Goal: Task Accomplishment & Management: Manage account settings

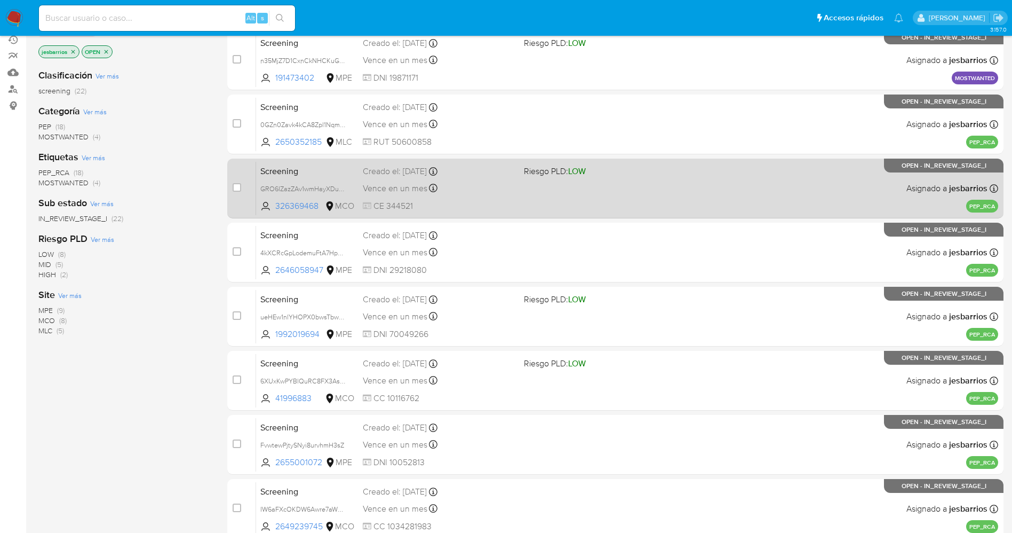
scroll to position [310, 0]
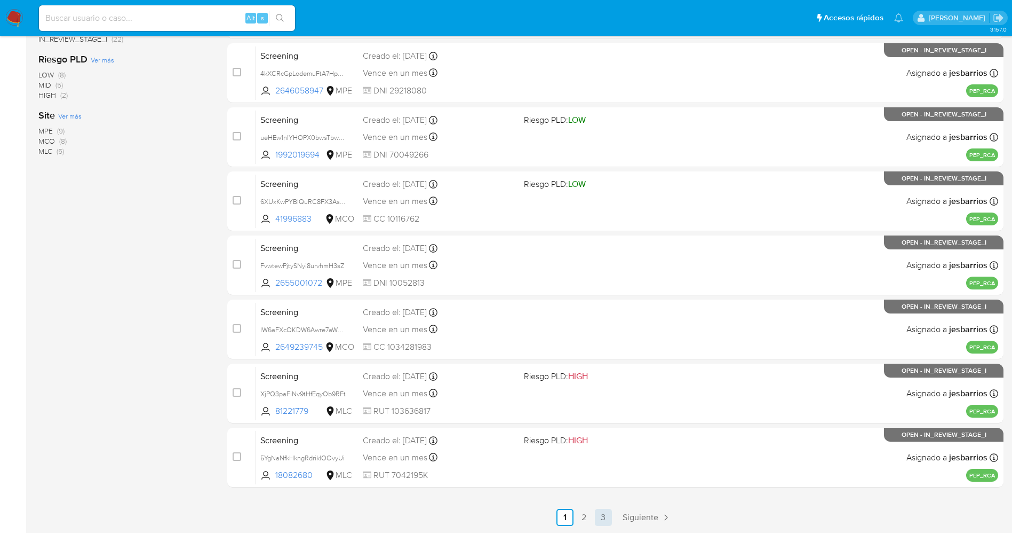
click at [612, 510] on link "3" at bounding box center [603, 517] width 17 height 17
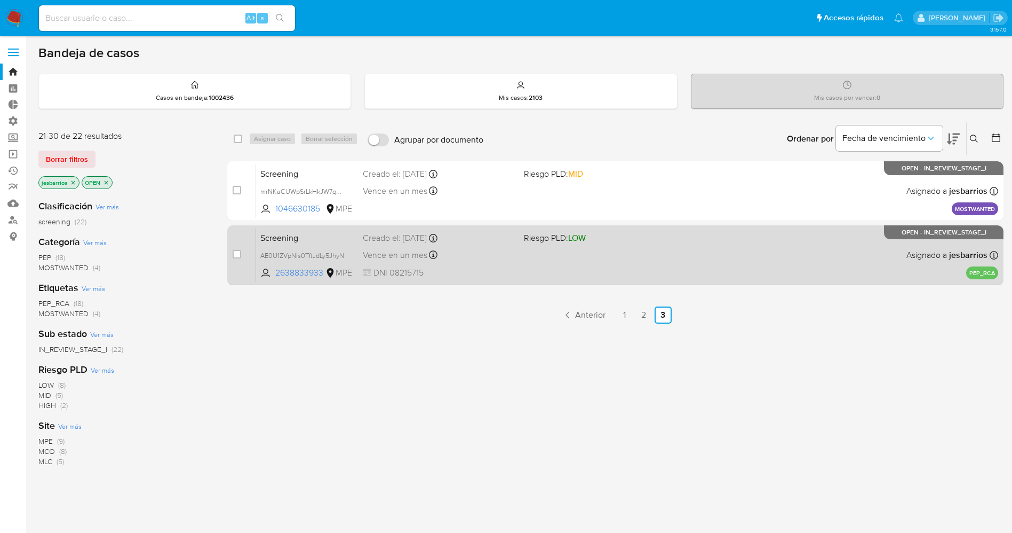
click at [540, 265] on div "Screening AE0U1ZVpNis0TftJdLy5JhyN 2638833933 MPE Riesgo PLD: LOW Creado el: 25…" at bounding box center [627, 255] width 742 height 54
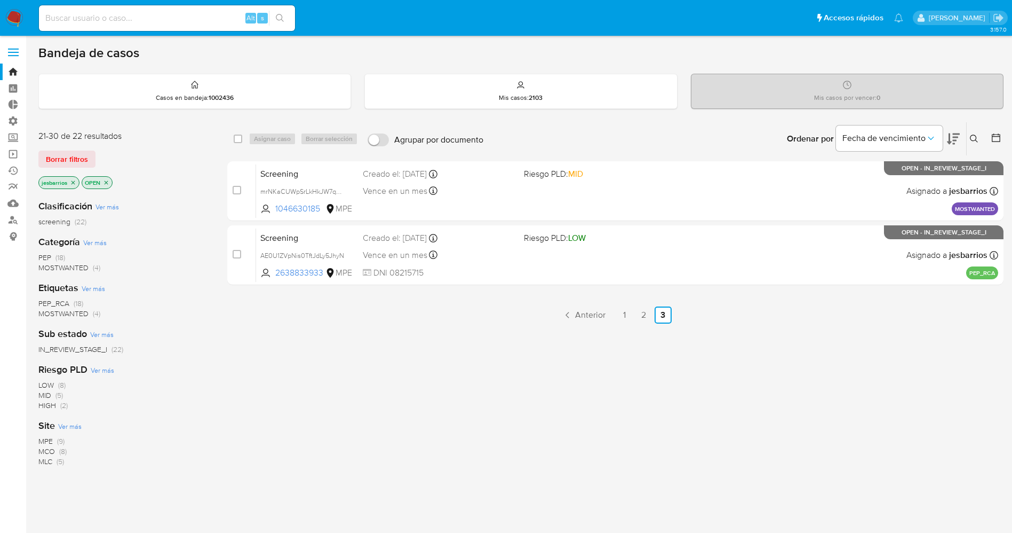
click at [72, 179] on icon "close-filter" at bounding box center [73, 182] width 6 height 6
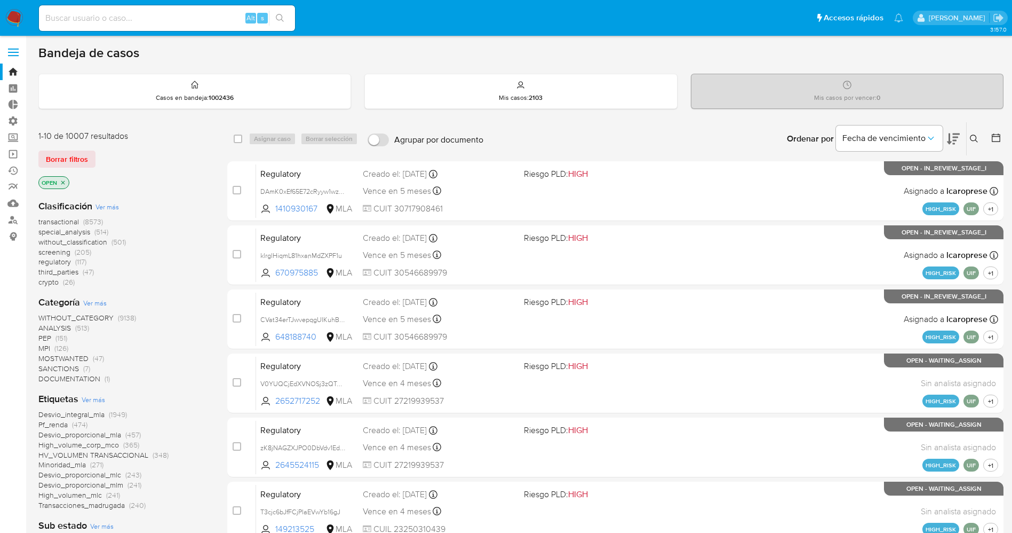
click at [17, 18] on img at bounding box center [14, 18] width 18 height 18
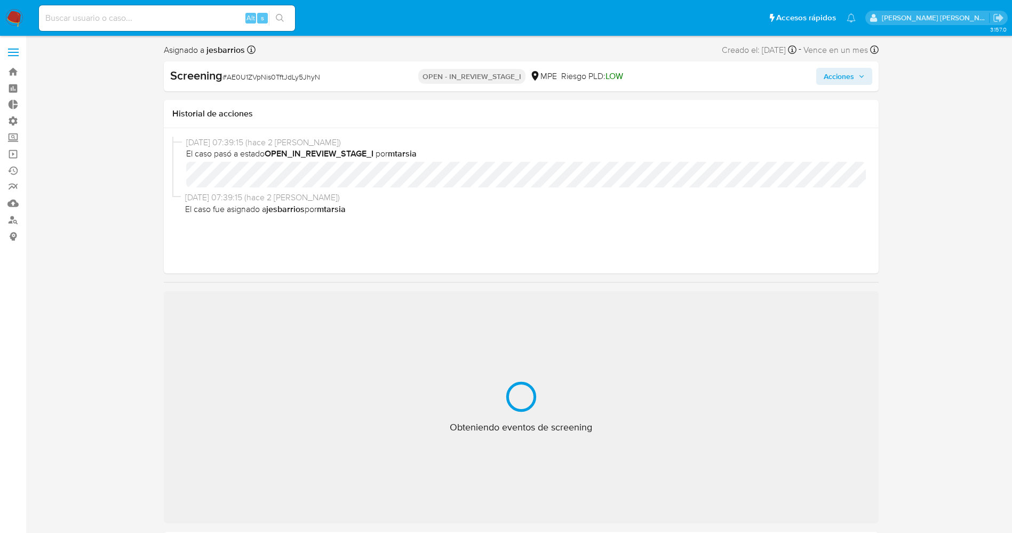
select select "10"
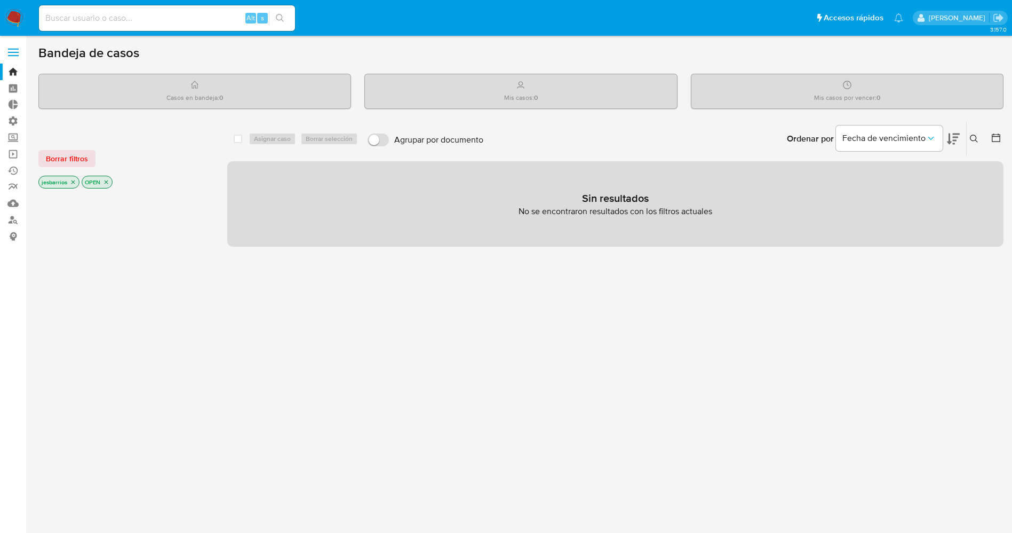
click at [24, 13] on nav "Pausado Ver notificaciones Alt s Accesos rápidos Presiona las siguientes teclas…" at bounding box center [506, 18] width 1012 height 36
click at [15, 13] on img at bounding box center [14, 18] width 18 height 18
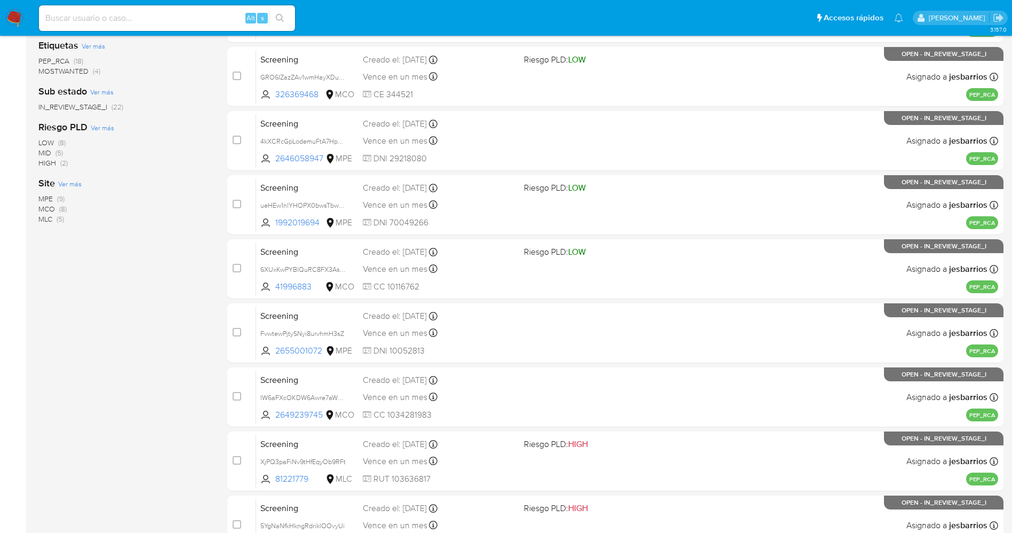
scroll to position [310, 0]
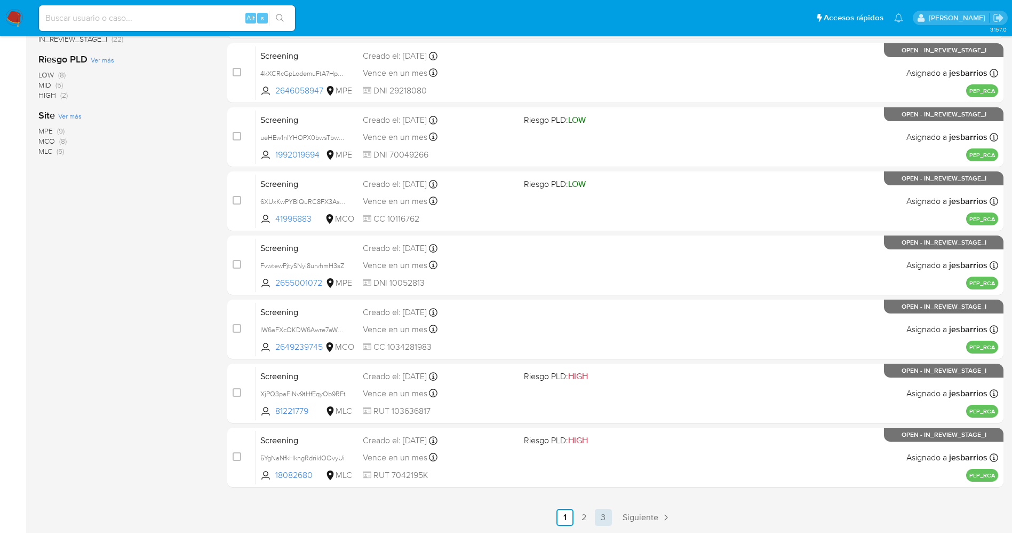
click at [600, 520] on link "3" at bounding box center [603, 517] width 17 height 17
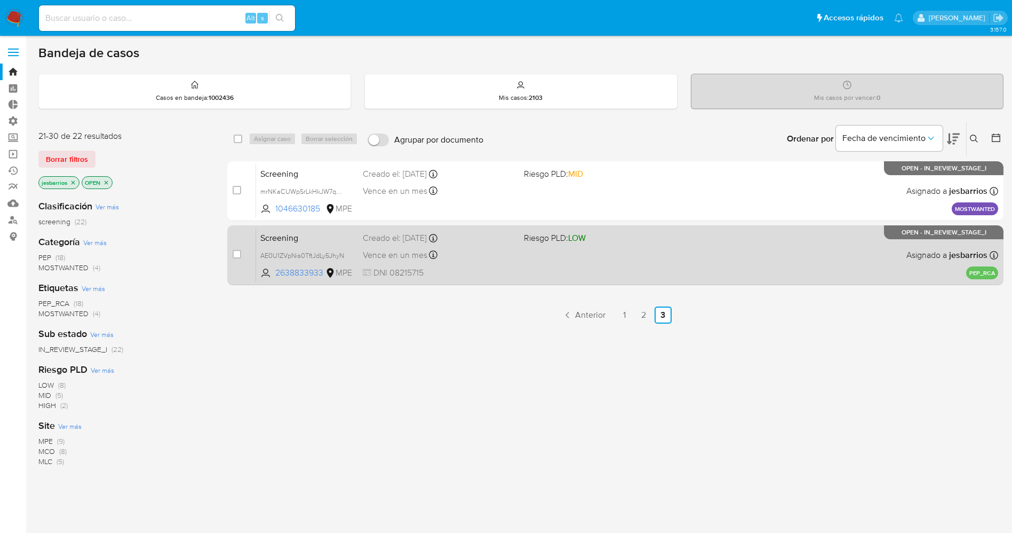
click at [479, 258] on div "Vence en un mes Vence el 24/09/2025 15:01:07" at bounding box center [439, 255] width 153 height 14
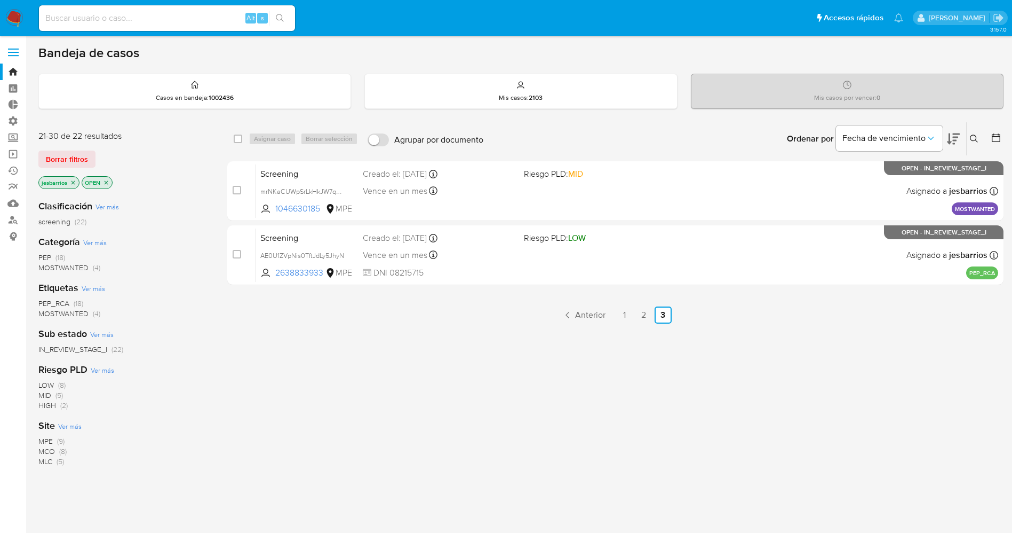
click at [105, 184] on icon "close-filter" at bounding box center [106, 182] width 6 height 6
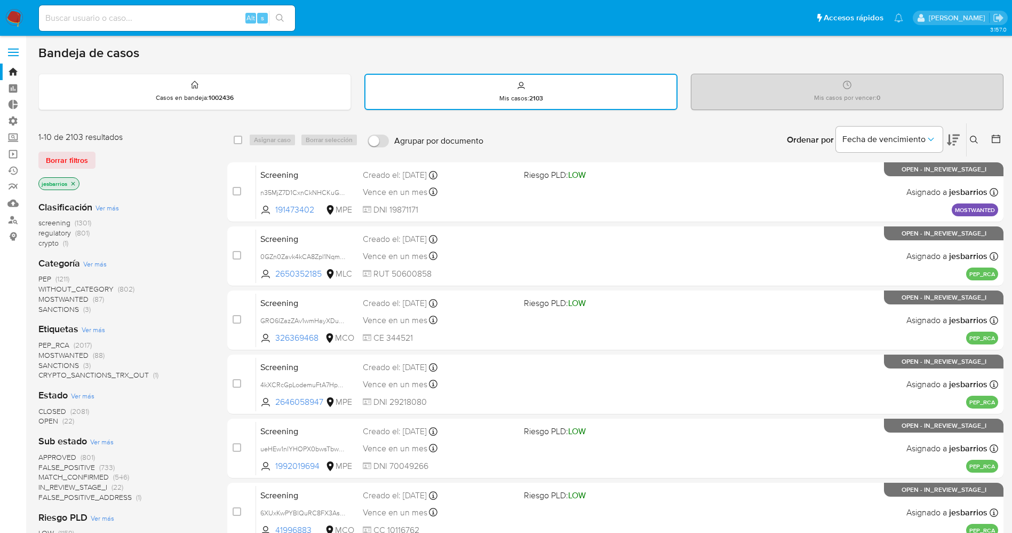
click at [991, 140] on icon at bounding box center [996, 138] width 11 height 11
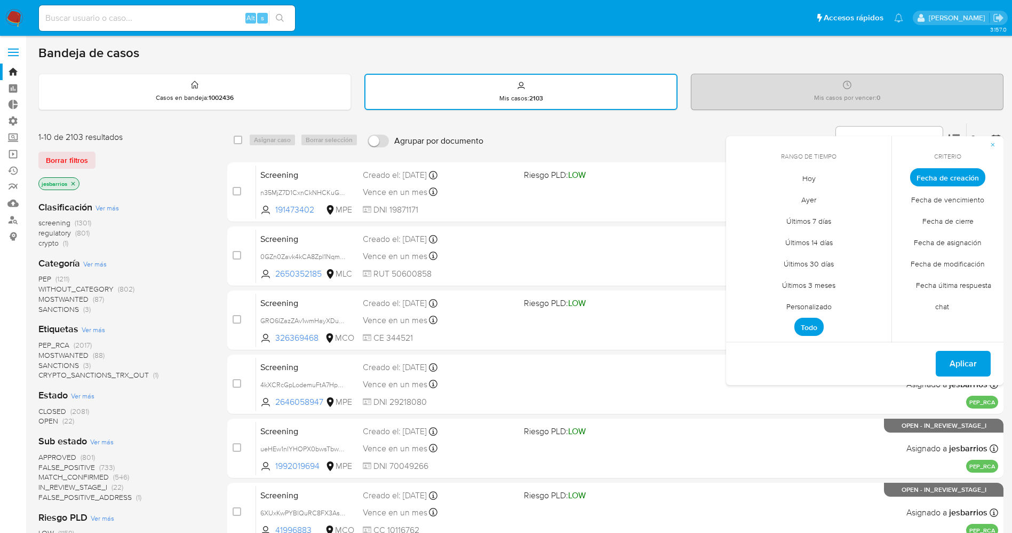
click at [802, 180] on span "Hoy" at bounding box center [809, 178] width 36 height 22
click at [967, 224] on span "Fecha de cierre" at bounding box center [948, 221] width 74 height 22
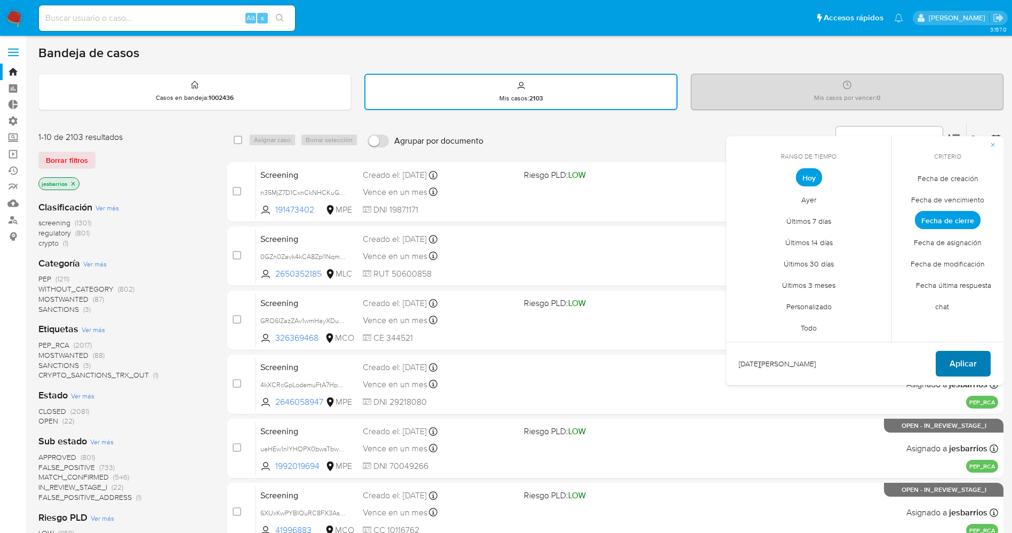
click at [960, 360] on span "Aplicar" at bounding box center [963, 363] width 27 height 23
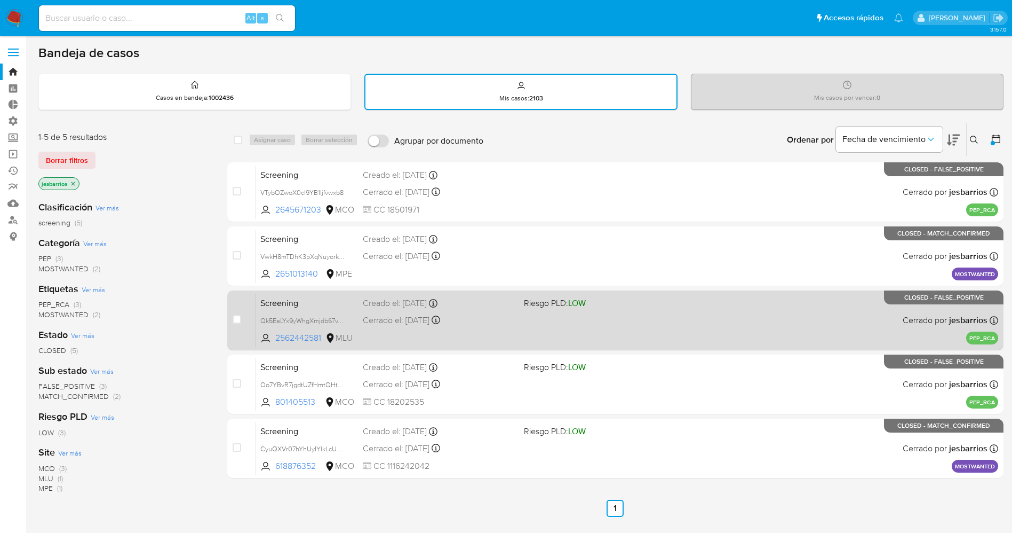
click at [514, 321] on div "Cerrado el: 28/08/2025 Cerrado el: 28/08/2025 13:02:29" at bounding box center [439, 320] width 153 height 12
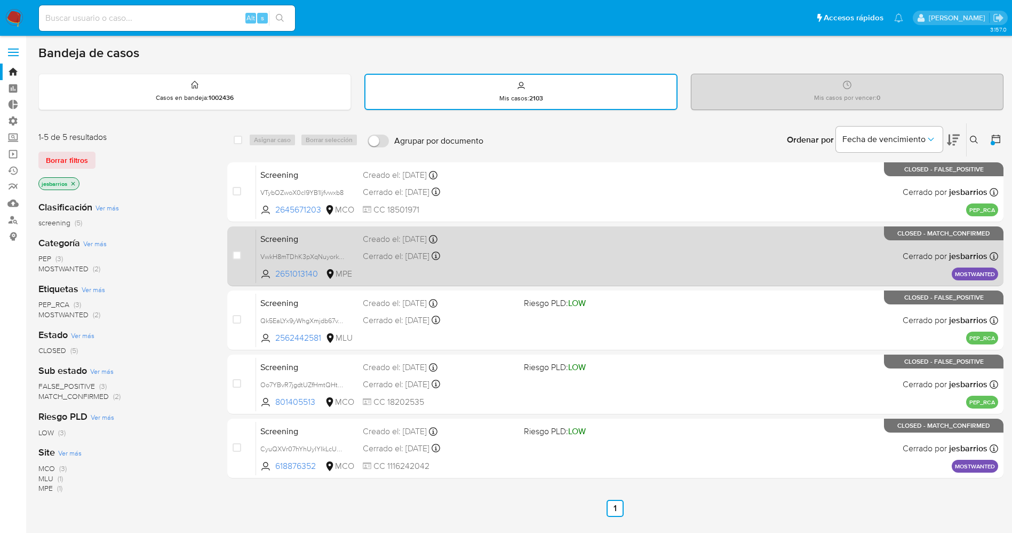
click at [616, 258] on div "Screening VwkH8mTDhK3pXqNuyorkGAVP 2651013140 MPE Creado el: 25/08/2025 Creado …" at bounding box center [627, 256] width 742 height 54
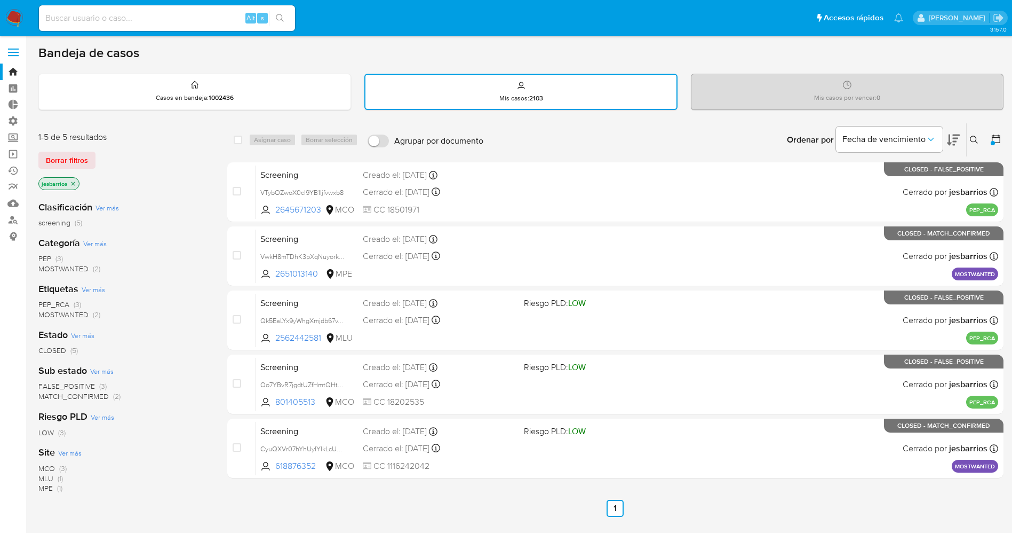
click at [20, 18] on img at bounding box center [14, 18] width 18 height 18
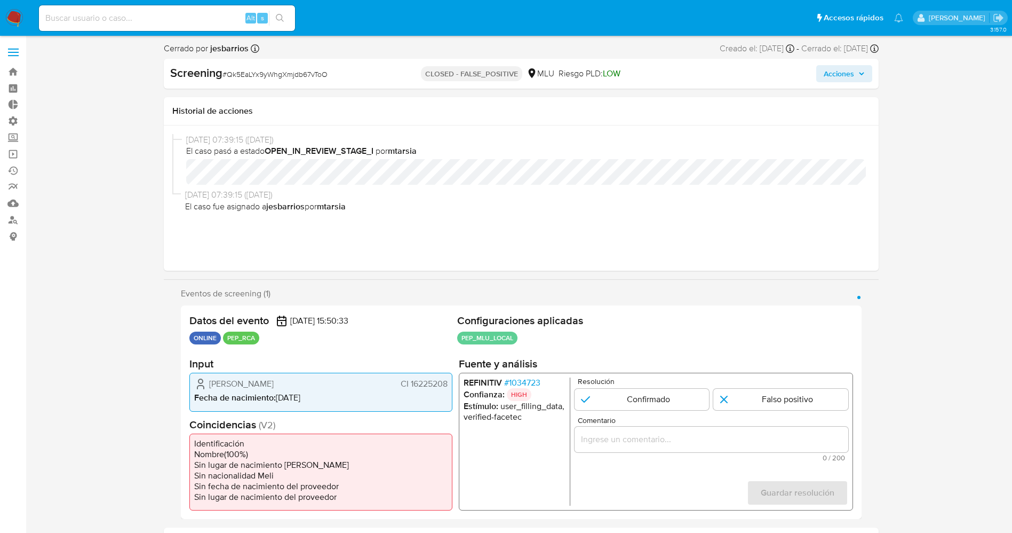
select select "10"
click at [780, 394] on input "1 de 1" at bounding box center [781, 399] width 135 height 21
radio input "true"
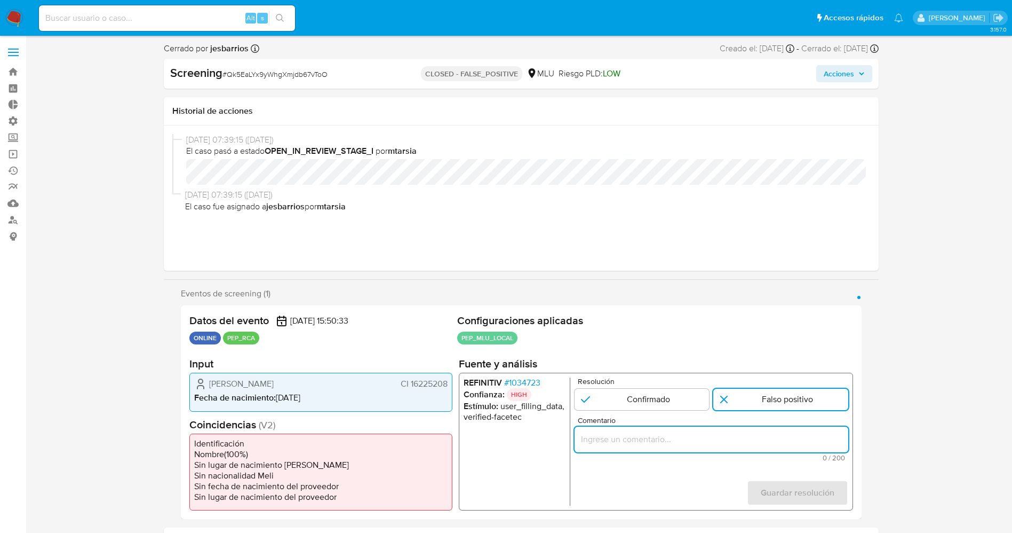
click at [710, 439] on input "Comentario" at bounding box center [711, 439] width 274 height 14
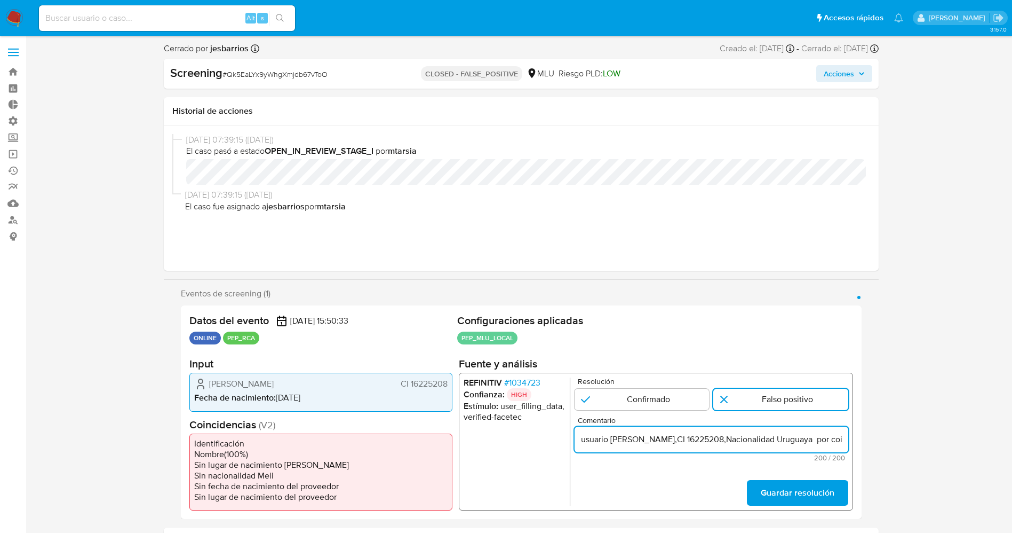
scroll to position [0, 503]
click at [736, 439] on input "usuario Alejandra Isabel Rios Lacava,CI 16225208,Nacionalidad Uruguaya por coin…" at bounding box center [711, 439] width 274 height 14
drag, startPoint x: 767, startPoint y: 438, endPoint x: 883, endPoint y: 437, distance: 115.8
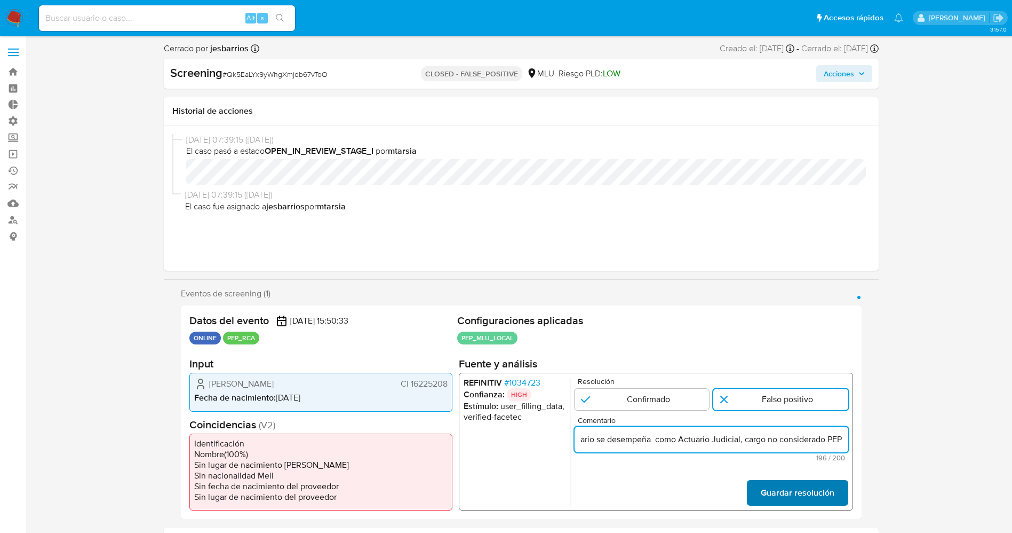
type input "usuario Alejandra Isabel Rios Lacava,CI 16225208,Nacionalidad Uruguaya por coin…"
click at [825, 504] on span "Guardar resolución" at bounding box center [797, 492] width 74 height 23
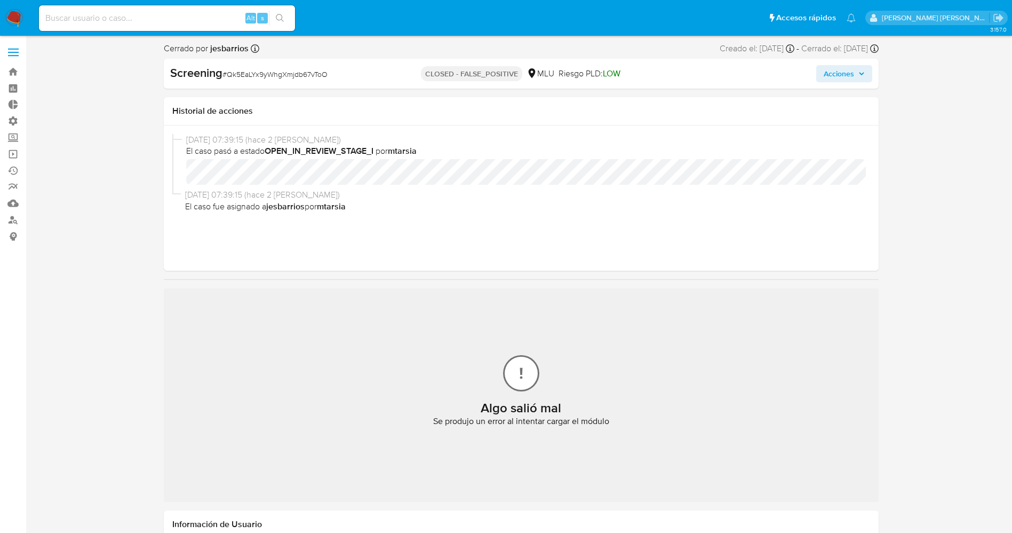
select select "10"
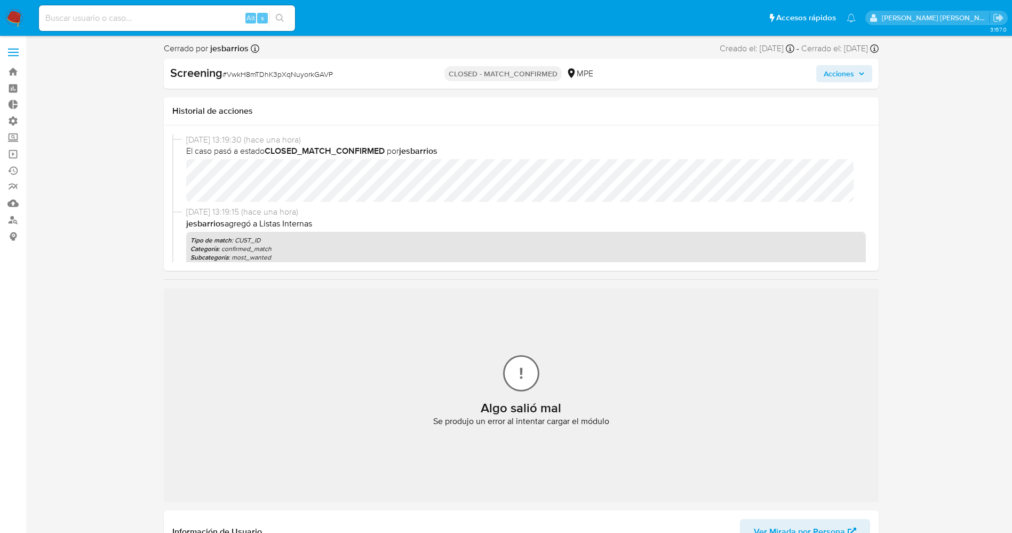
select select "10"
click at [506, 409] on h2 "Algo salió mal" at bounding box center [521, 408] width 81 height 16
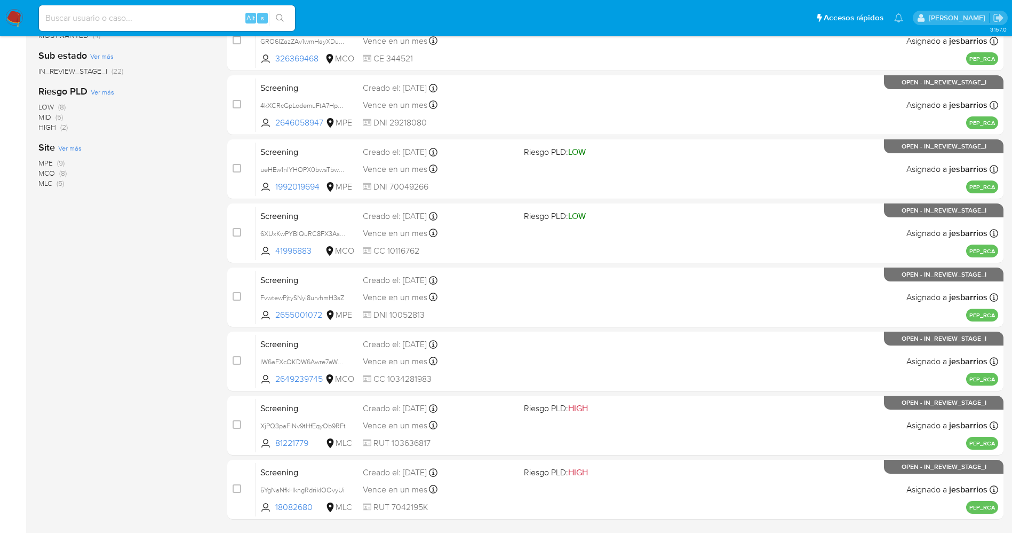
scroll to position [310, 0]
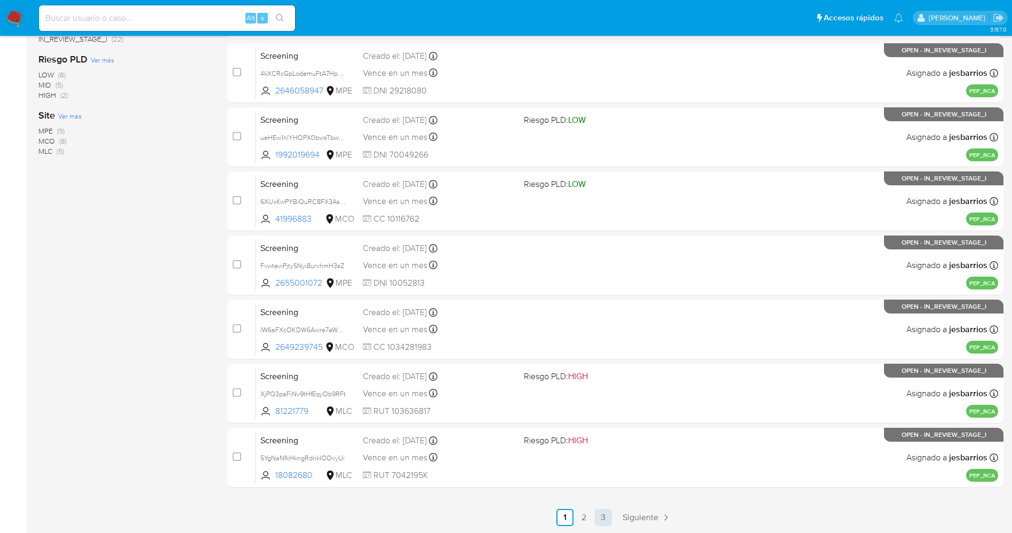
click at [606, 513] on link "3" at bounding box center [603, 517] width 17 height 17
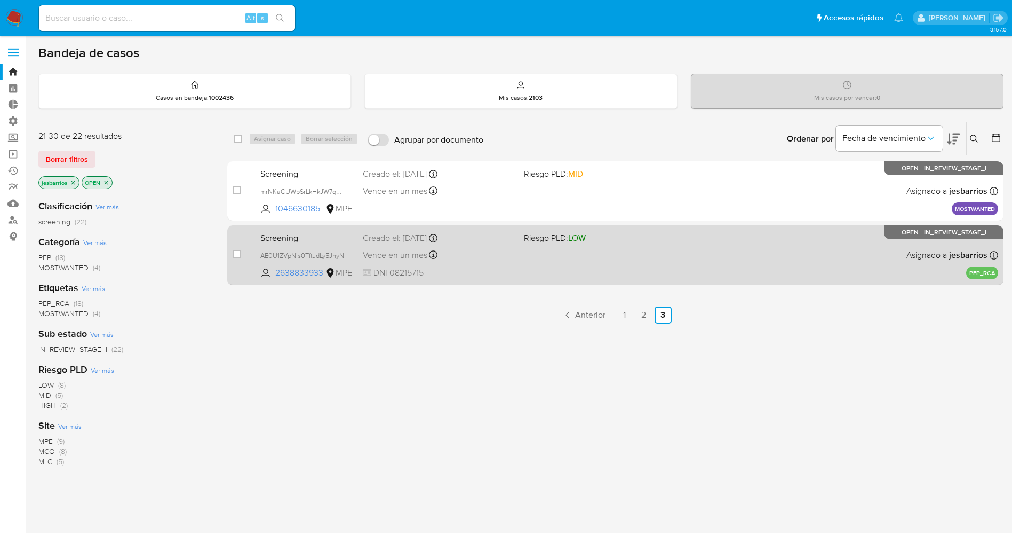
click at [478, 248] on div "Vence en un mes Vence el 24/09/2025 15:01:07" at bounding box center [439, 255] width 153 height 14
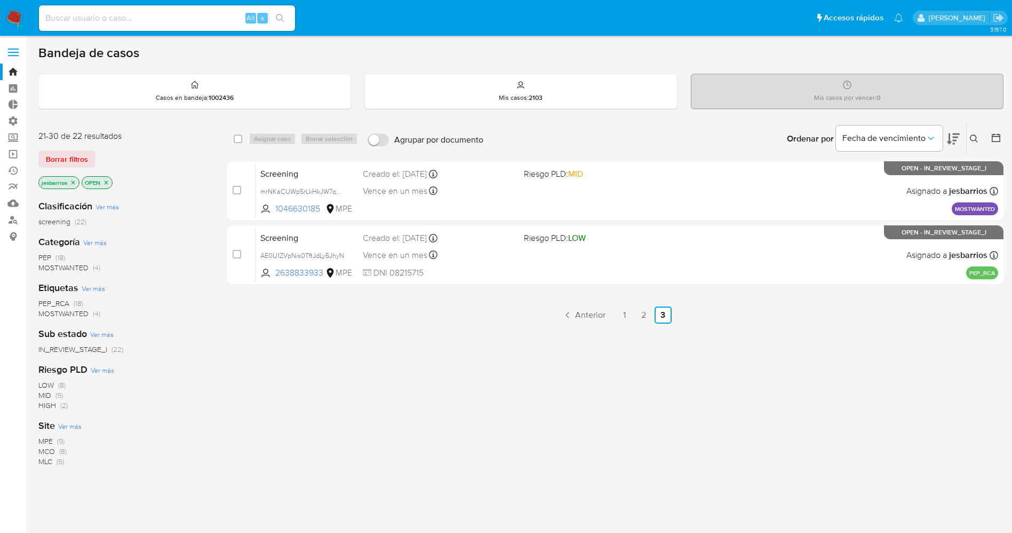
click at [15, 20] on img at bounding box center [14, 18] width 18 height 18
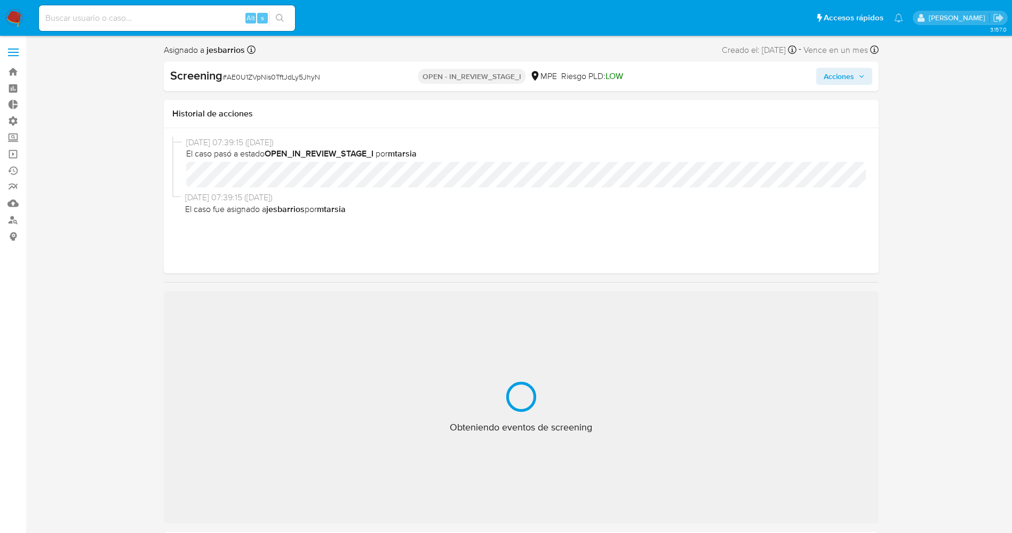
select select "10"
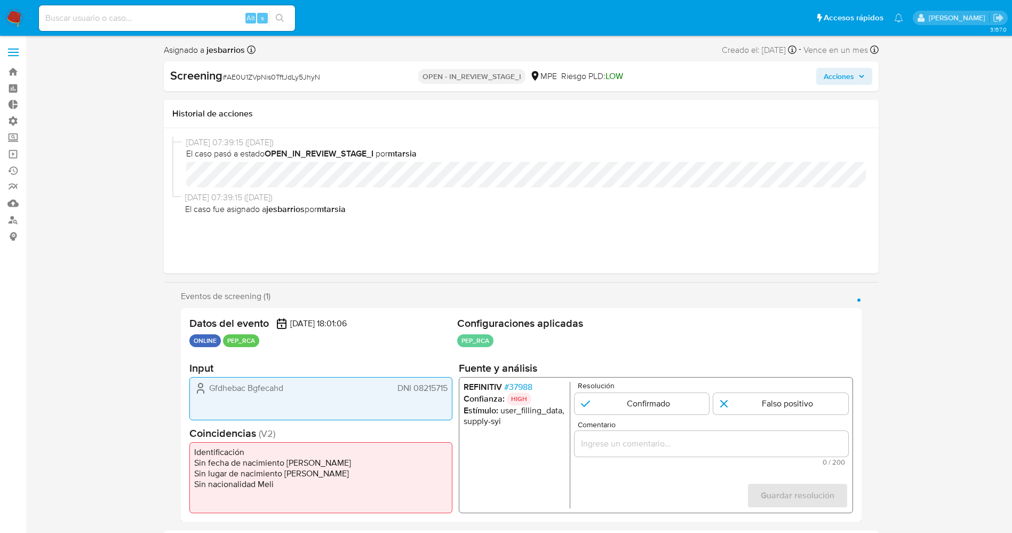
click at [522, 386] on span "# 37988" at bounding box center [518, 387] width 28 height 11
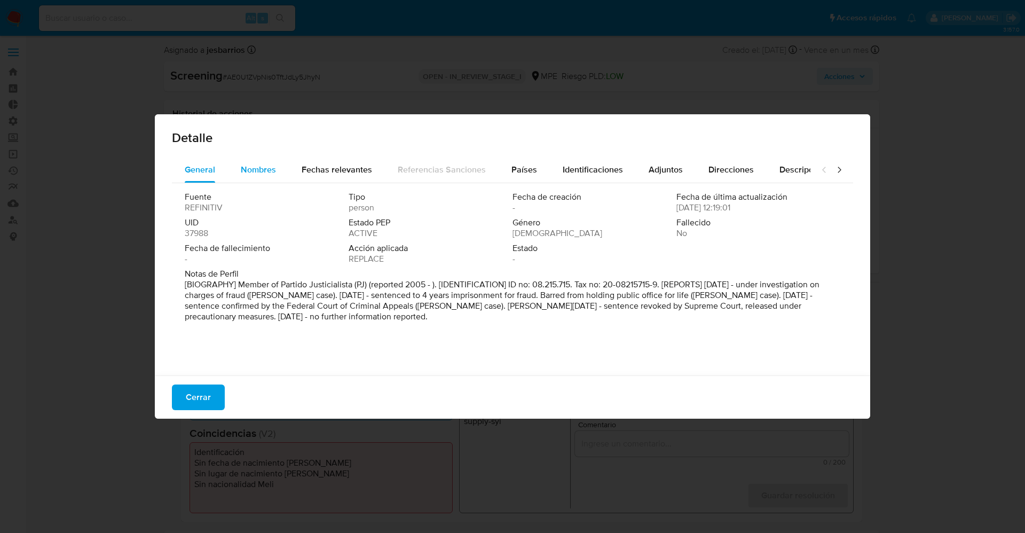
click at [258, 168] on span "Nombres" at bounding box center [258, 169] width 35 height 12
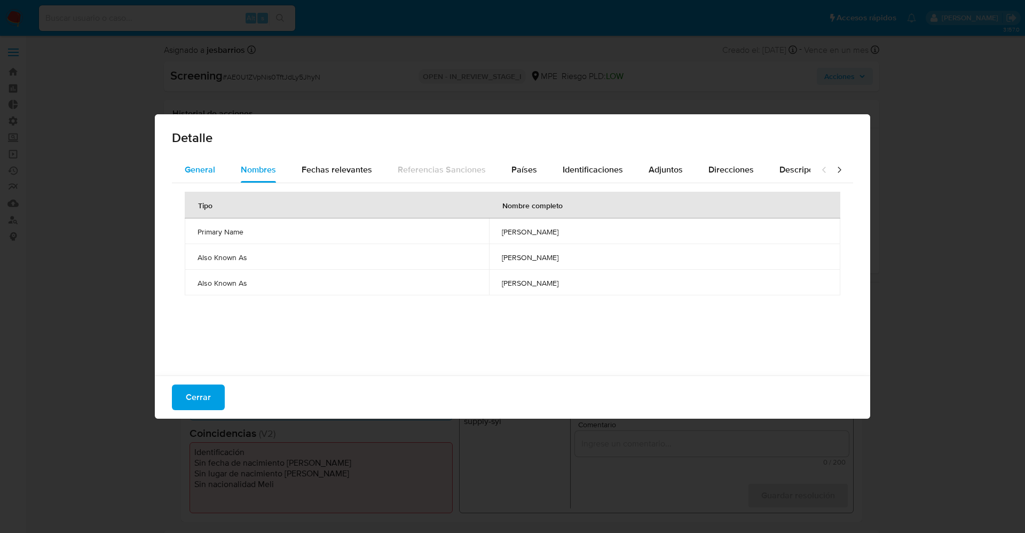
click at [215, 168] on button "General" at bounding box center [200, 170] width 56 height 26
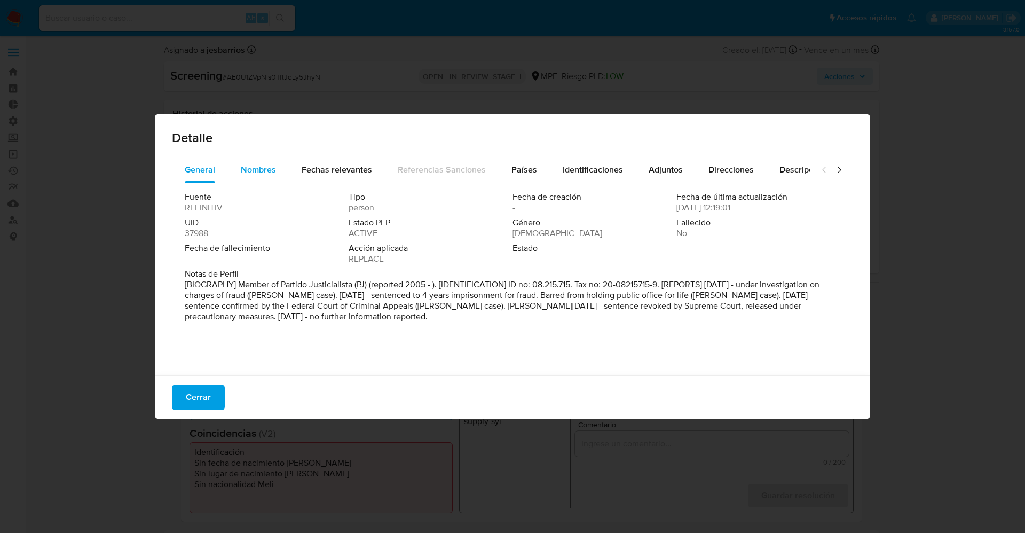
click at [260, 168] on span "Nombres" at bounding box center [258, 169] width 35 height 12
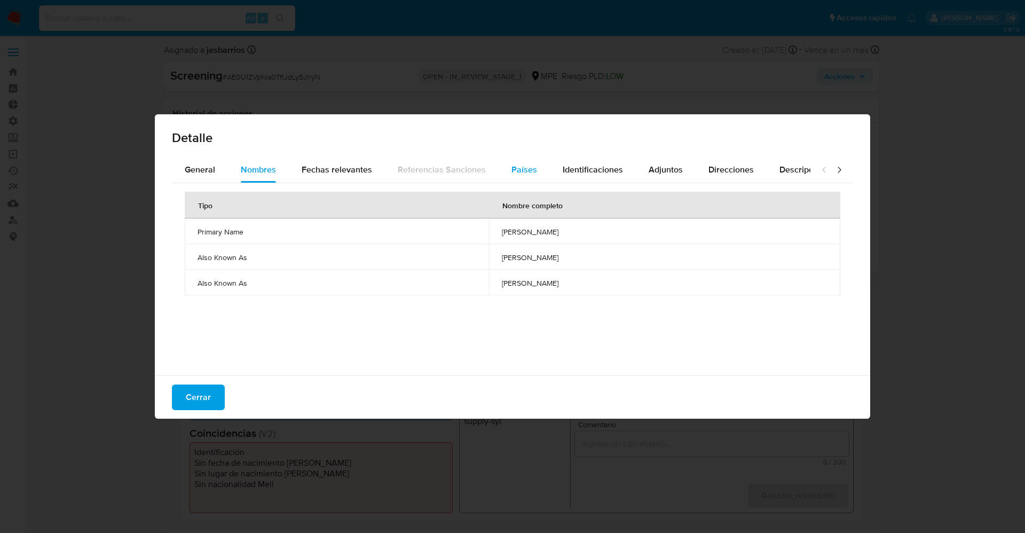
click at [534, 172] on button "Países" at bounding box center [523, 170] width 51 height 26
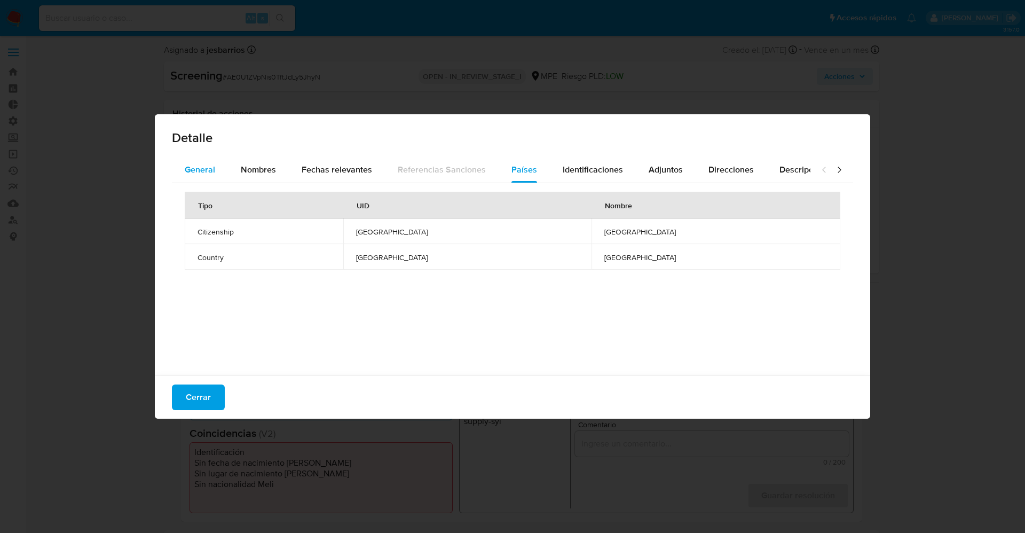
click at [195, 163] on span "General" at bounding box center [200, 169] width 30 height 12
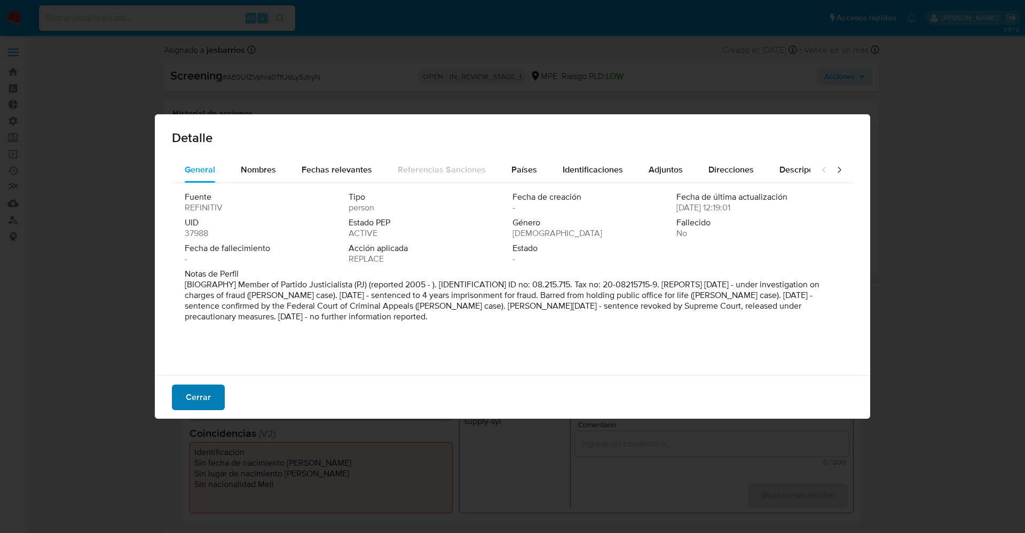
click at [196, 403] on span "Cerrar" at bounding box center [198, 396] width 25 height 23
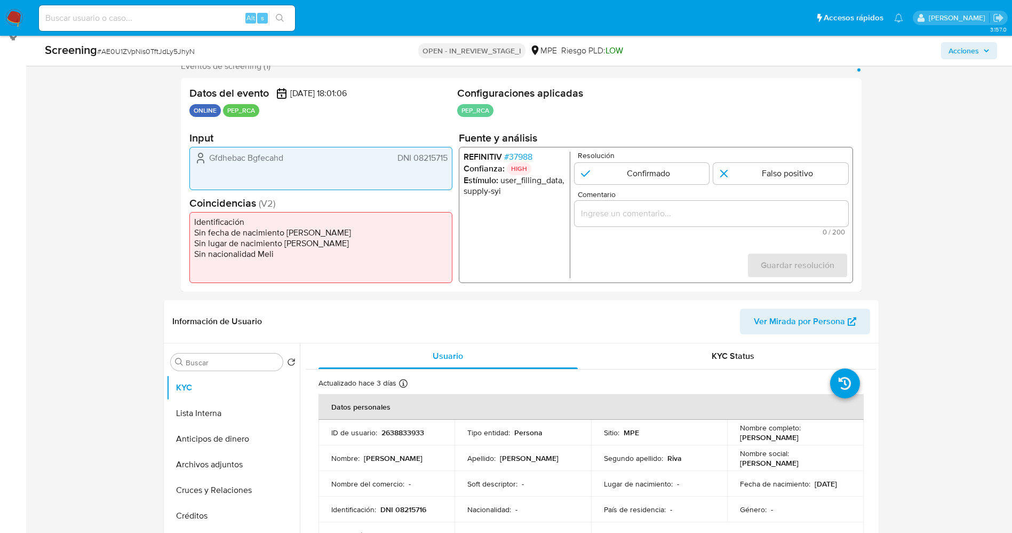
scroll to position [160, 0]
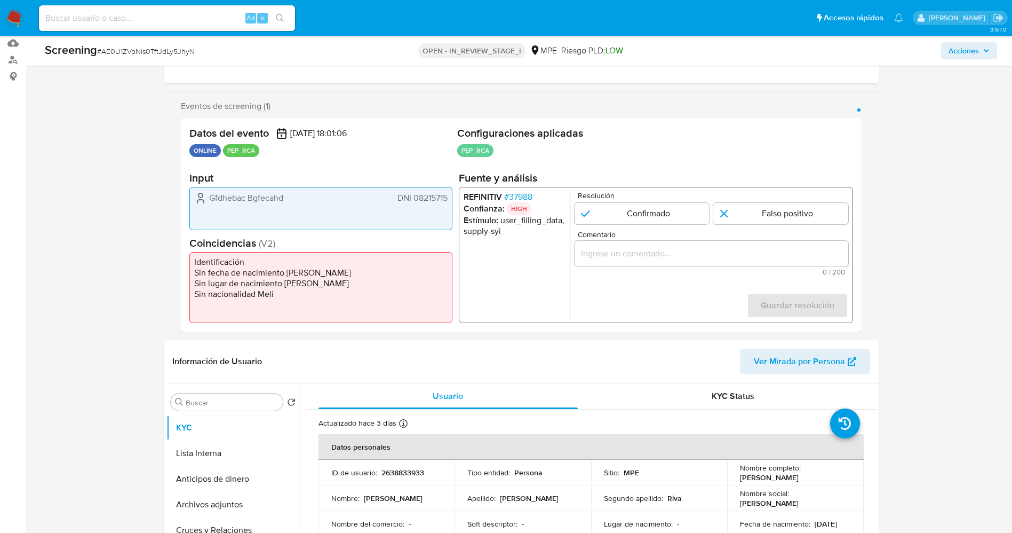
drag, startPoint x: 414, startPoint y: 196, endPoint x: 463, endPoint y: 201, distance: 48.9
click at [463, 201] on div "Datos del evento 25/08/2025 18:01:06 ONLINE PEP_RCA Configuraciones aplicadas P…" at bounding box center [521, 224] width 681 height 213
click at [422, 210] on div "Gfdhebac Bgfecahd DNI 08215715" at bounding box center [320, 208] width 263 height 43
drag, startPoint x: 299, startPoint y: 210, endPoint x: 228, endPoint y: 197, distance: 72.1
click at [297, 210] on div "Gfdhebac Bgfecahd DNI 08215715" at bounding box center [320, 208] width 263 height 43
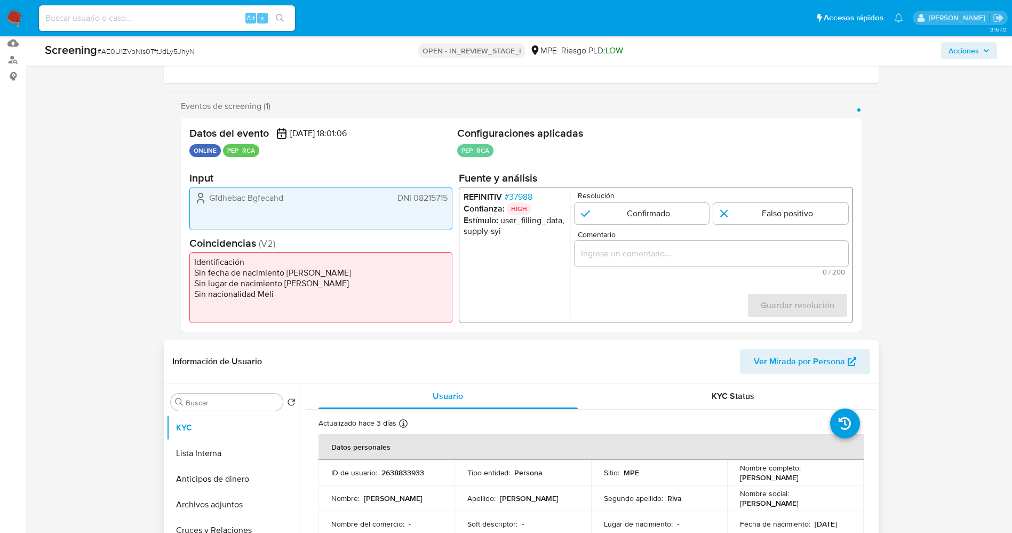
scroll to position [80, 0]
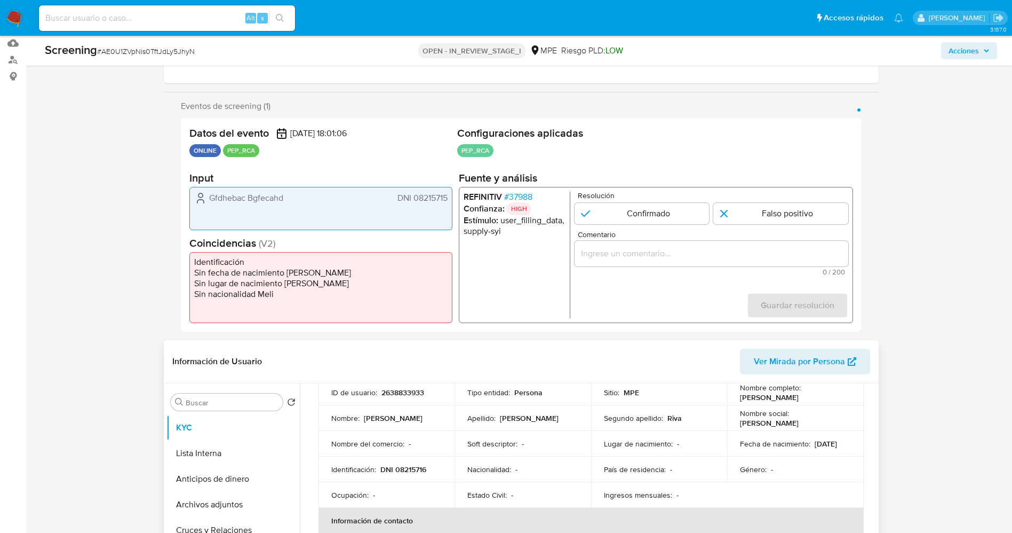
drag, startPoint x: 765, startPoint y: 394, endPoint x: 814, endPoint y: 395, distance: 49.1
click at [843, 395] on td "Nombre completo : Alfonso Oswaldo Quispe Riva" at bounding box center [795, 392] width 137 height 26
copy p "Alfonso Oswaldo Quispe Riva"
drag, startPoint x: 397, startPoint y: 194, endPoint x: 438, endPoint y: 197, distance: 40.7
click at [456, 197] on div "Datos del evento 25/08/2025 18:01:06 ONLINE PEP_RCA Configuraciones aplicadas P…" at bounding box center [521, 224] width 681 height 213
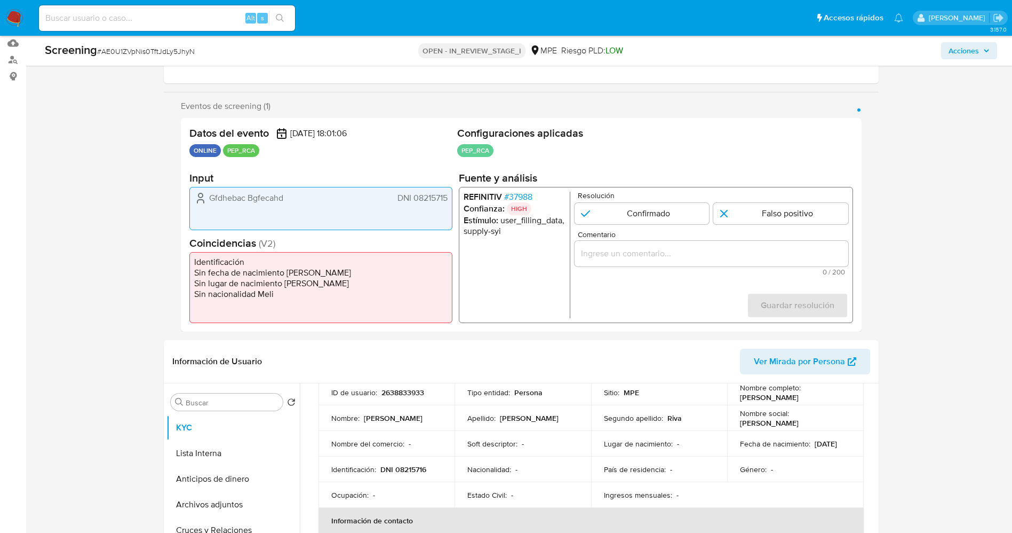
click at [389, 200] on div "Gfdhebac Bgfecahd DNI 08215715" at bounding box center [320, 198] width 253 height 13
drag, startPoint x: 395, startPoint y: 198, endPoint x: 447, endPoint y: 200, distance: 51.3
click at [451, 200] on div "Gfdhebac Bgfecahd DNI 08215715" at bounding box center [320, 208] width 263 height 43
click at [520, 192] on span "# 37988" at bounding box center [518, 197] width 28 height 11
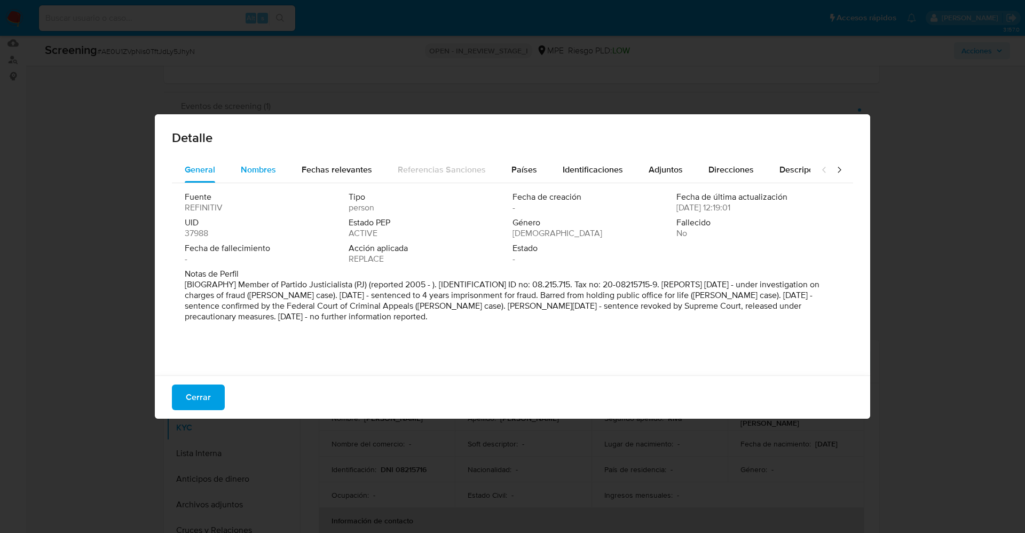
click at [257, 168] on span "Nombres" at bounding box center [258, 169] width 35 height 12
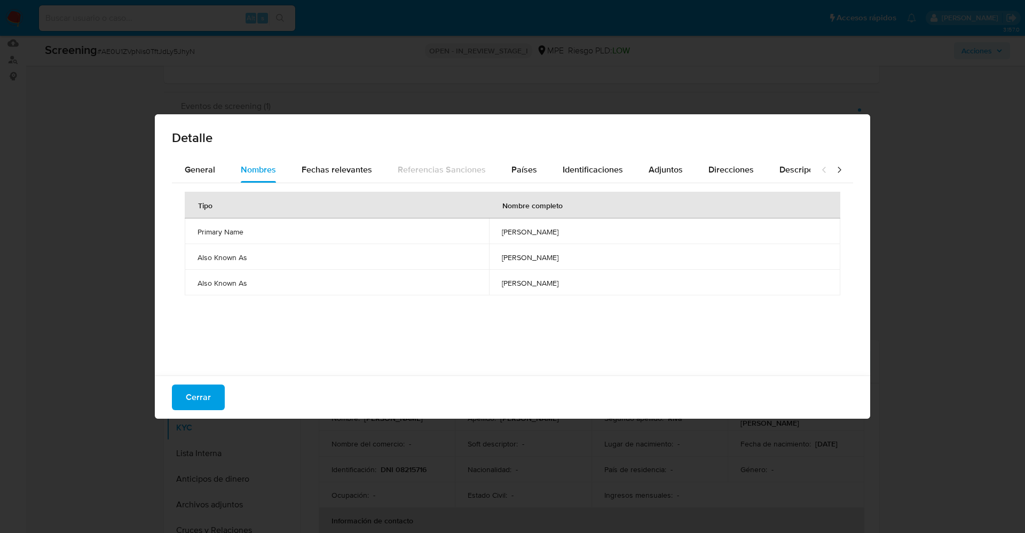
drag, startPoint x: 500, startPoint y: 230, endPoint x: 577, endPoint y: 231, distance: 76.9
click at [582, 230] on td "ovidio octavio zuniga" at bounding box center [664, 231] width 351 height 26
click at [597, 171] on span "Identificaciones" at bounding box center [592, 169] width 60 height 12
drag, startPoint x: 496, startPoint y: 255, endPoint x: 545, endPoint y: 254, distance: 49.1
click at [557, 255] on td "08215715" at bounding box center [666, 257] width 348 height 26
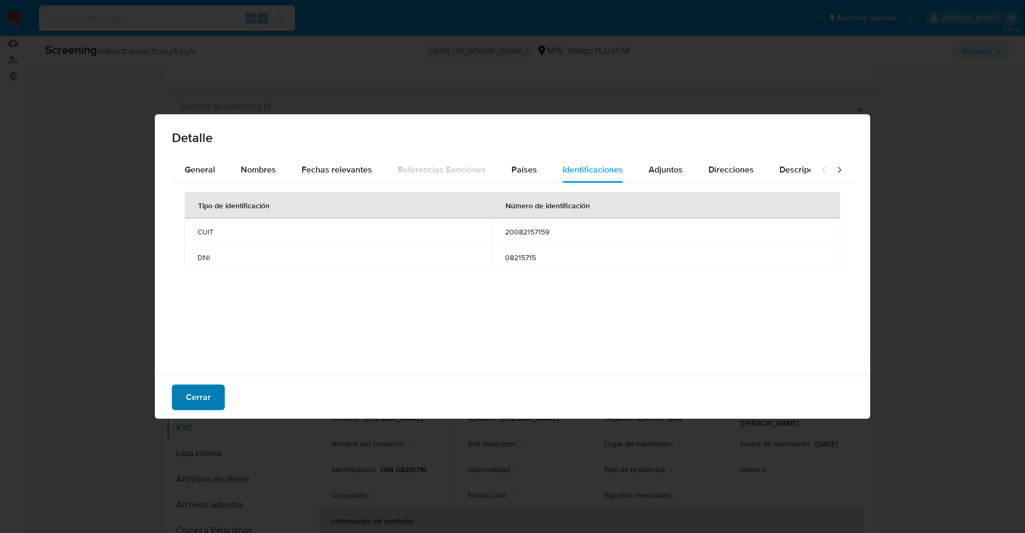
click at [185, 397] on button "Cerrar" at bounding box center [198, 397] width 53 height 26
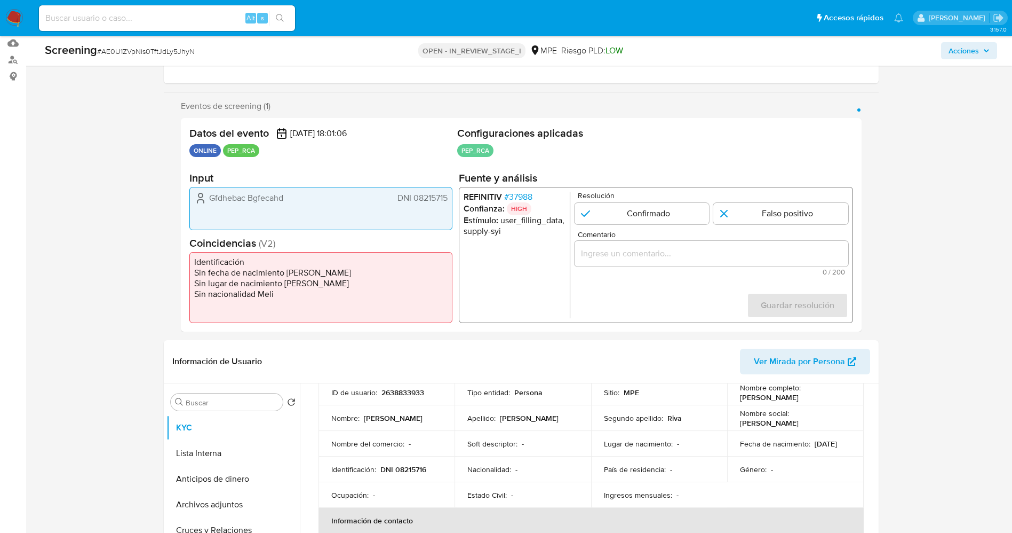
drag, startPoint x: 782, startPoint y: 214, endPoint x: 769, endPoint y: 227, distance: 18.1
click at [780, 216] on input "1 de 1" at bounding box center [781, 213] width 135 height 21
radio input "true"
click at [727, 255] on input "Comentario" at bounding box center [711, 254] width 274 height 14
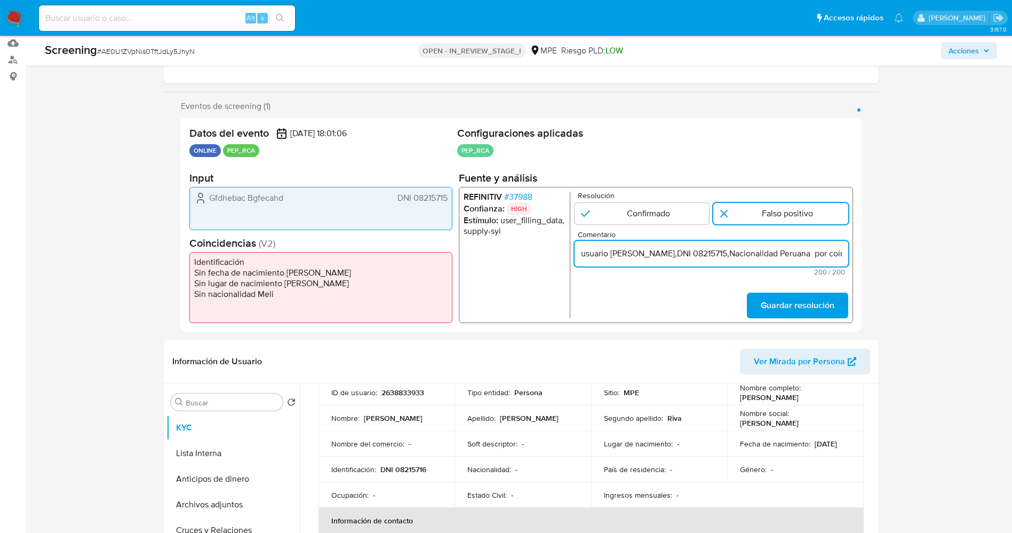
scroll to position [0, 514]
drag, startPoint x: 775, startPoint y: 253, endPoint x: 881, endPoint y: 257, distance: 105.2
click at [611, 256] on input "usuario Alfonso Oswaldo Quispe Riva,DNI 08215715,Nacionalidad Peruana por coinc…" at bounding box center [711, 254] width 274 height 14
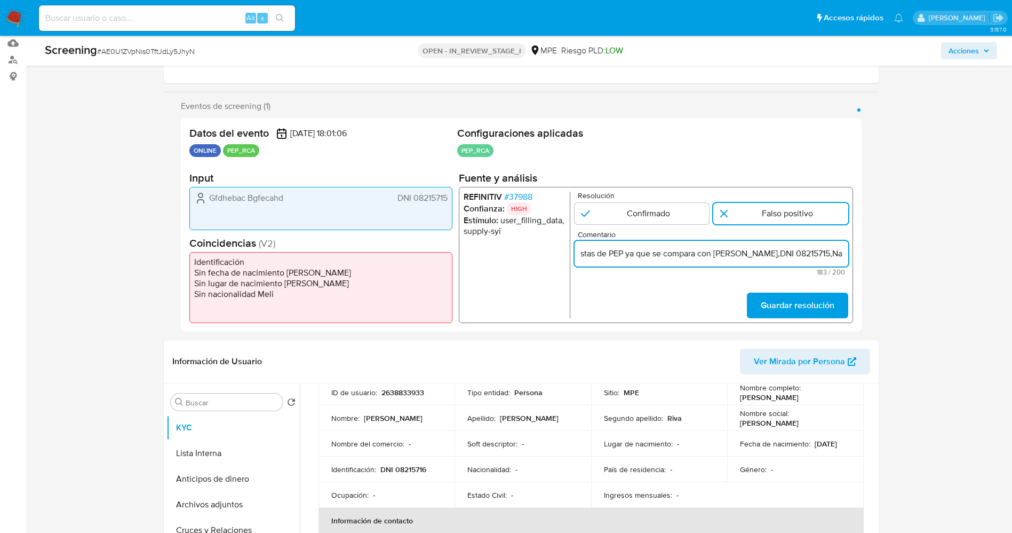
scroll to position [0, 198]
drag, startPoint x: 691, startPoint y: 253, endPoint x: 662, endPoint y: 269, distance: 32.7
click at [662, 269] on div "Comentario usuario Alfonso Oswaldo Quispe Riva,DNI 08215715,Nacionalidad Peruan…" at bounding box center [711, 253] width 274 height 45
type input "usuario Alfonso Oswaldo Quispe Riva,DNI 08215715,Nacionalidad Peruana compara c…"
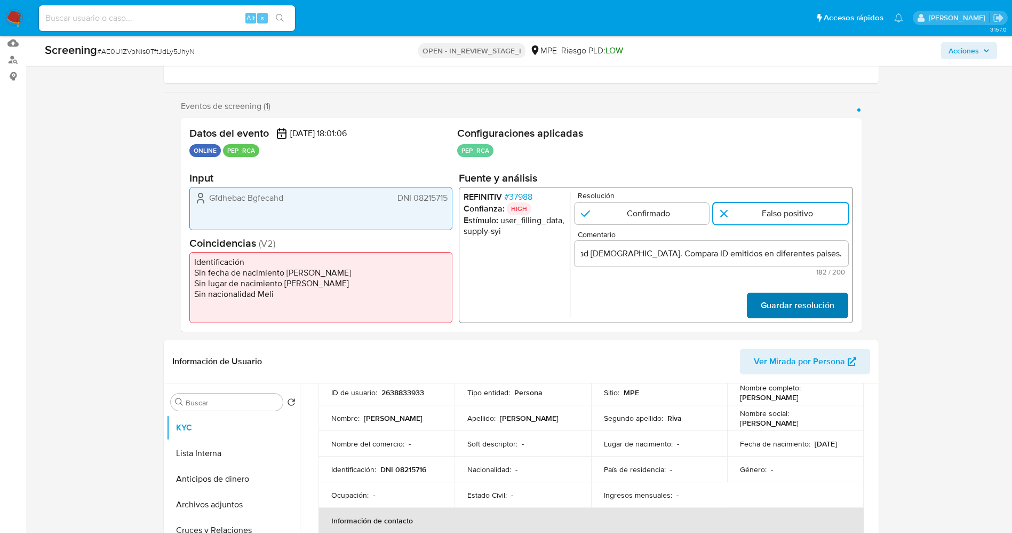
scroll to position [0, 0]
click at [812, 313] on span "Guardar resolución" at bounding box center [797, 305] width 74 height 23
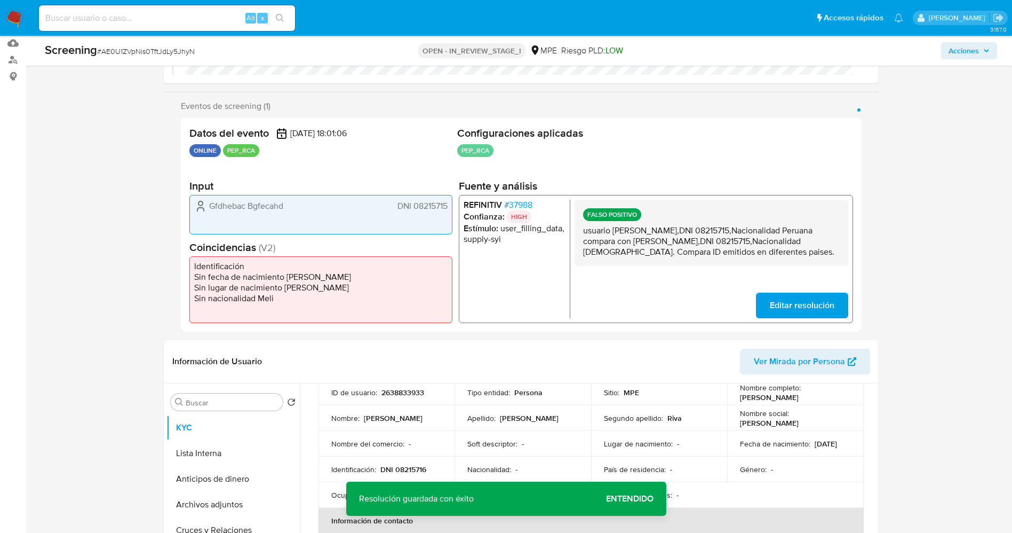
drag, startPoint x: 582, startPoint y: 229, endPoint x: 686, endPoint y: 283, distance: 117.7
click at [686, 283] on div "FALSO POSITIVO usuario Alfonso Oswaldo Quispe Riva,DNI 08215715,Nacionalidad Pe…" at bounding box center [711, 259] width 274 height 118
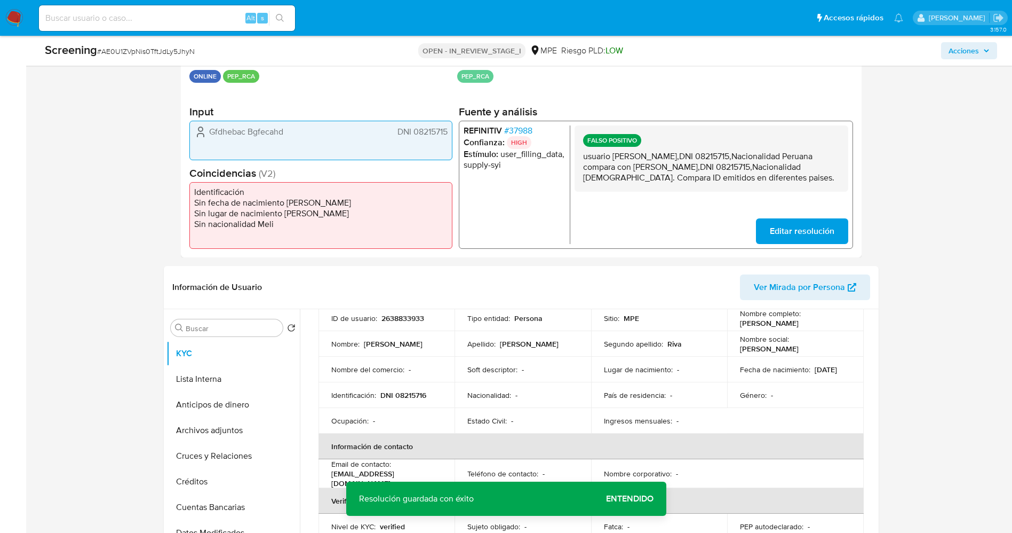
scroll to position [320, 0]
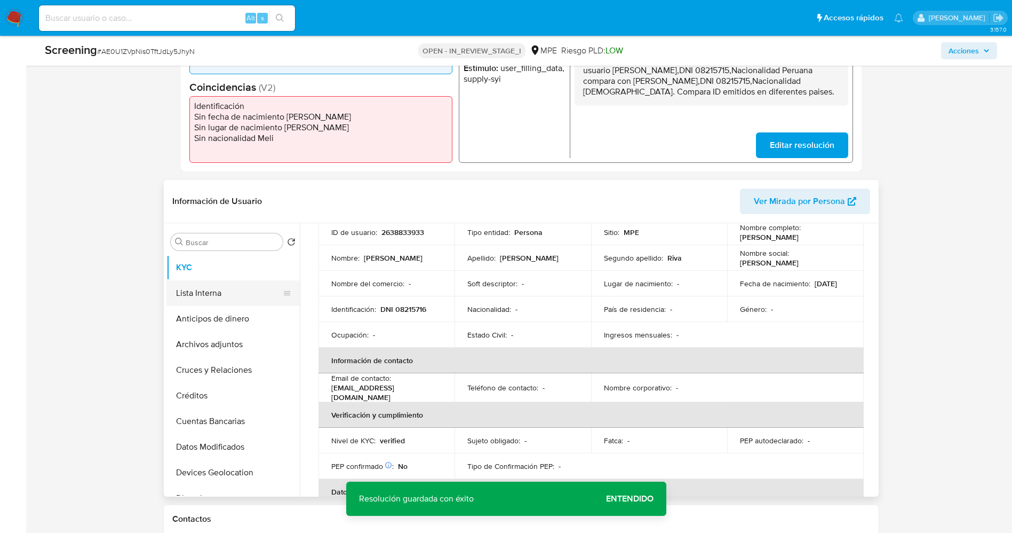
click at [181, 293] on button "Lista Interna" at bounding box center [229, 293] width 125 height 26
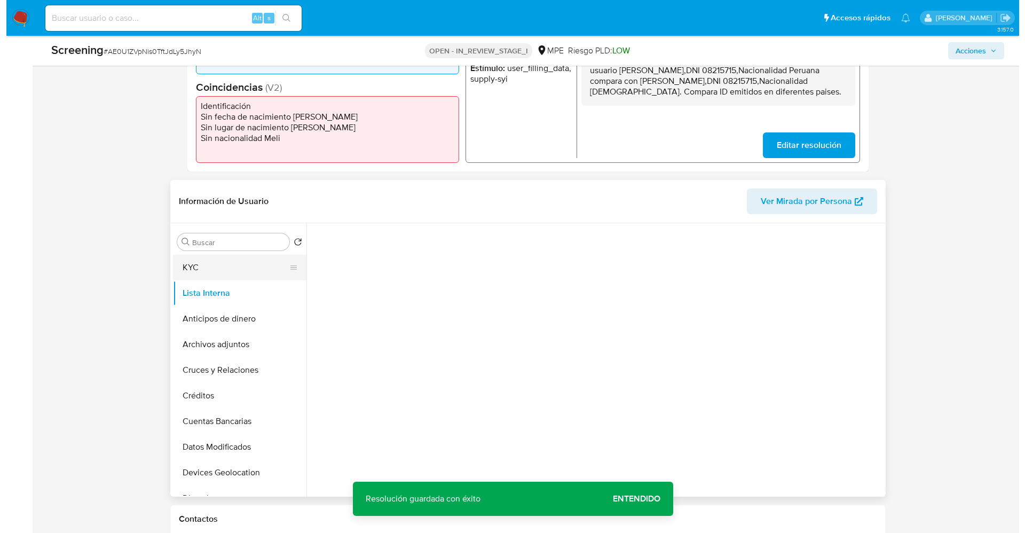
scroll to position [0, 0]
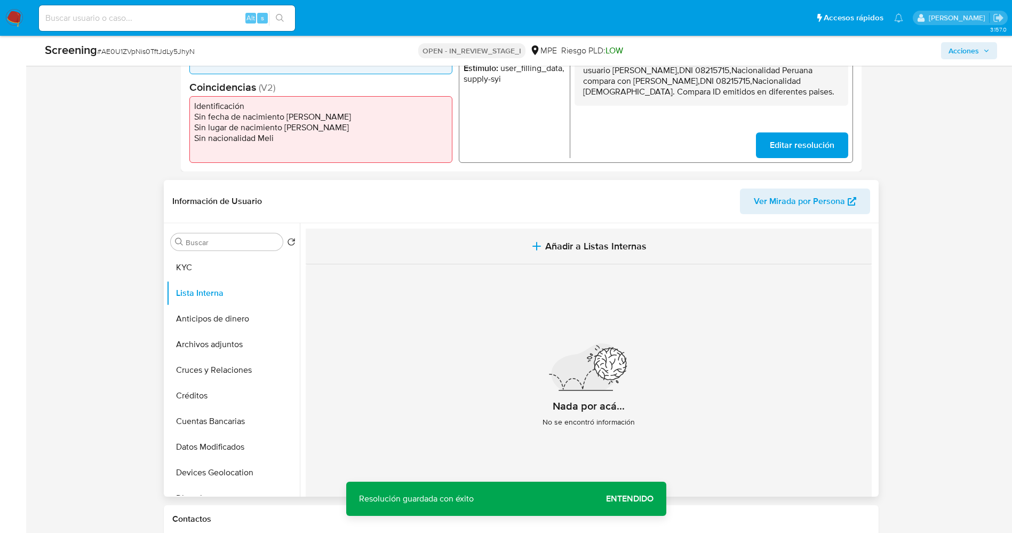
click at [545, 246] on span "Añadir a Listas Internas" at bounding box center [595, 246] width 101 height 12
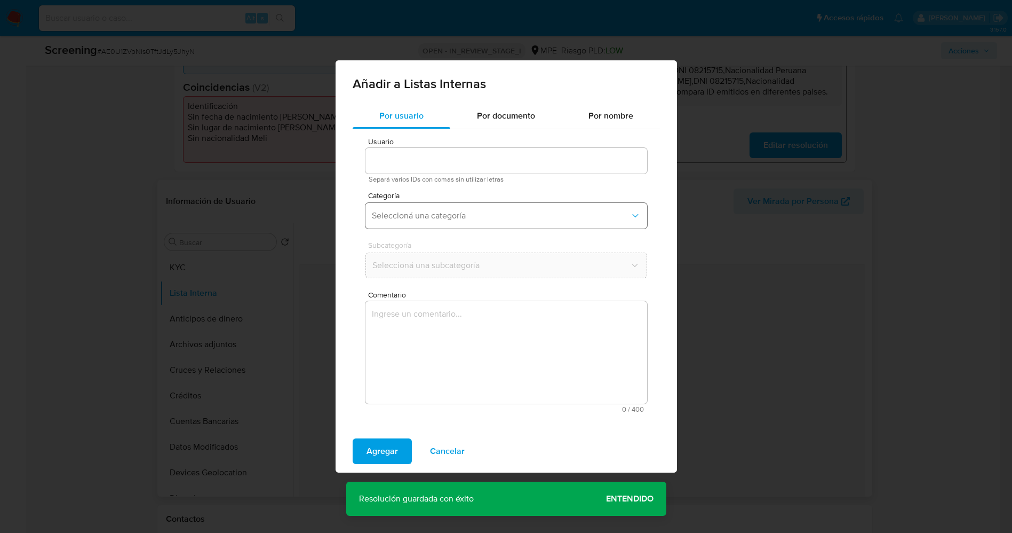
type input "2638833933"
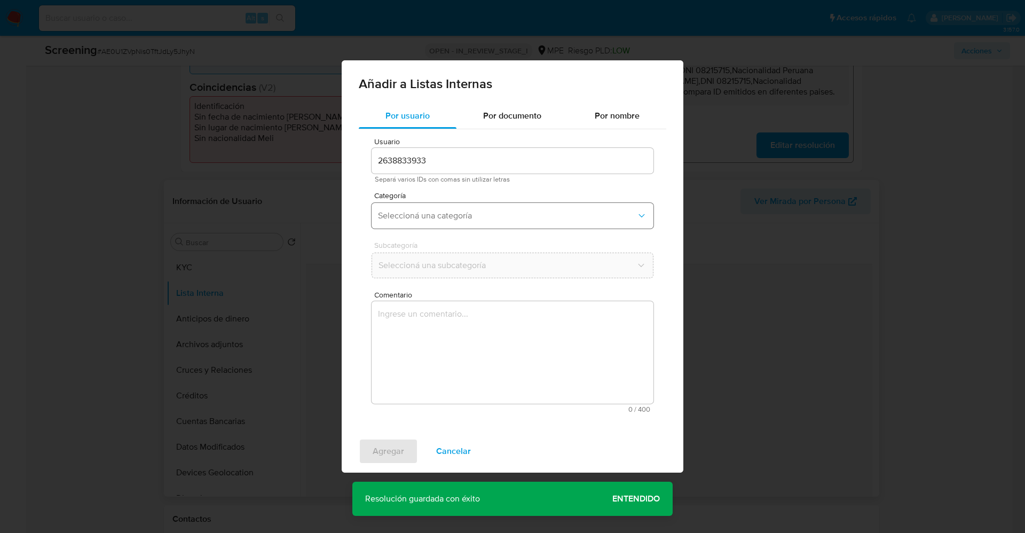
click at [477, 219] on span "Seleccioná una categoría" at bounding box center [507, 215] width 258 height 11
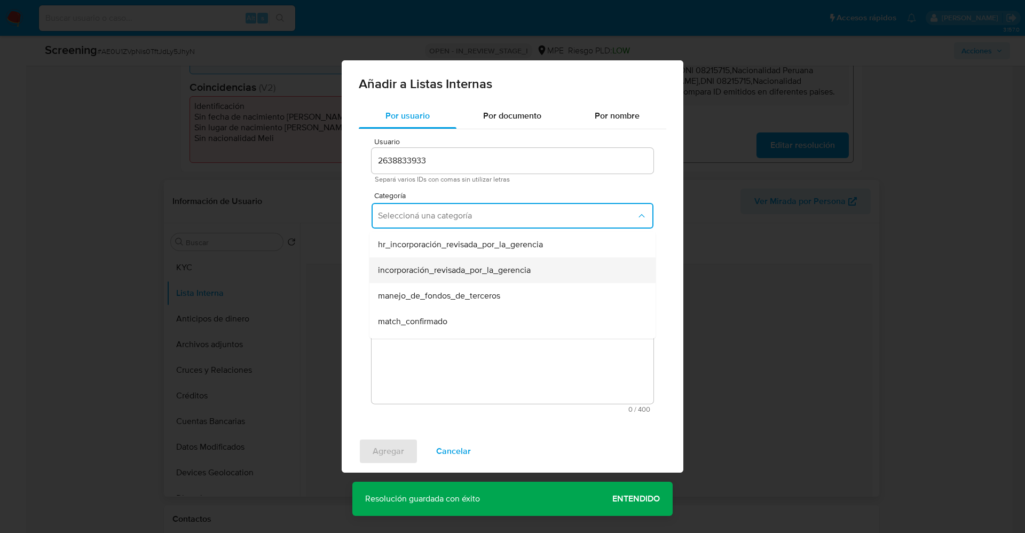
scroll to position [80, 0]
click at [407, 261] on span "match_descartado" at bounding box center [412, 266] width 69 height 11
click at [434, 260] on span "Seleccioná una subcategoría" at bounding box center [507, 265] width 258 height 11
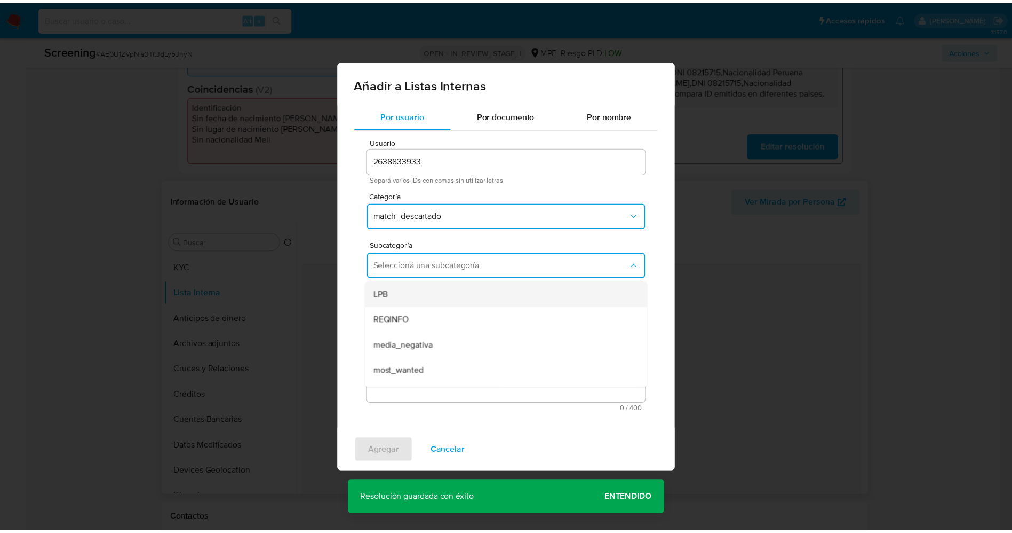
scroll to position [73, 0]
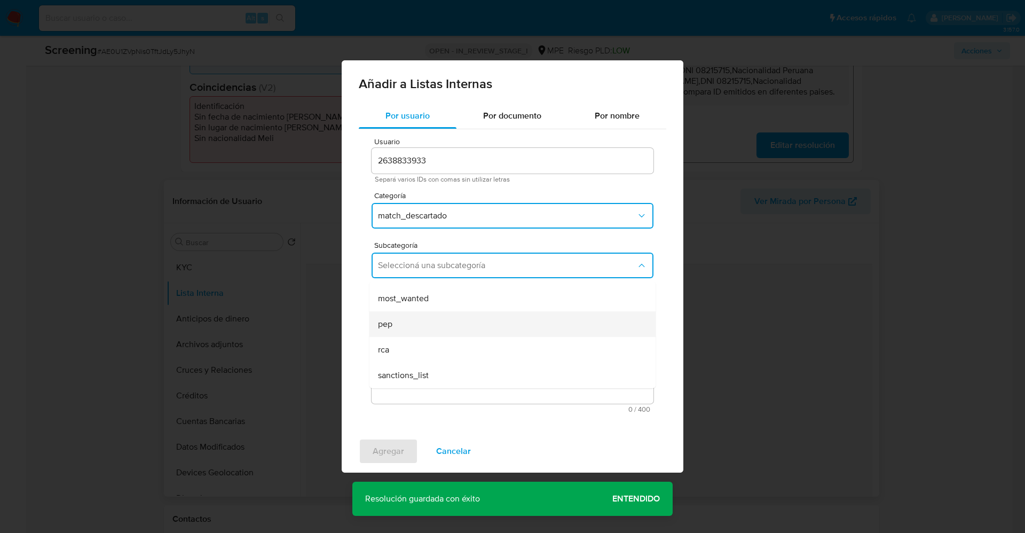
click at [410, 334] on div "pep" at bounding box center [509, 324] width 263 height 26
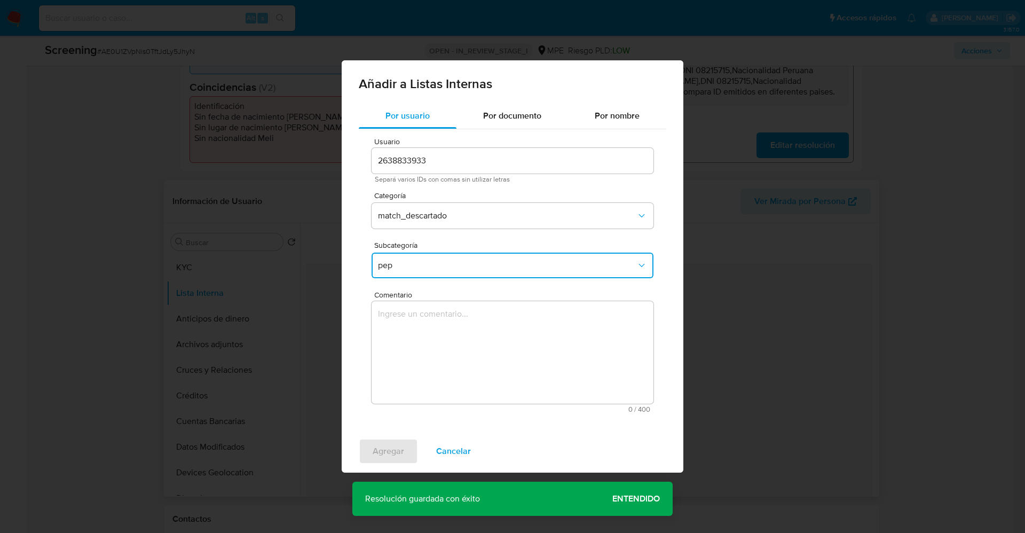
drag, startPoint x: 410, startPoint y: 334, endPoint x: 413, endPoint y: 324, distance: 10.5
click at [410, 333] on textarea "Comentario" at bounding box center [512, 352] width 282 height 102
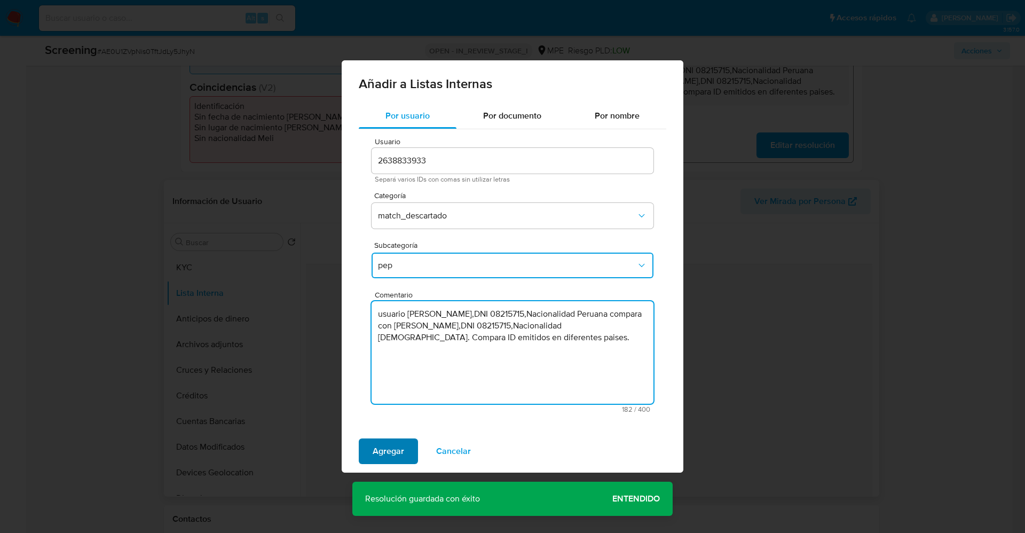
type textarea "usuario Alfonso Oswaldo Quispe Riva,DNI 08215715,Nacionalidad Peruana compara c…"
click at [387, 454] on span "Agregar" at bounding box center [387, 450] width 31 height 23
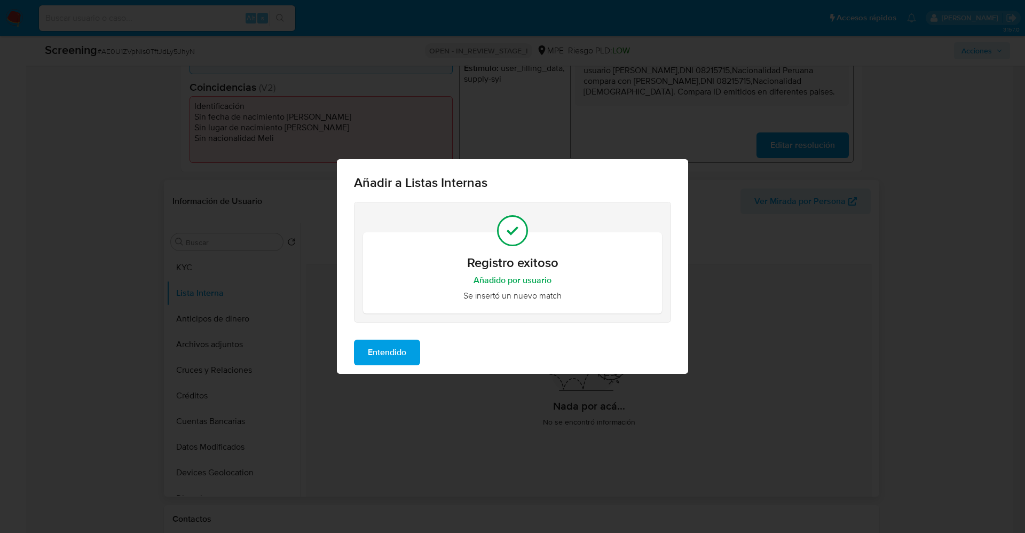
click at [392, 353] on span "Entendido" at bounding box center [387, 351] width 38 height 23
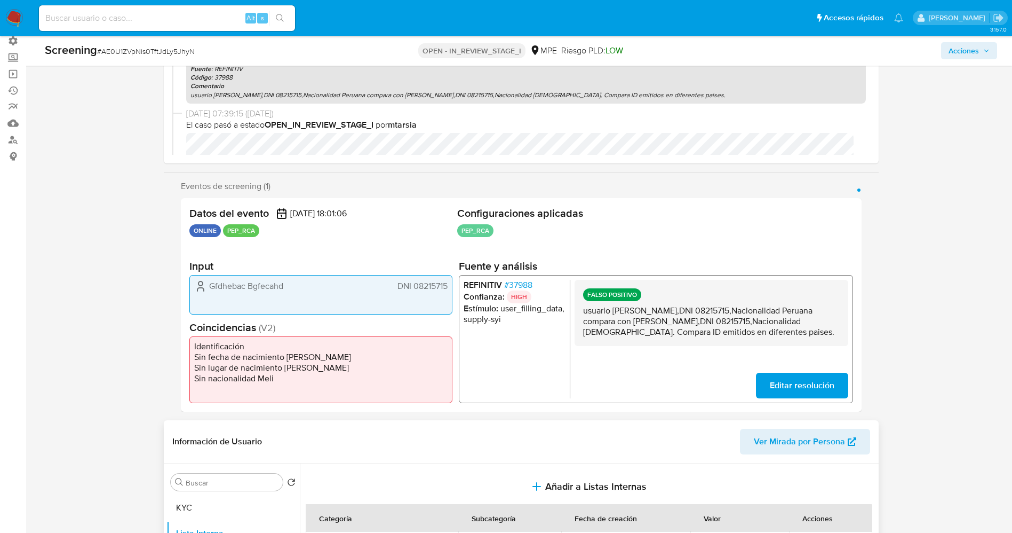
scroll to position [0, 0]
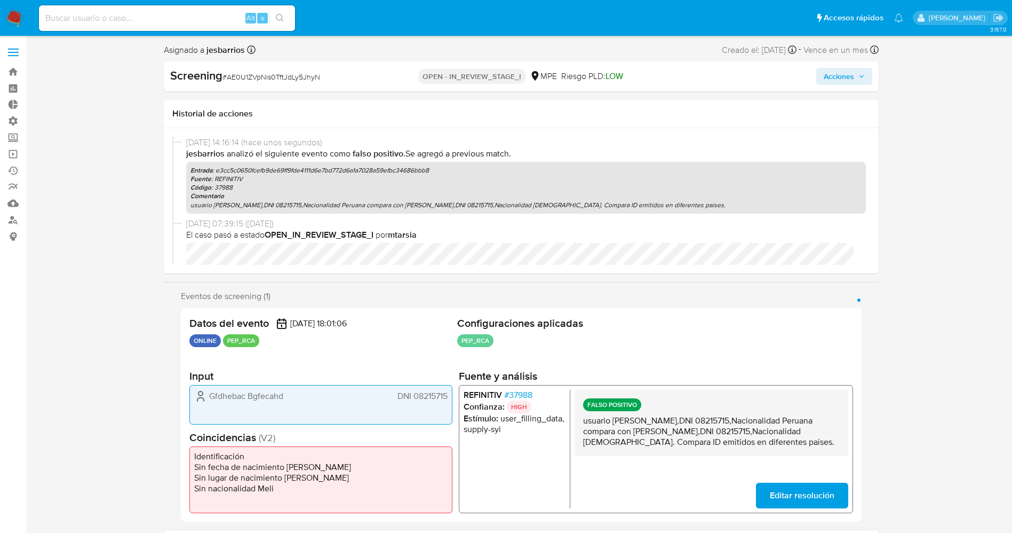
click at [841, 77] on span "Acciones" at bounding box center [839, 76] width 30 height 17
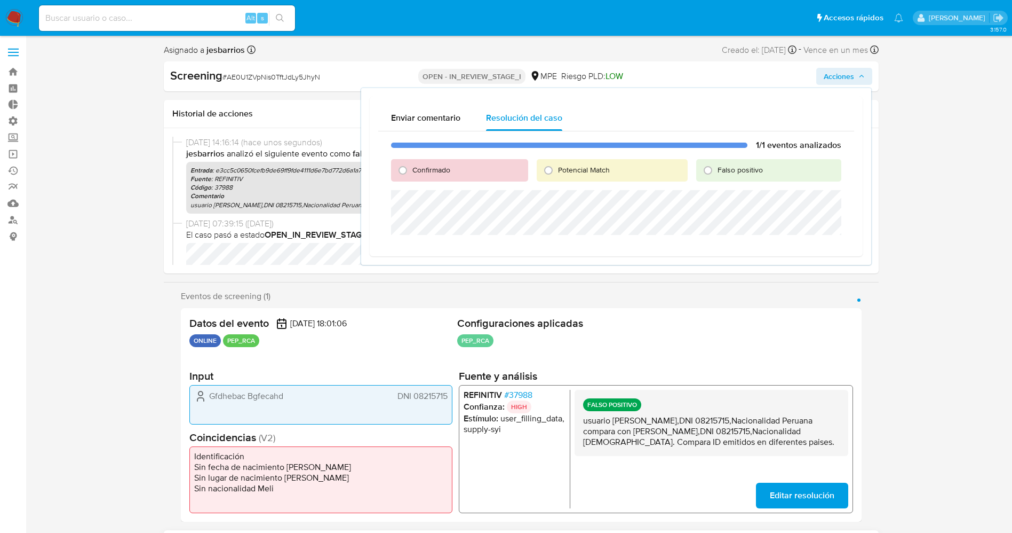
drag, startPoint x: 725, startPoint y: 171, endPoint x: 718, endPoint y: 171, distance: 7.5
click at [726, 171] on span "Falso positivo" at bounding box center [740, 169] width 45 height 11
click at [717, 171] on input "Falso positivo" at bounding box center [708, 170] width 17 height 17
radio input "true"
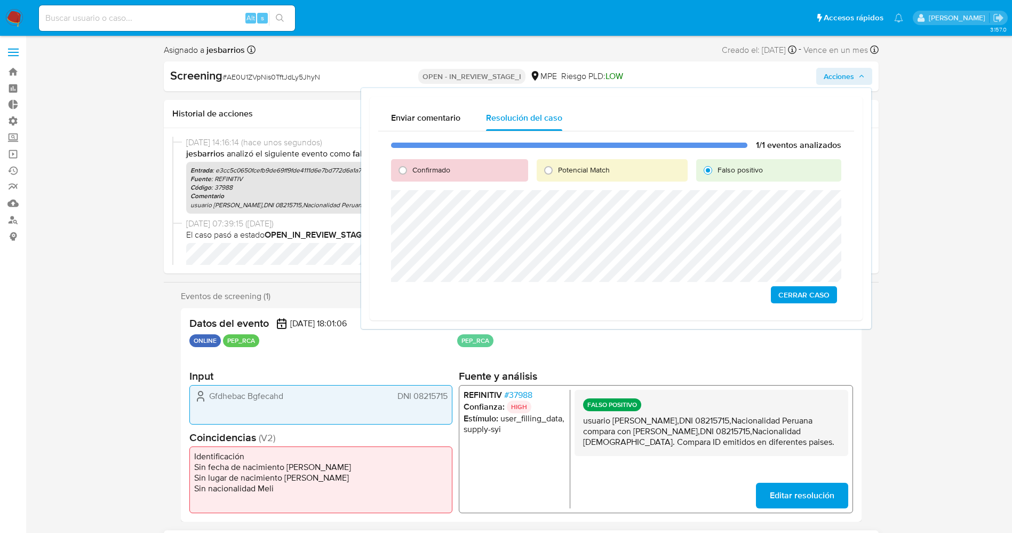
click at [811, 290] on span "Cerrar Caso" at bounding box center [804, 294] width 51 height 15
click at [15, 13] on img at bounding box center [14, 18] width 18 height 18
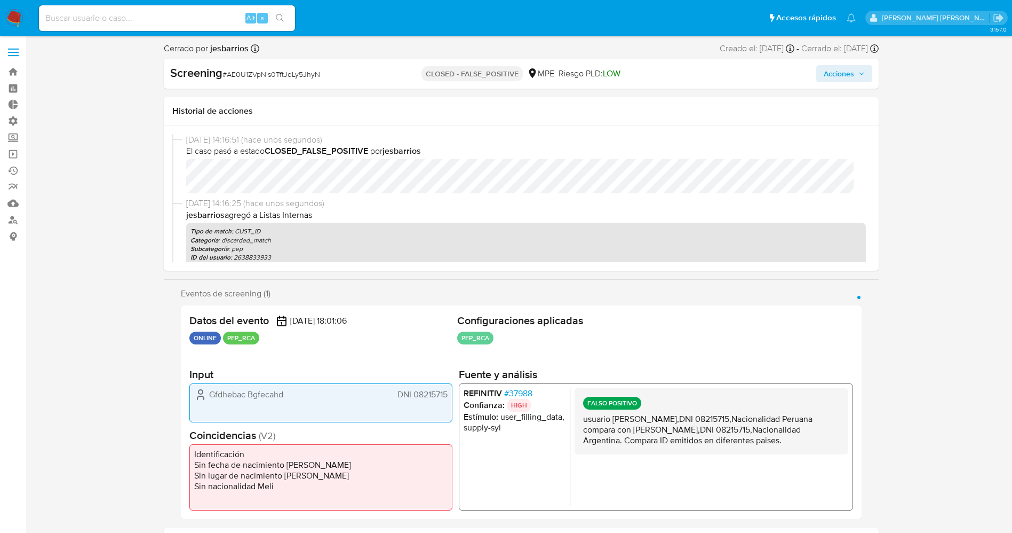
select select "10"
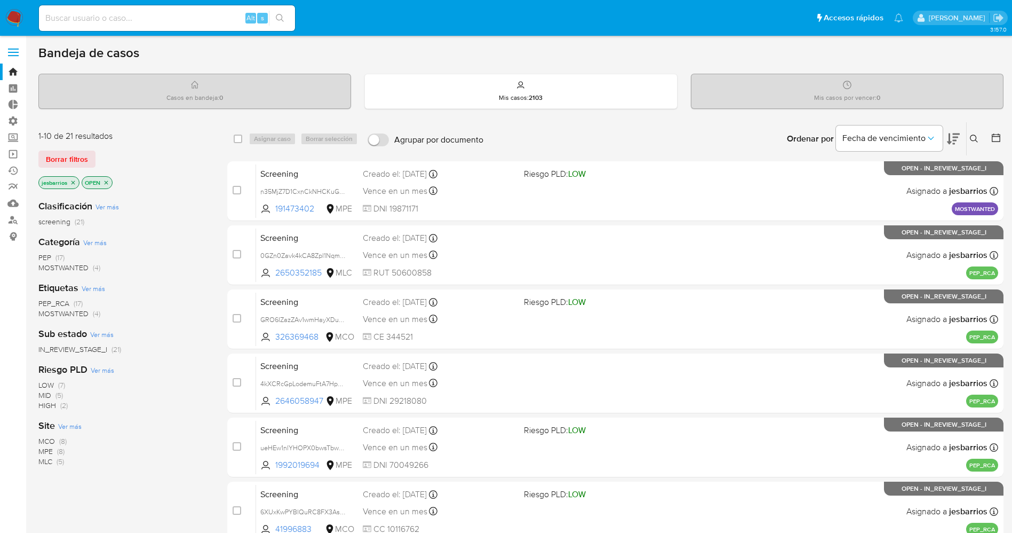
click at [18, 11] on img at bounding box center [14, 18] width 18 height 18
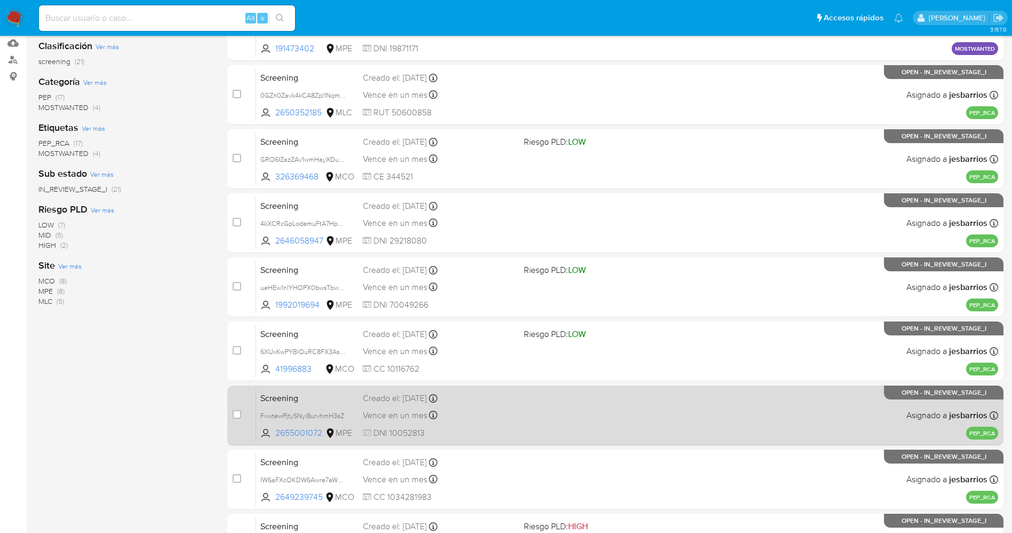
scroll to position [310, 0]
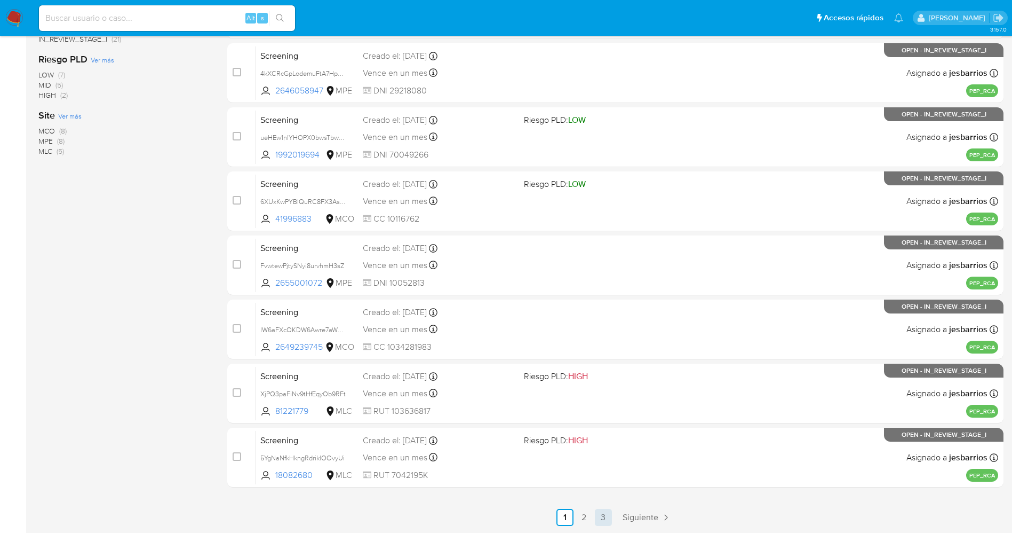
click at [606, 514] on link "3" at bounding box center [603, 517] width 17 height 17
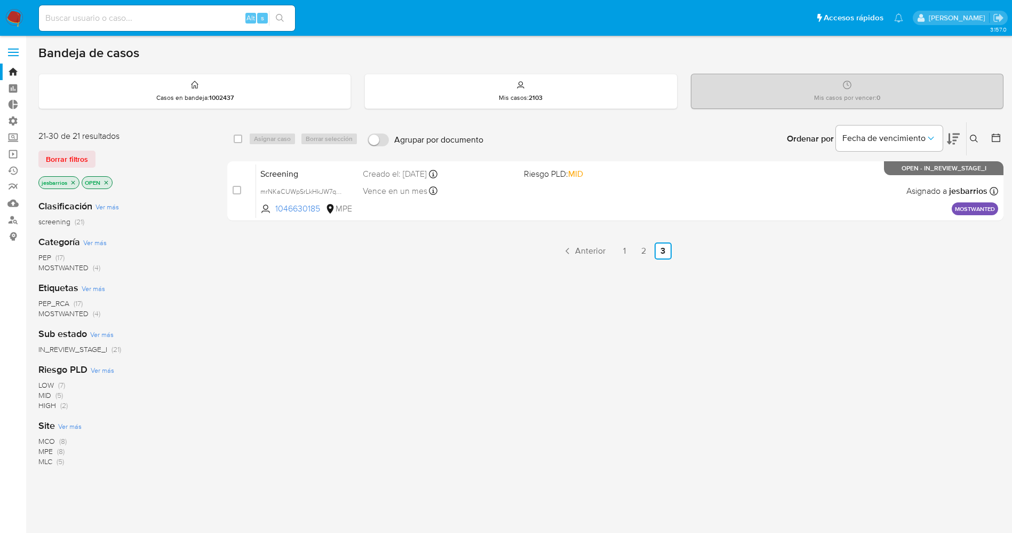
click at [996, 136] on icon at bounding box center [996, 137] width 9 height 9
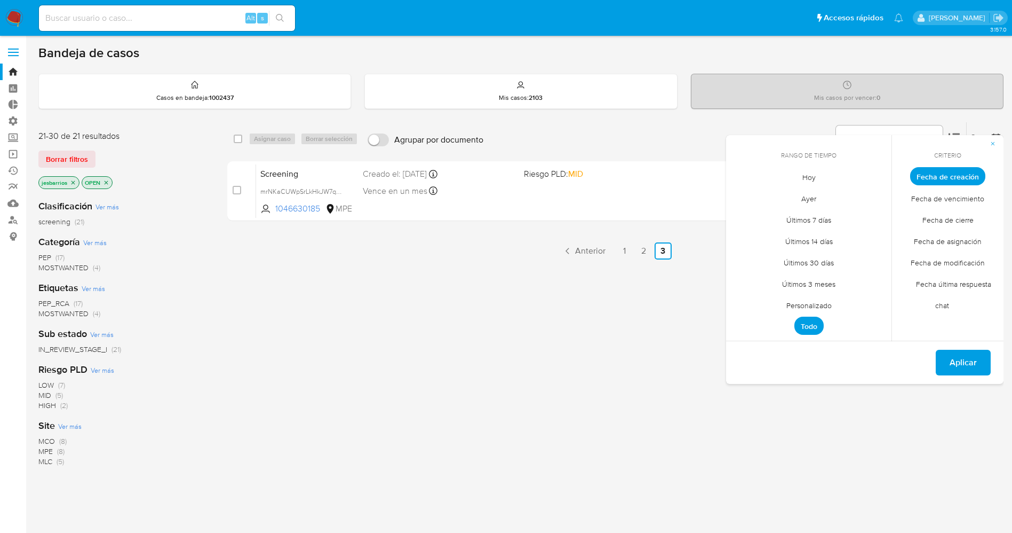
click at [583, 283] on div "select-all-cases-checkbox Asignar caso Borrar selección Agrupar por documento O…" at bounding box center [615, 363] width 776 height 483
click at [107, 181] on icon "close-filter" at bounding box center [107, 182] width 4 height 4
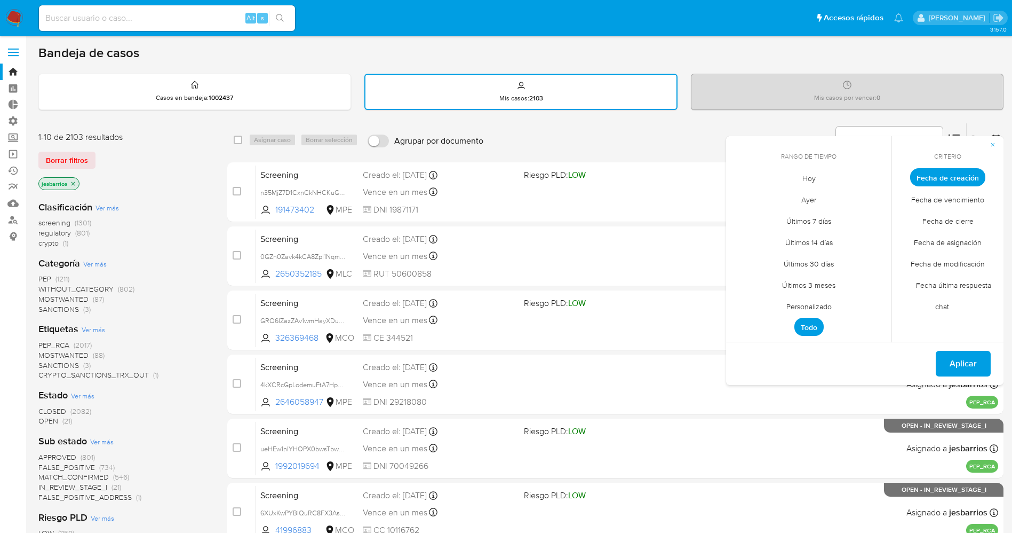
click at [819, 176] on span "Hoy" at bounding box center [809, 178] width 36 height 22
click at [950, 212] on span "Fecha de cierre" at bounding box center [948, 221] width 74 height 22
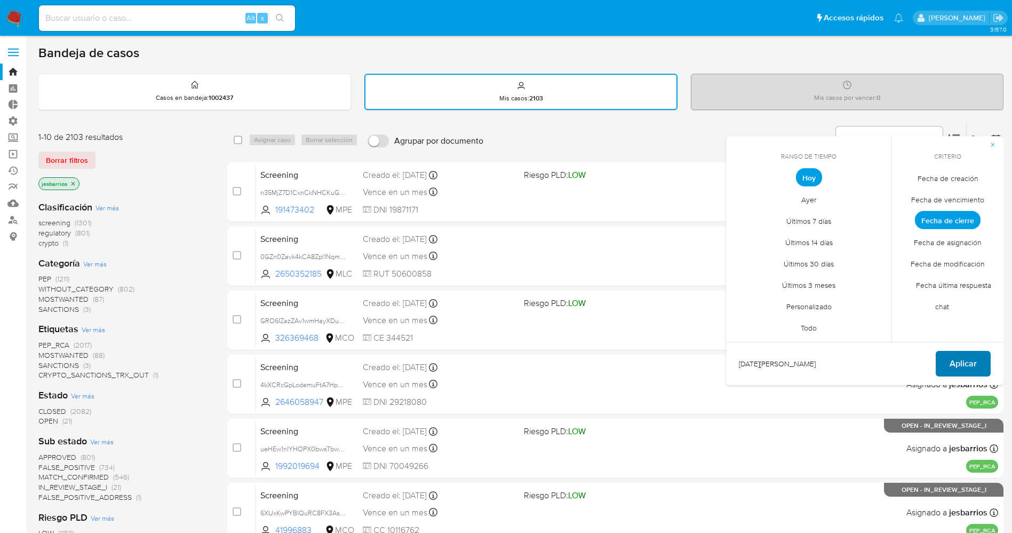
click at [974, 355] on span "Aplicar" at bounding box center [963, 363] width 27 height 23
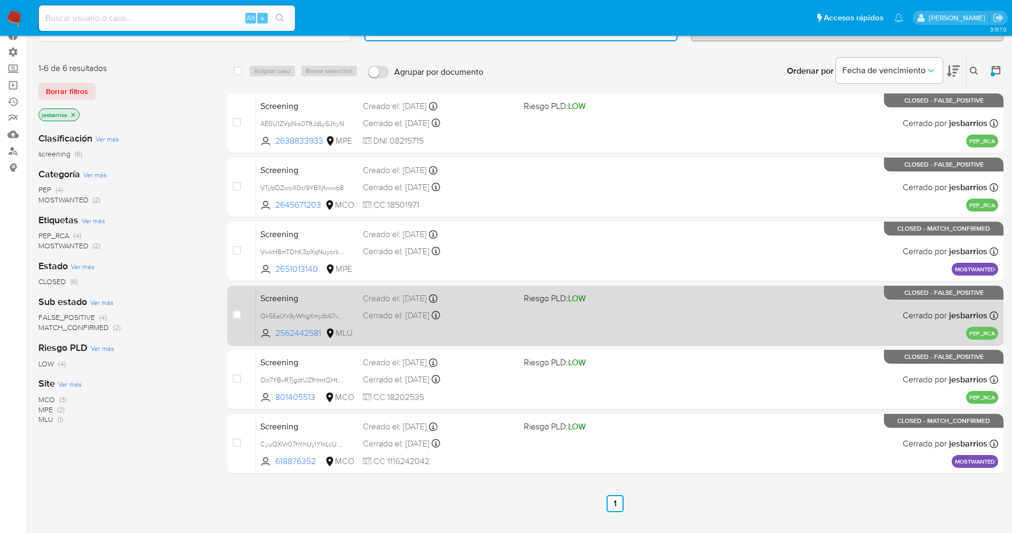
scroll to position [80, 0]
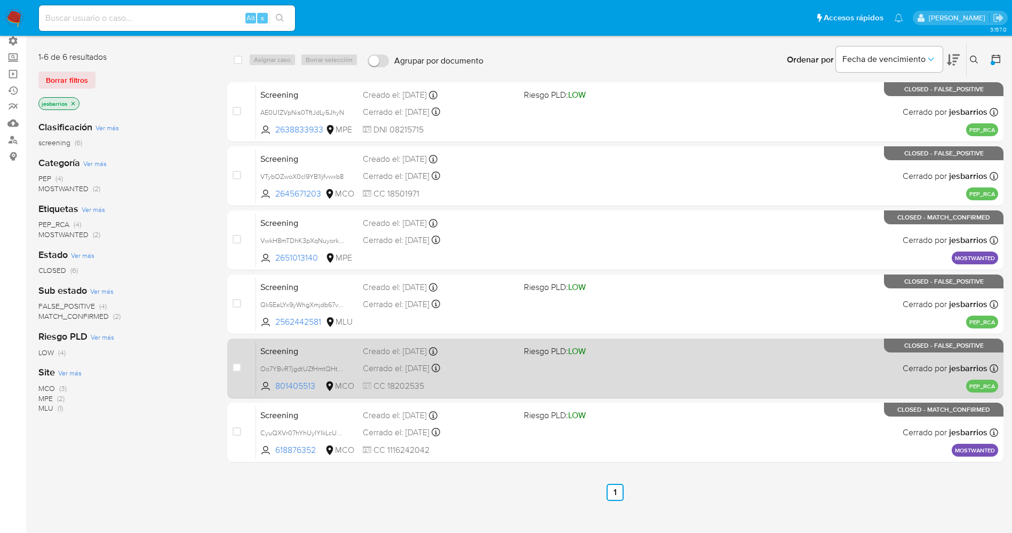
click at [595, 371] on div "Screening Oo7YBvR7jgdtUZfHmtQHtvl6 801405513 MCO Riesgo PLD: LOW Creado el: [DA…" at bounding box center [627, 368] width 742 height 54
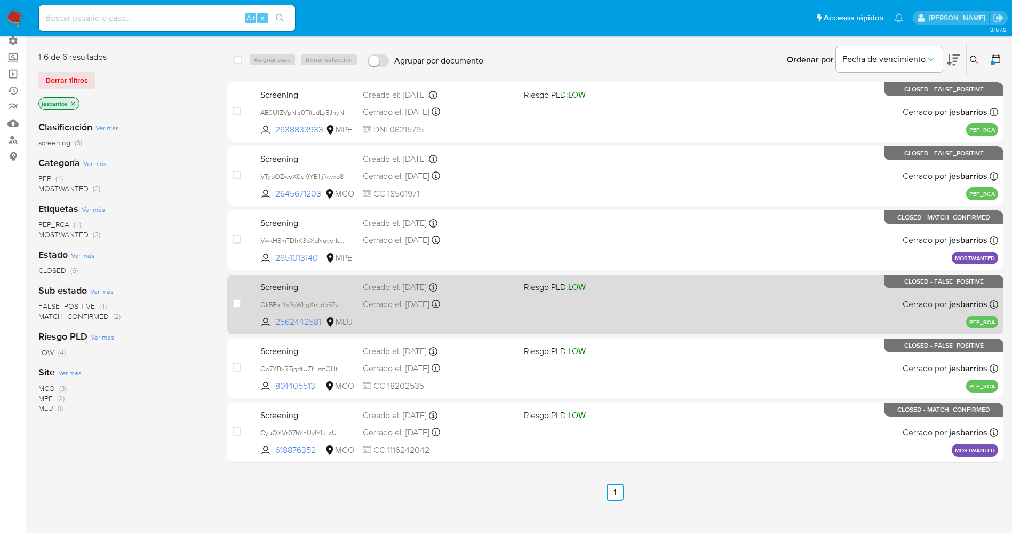
click at [545, 318] on div "Screening Qk5EaLYx9yWhgXmjdb67vToO 2562442581 MLU Riesgo PLD: LOW Creado el: [D…" at bounding box center [627, 304] width 742 height 54
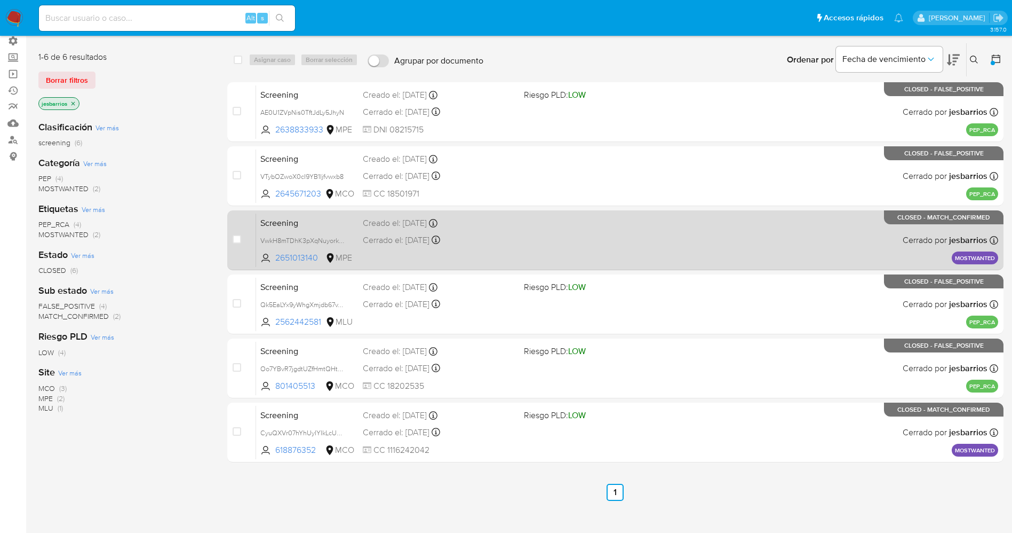
click at [538, 254] on div "Screening VwkH8mTDhK3pXqNuyorkGAVP 2651013140 MPE Creado el: [DATE] Creado el: …" at bounding box center [627, 240] width 742 height 54
click at [541, 235] on div "Screening VwkH8mTDhK3pXqNuyorkGAVP 2651013140 MPE Creado el: [DATE] Creado el: …" at bounding box center [627, 240] width 742 height 54
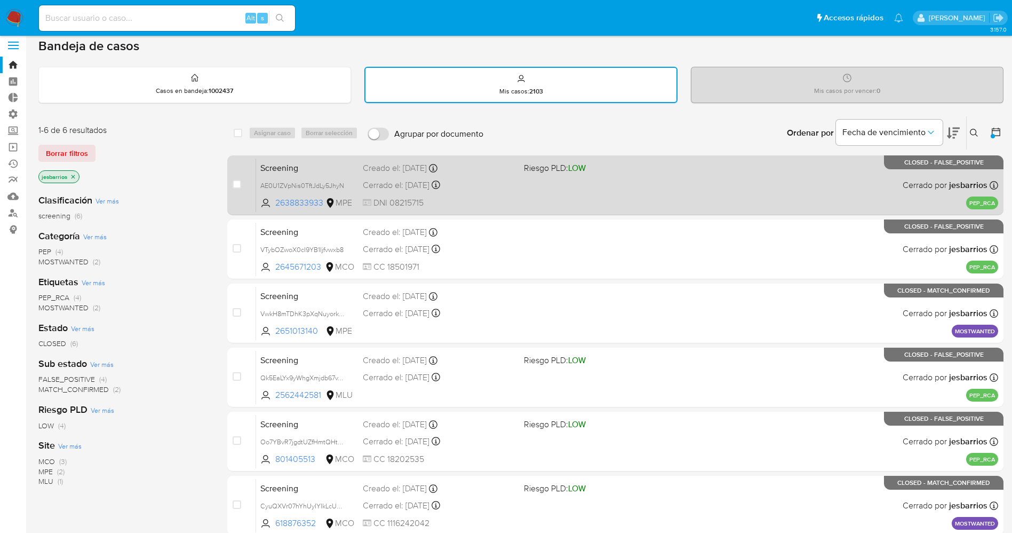
scroll to position [0, 0]
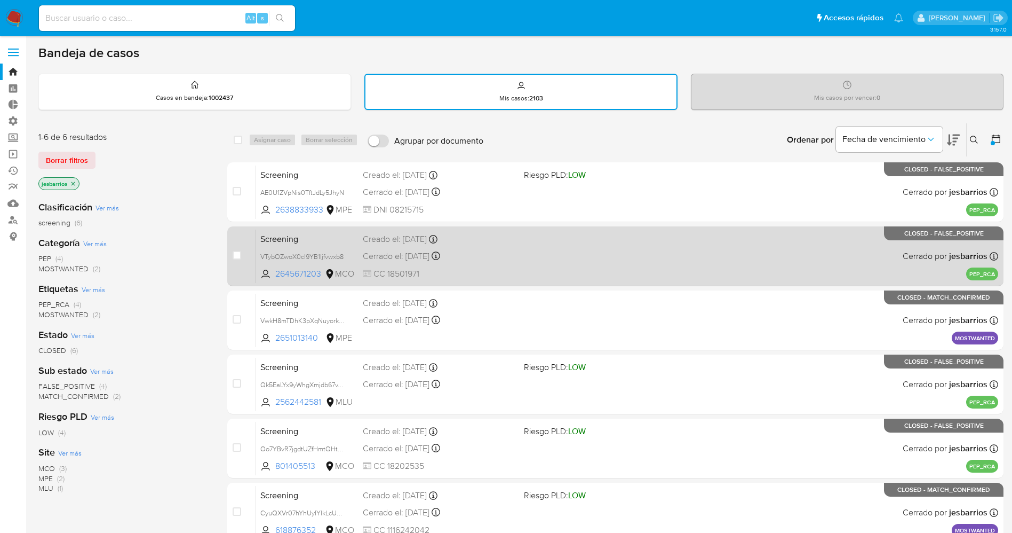
click at [501, 240] on div "Creado el: [DATE] Creado el: [DATE] 14:45:25" at bounding box center [439, 239] width 153 height 12
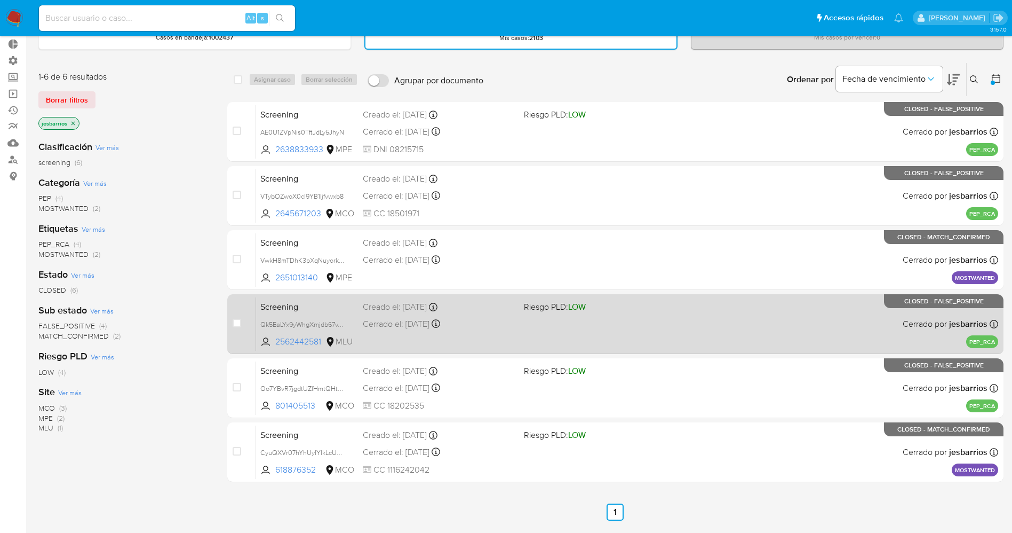
scroll to position [80, 0]
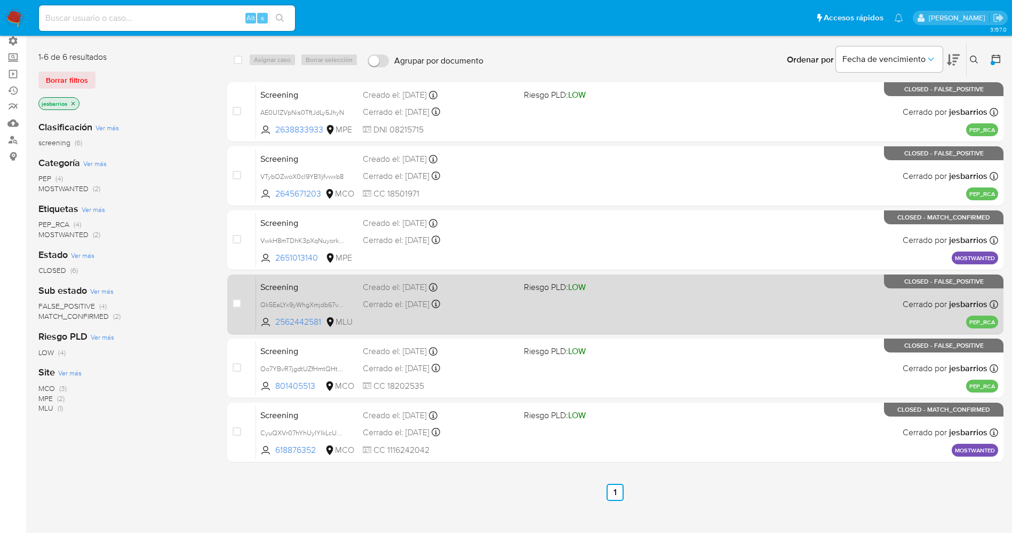
click at [838, 300] on div "Screening Qk5EaLYx9yWhgXmjdb67vToO 2562442581 MLU Riesgo PLD: LOW Creado el: [D…" at bounding box center [627, 304] width 742 height 54
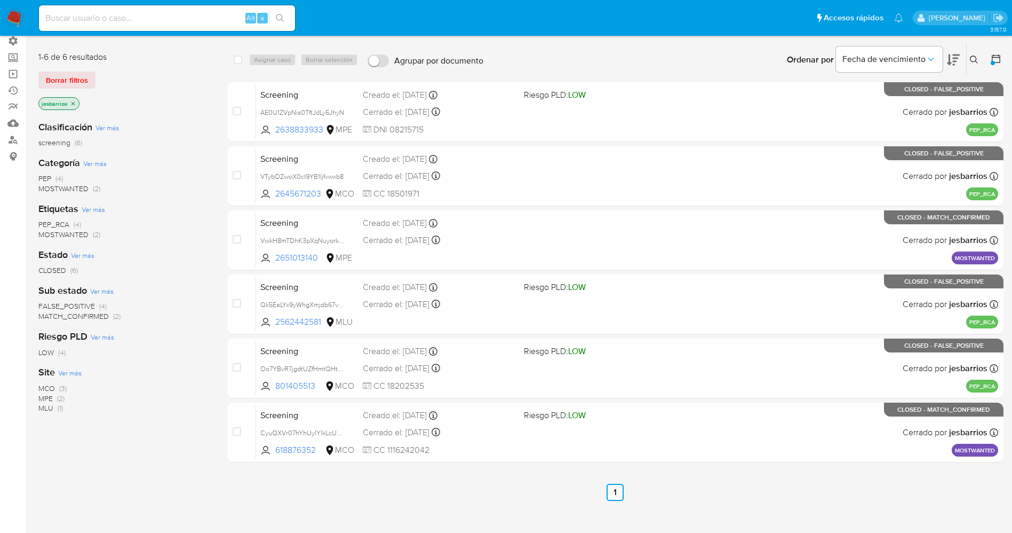
click at [14, 15] on img at bounding box center [14, 18] width 18 height 18
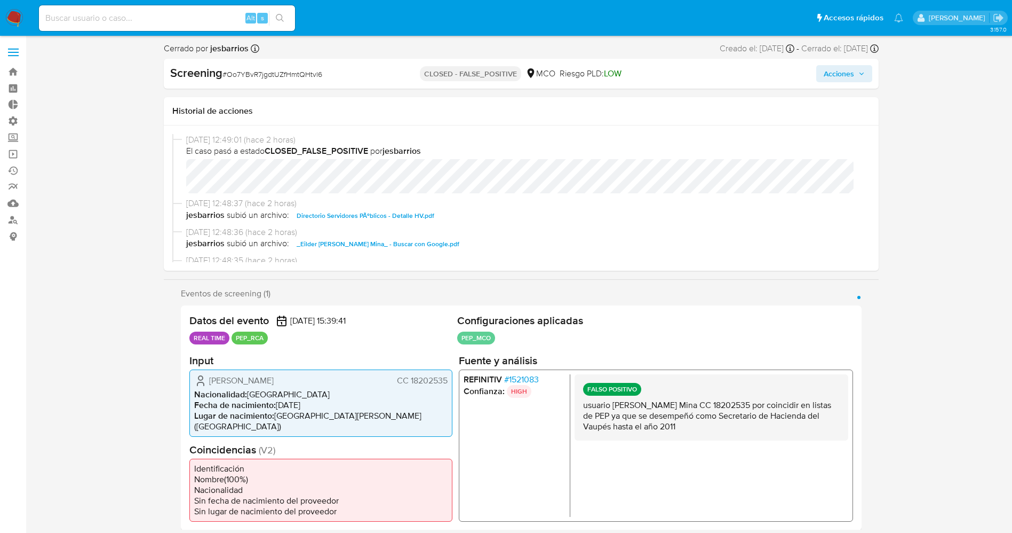
select select "10"
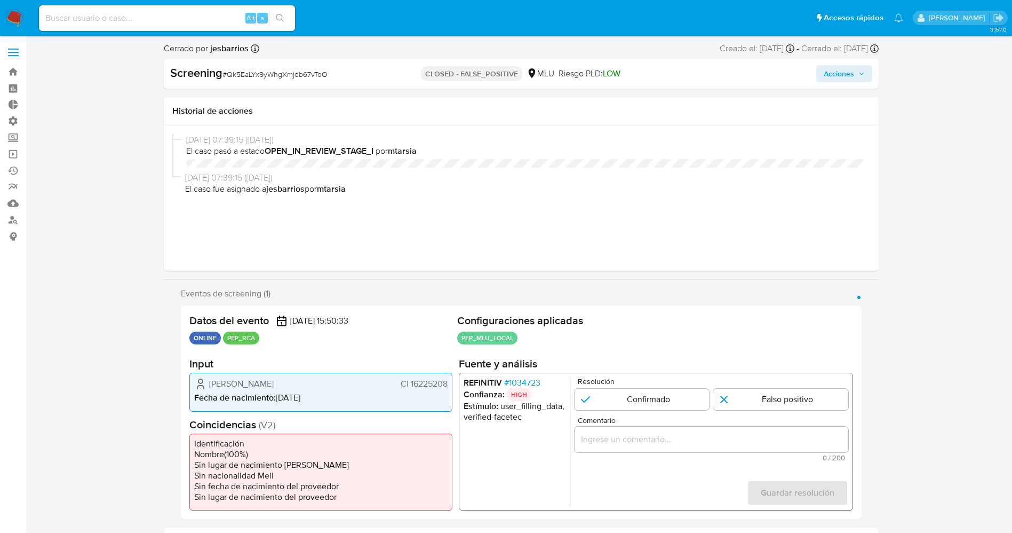
select select "10"
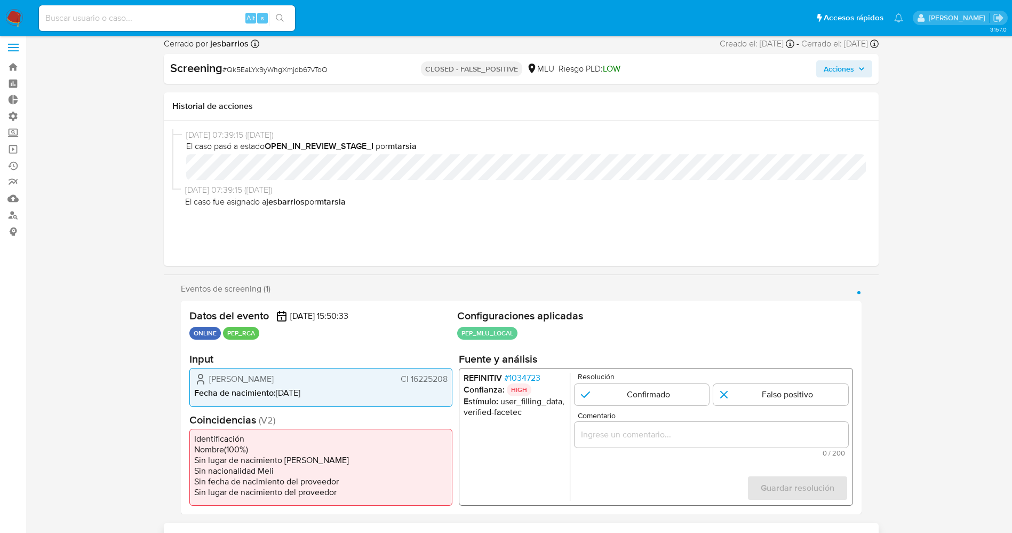
scroll to position [320, 0]
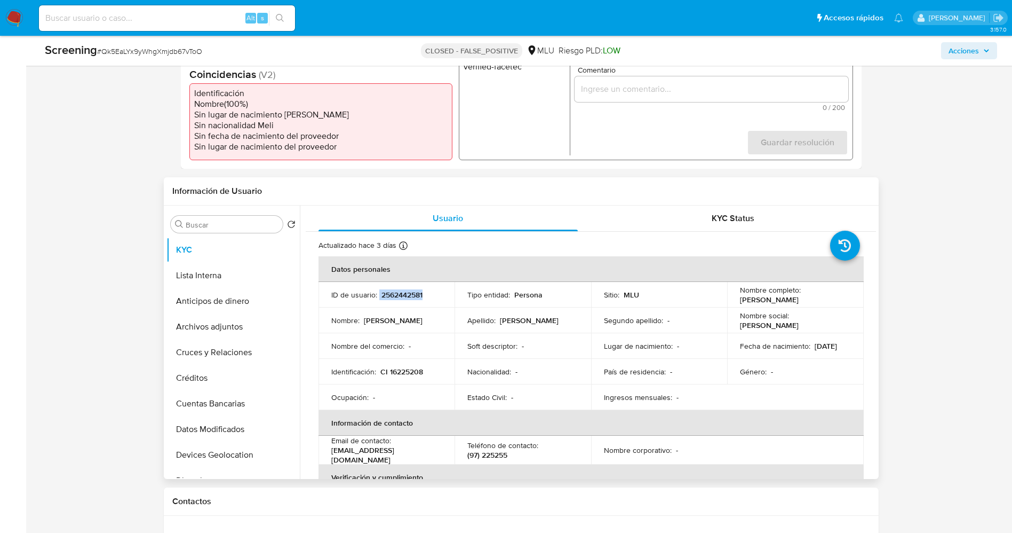
drag, startPoint x: 387, startPoint y: 290, endPoint x: 425, endPoint y: 289, distance: 37.9
click at [425, 290] on div "ID de usuario : 2562442581" at bounding box center [386, 295] width 111 height 10
click at [208, 264] on button "Lista Interna" at bounding box center [229, 276] width 125 height 26
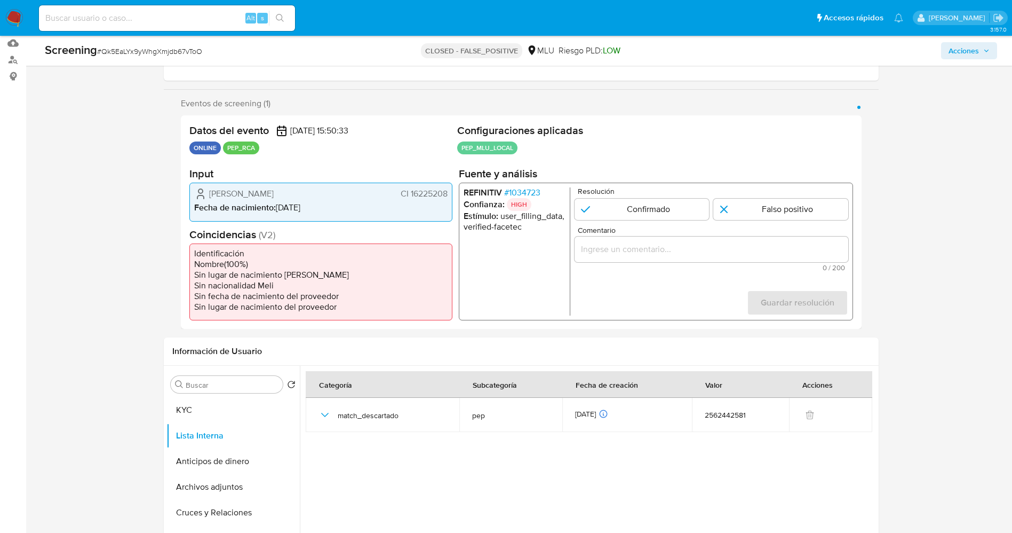
scroll to position [80, 0]
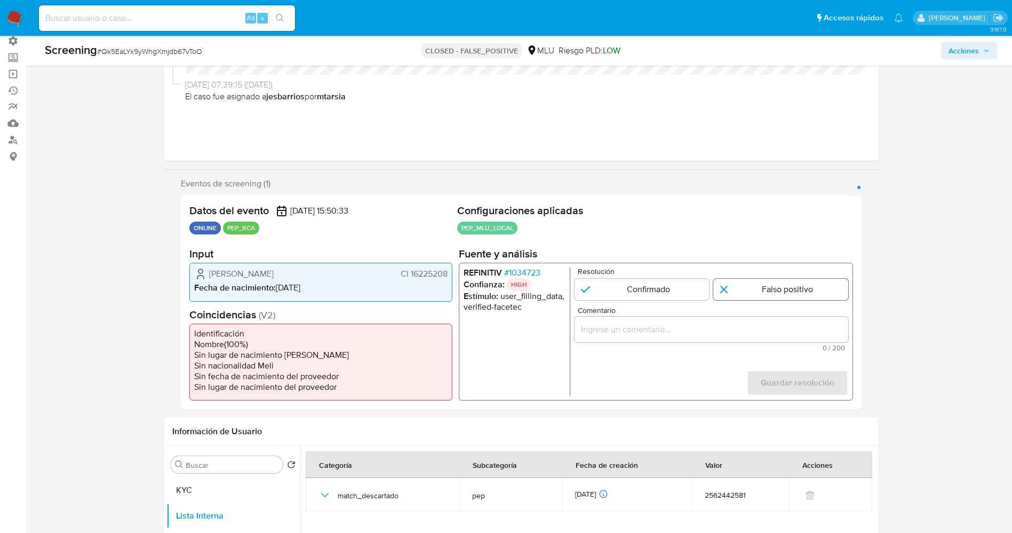
click at [783, 293] on input "1 de 1" at bounding box center [781, 289] width 135 height 21
radio input "true"
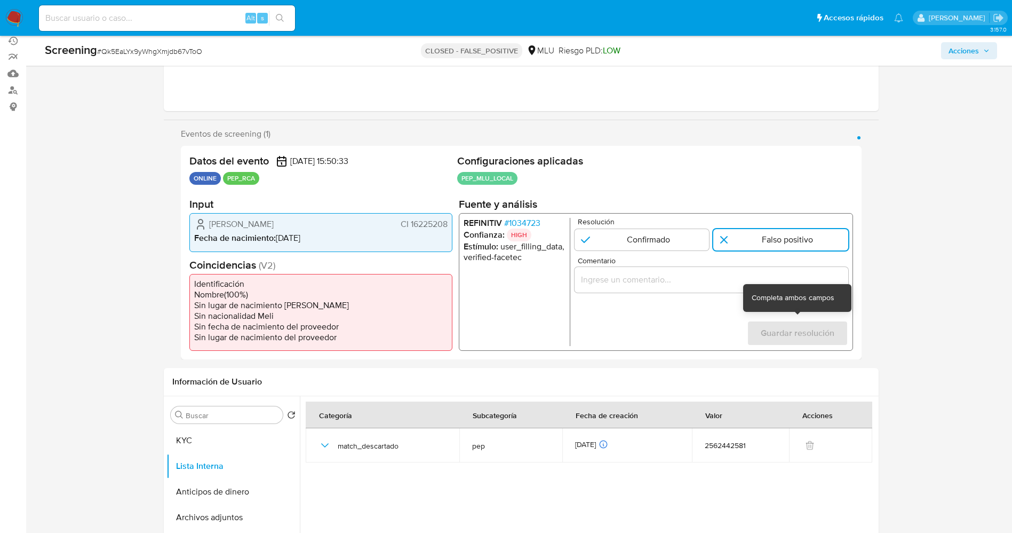
scroll to position [320, 0]
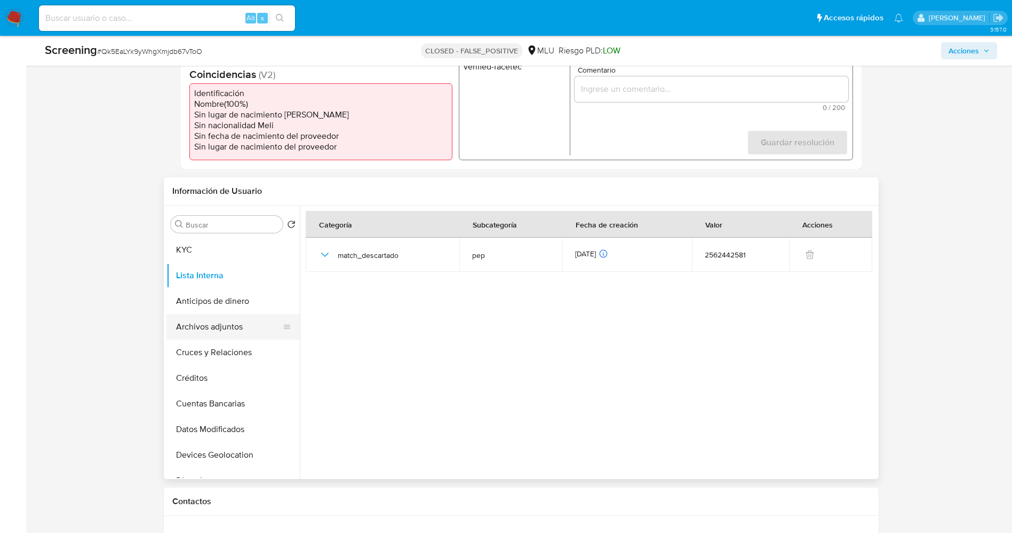
click at [213, 322] on button "Archivos adjuntos" at bounding box center [229, 327] width 125 height 26
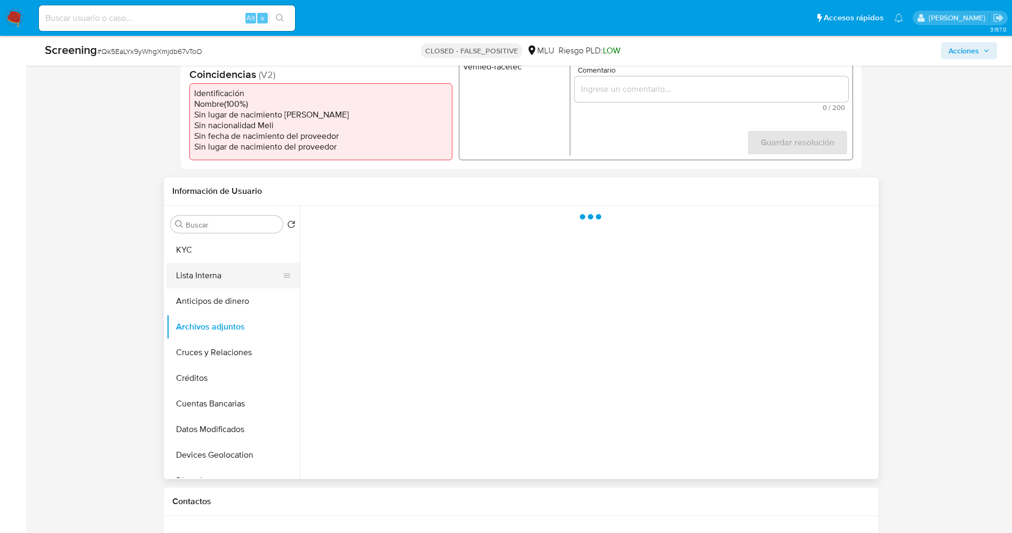
click at [207, 269] on button "Lista Interna" at bounding box center [229, 276] width 125 height 26
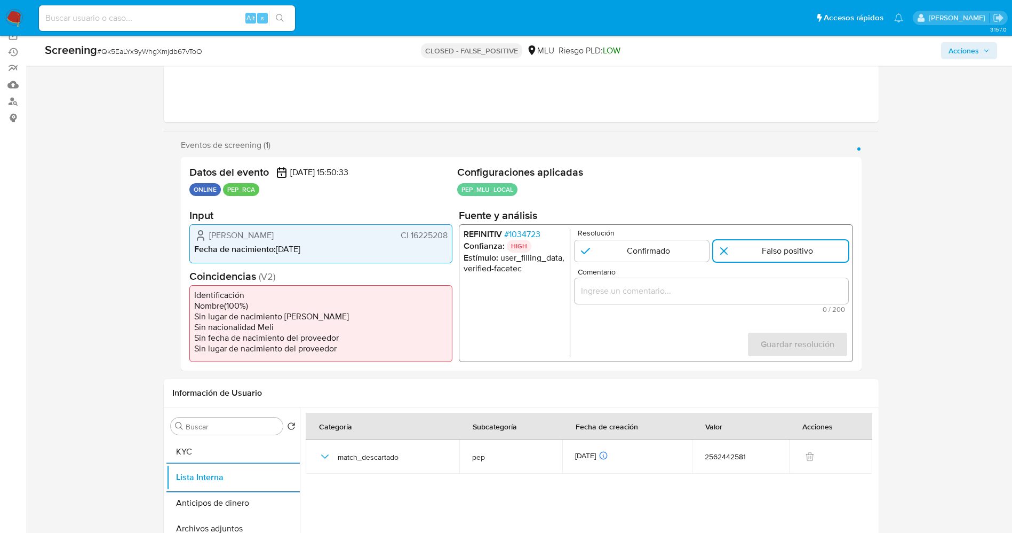
scroll to position [240, 0]
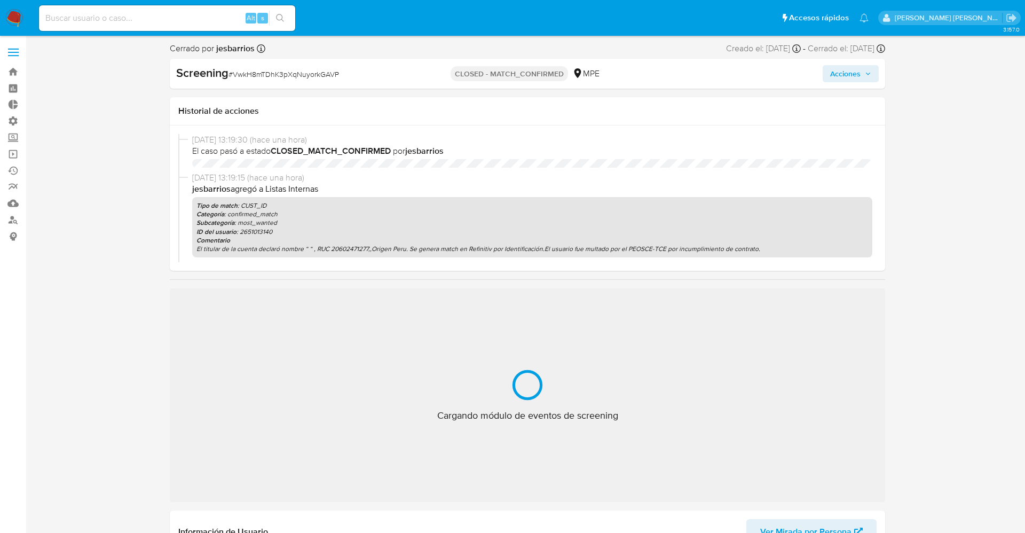
select select "10"
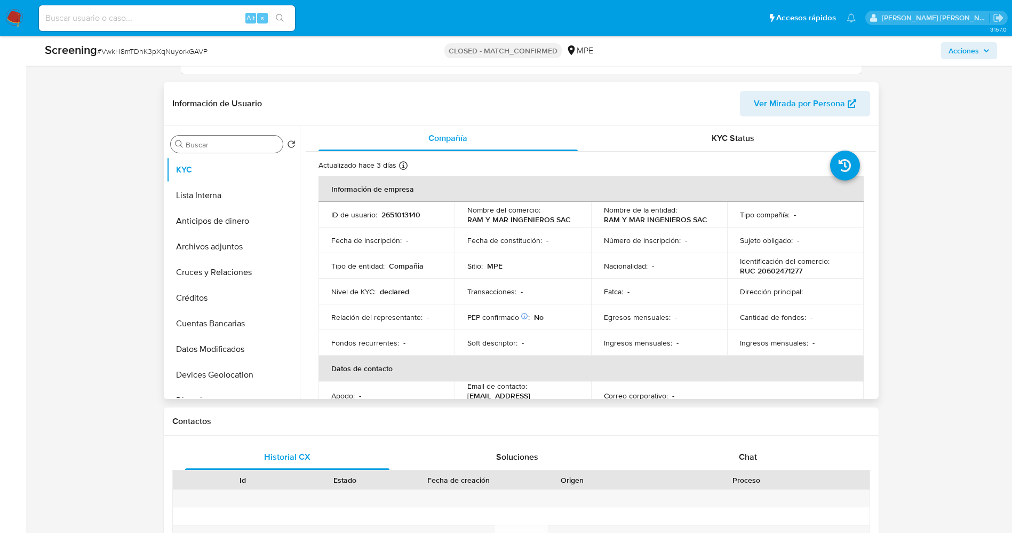
click at [190, 131] on div "Información de Usuario Ver Mirada por Persona Buscar Volver al orden por defect…" at bounding box center [521, 240] width 715 height 316
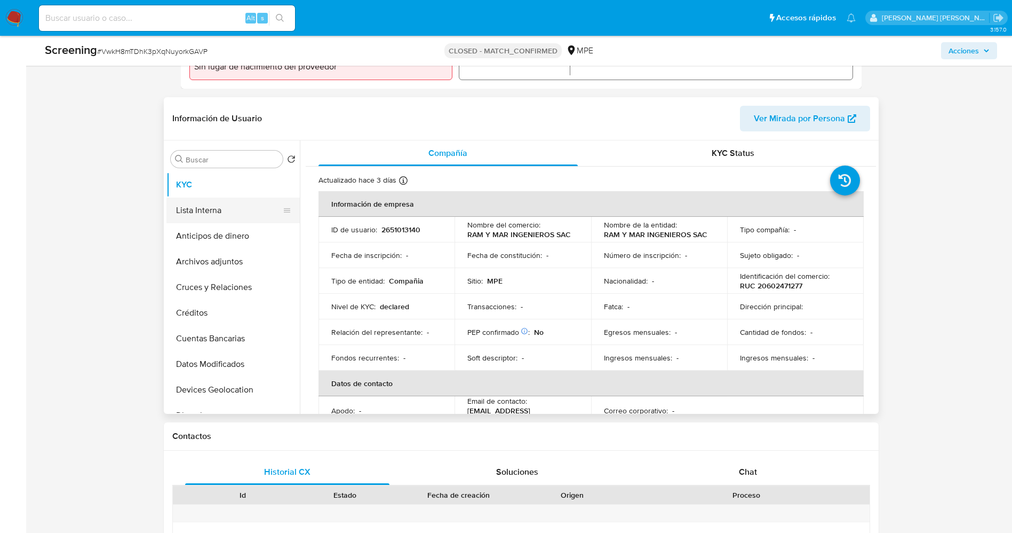
click at [199, 212] on button "Lista Interna" at bounding box center [229, 210] width 125 height 26
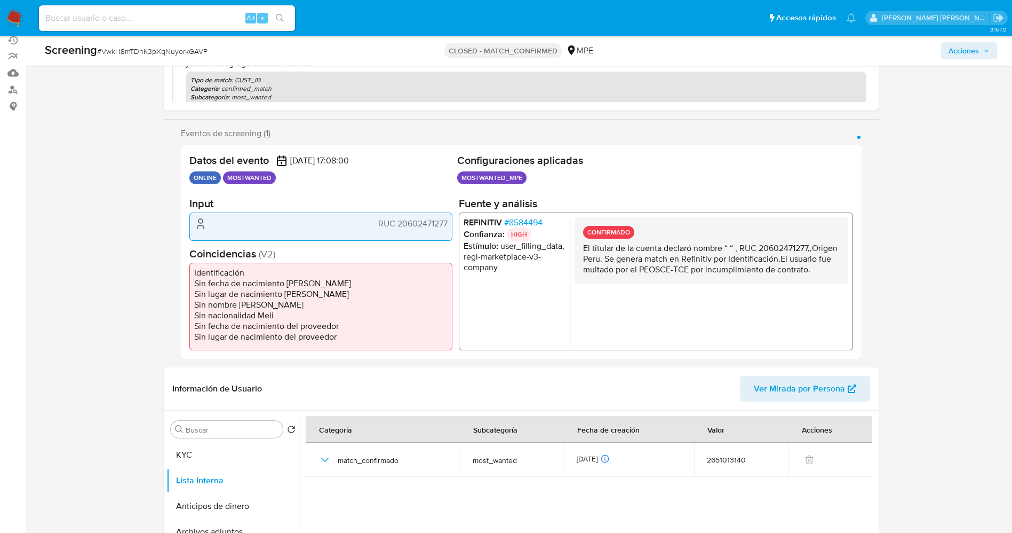
scroll to position [0, 0]
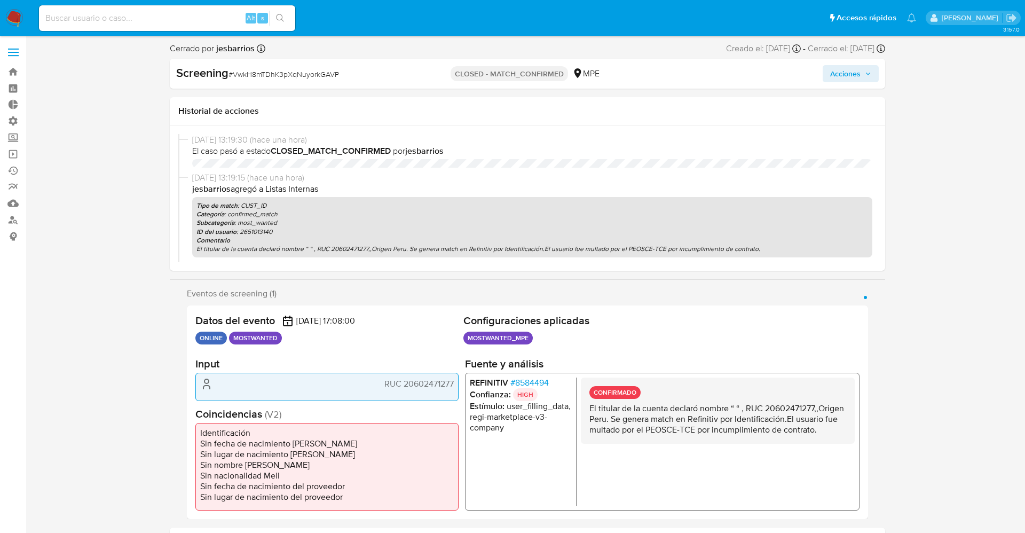
select select "10"
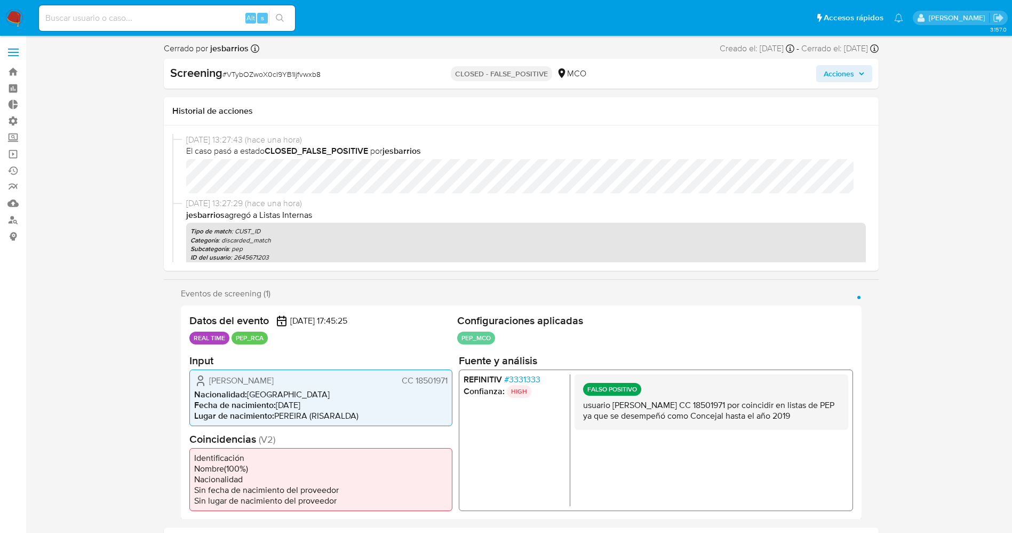
select select "10"
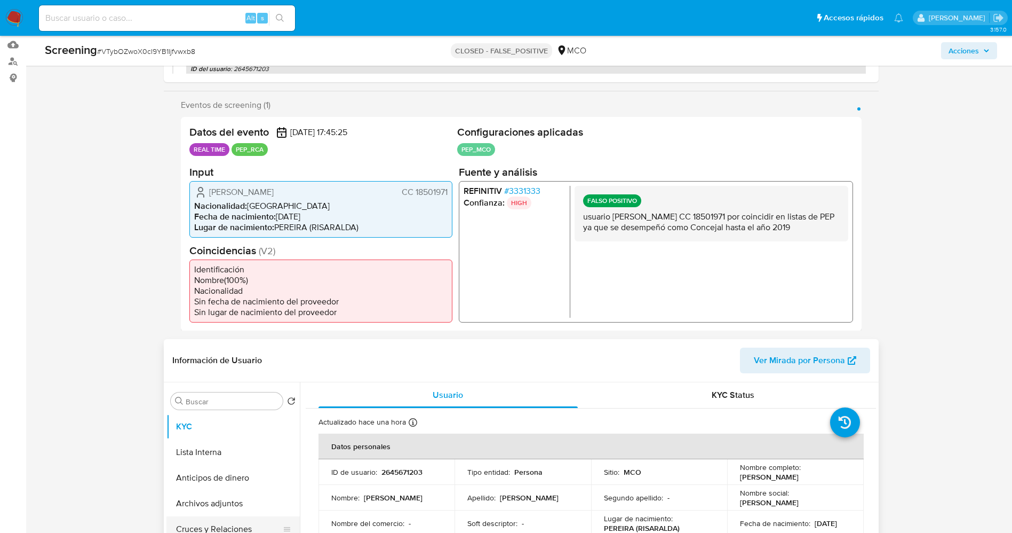
scroll to position [320, 0]
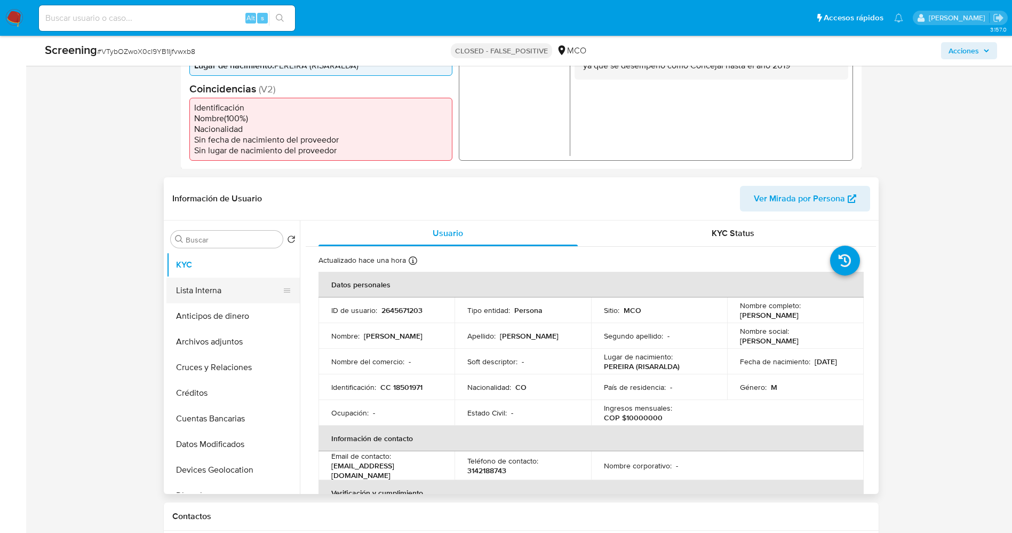
click at [199, 282] on button "Lista Interna" at bounding box center [229, 291] width 125 height 26
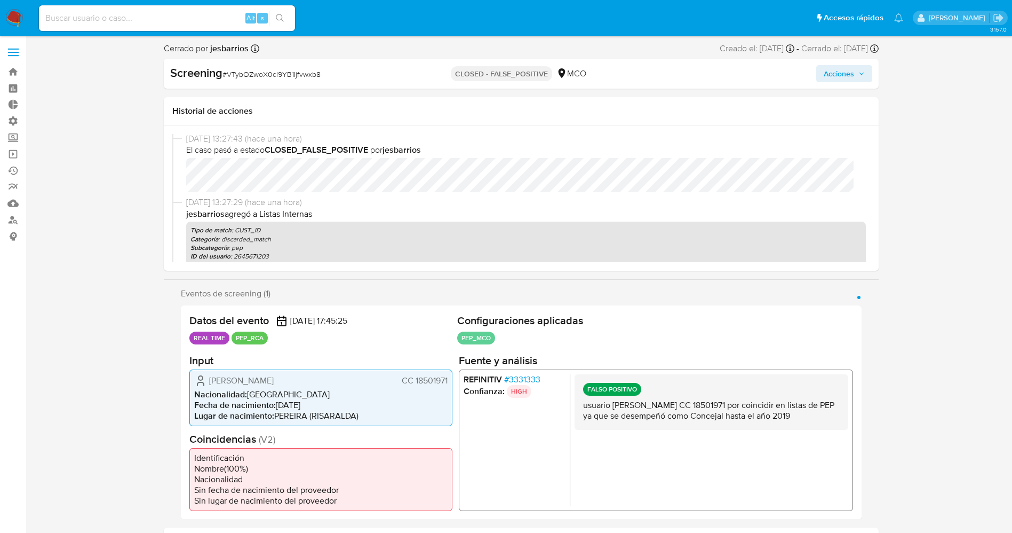
scroll to position [0, 0]
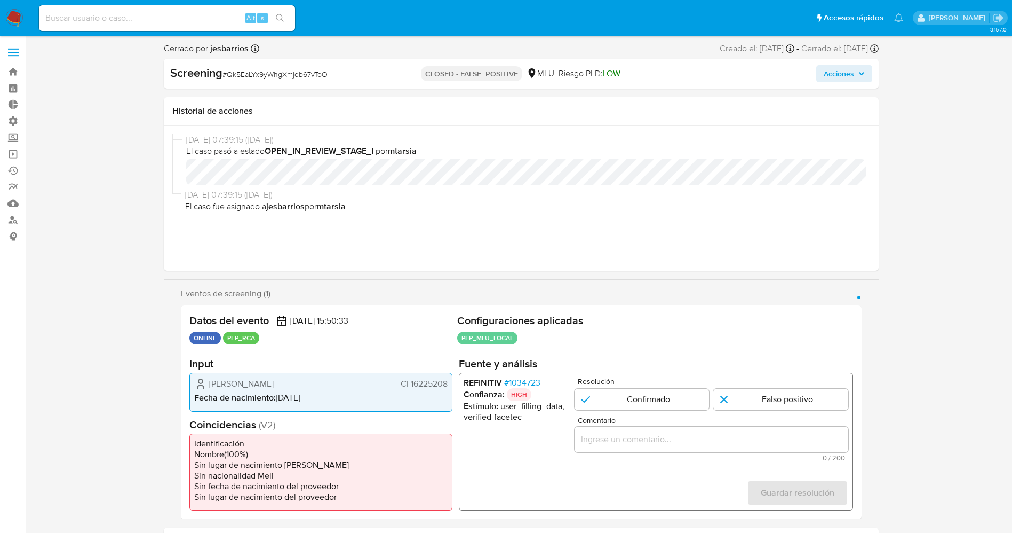
select select "10"
click at [641, 400] on input "1 de 1" at bounding box center [641, 399] width 135 height 21
radio input "true"
click at [757, 399] on input "1 de 1" at bounding box center [781, 399] width 135 height 21
radio input "true"
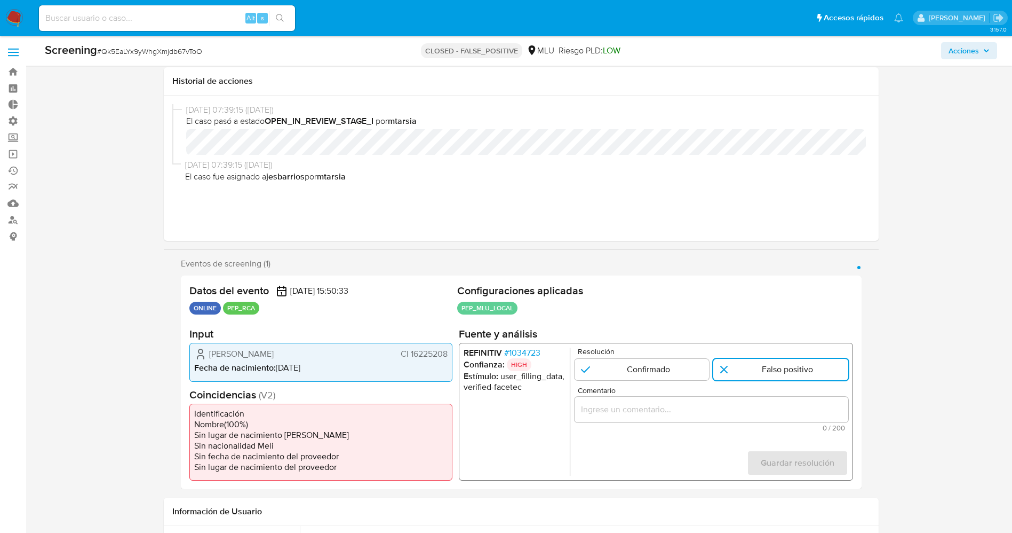
scroll to position [240, 0]
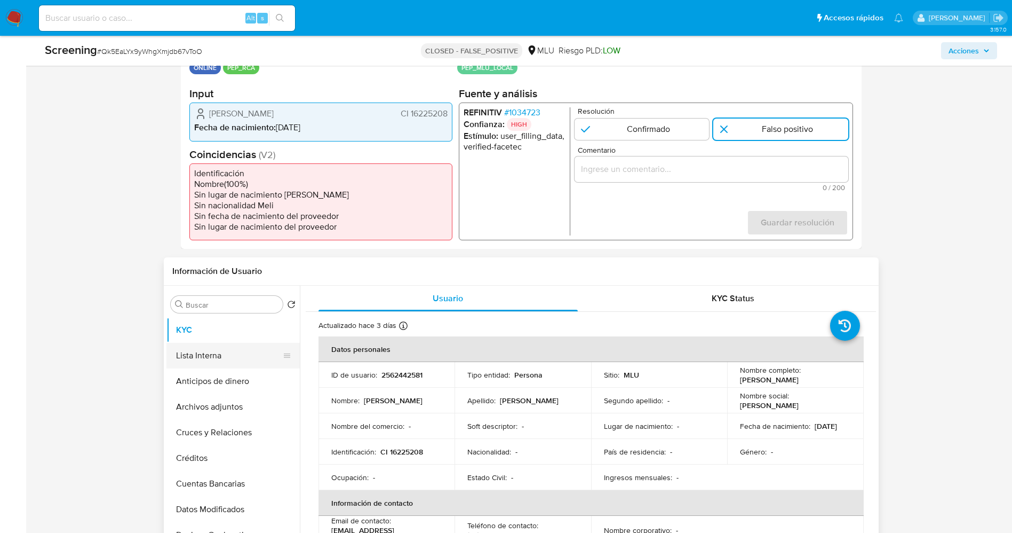
click at [222, 358] on button "Lista Interna" at bounding box center [229, 356] width 125 height 26
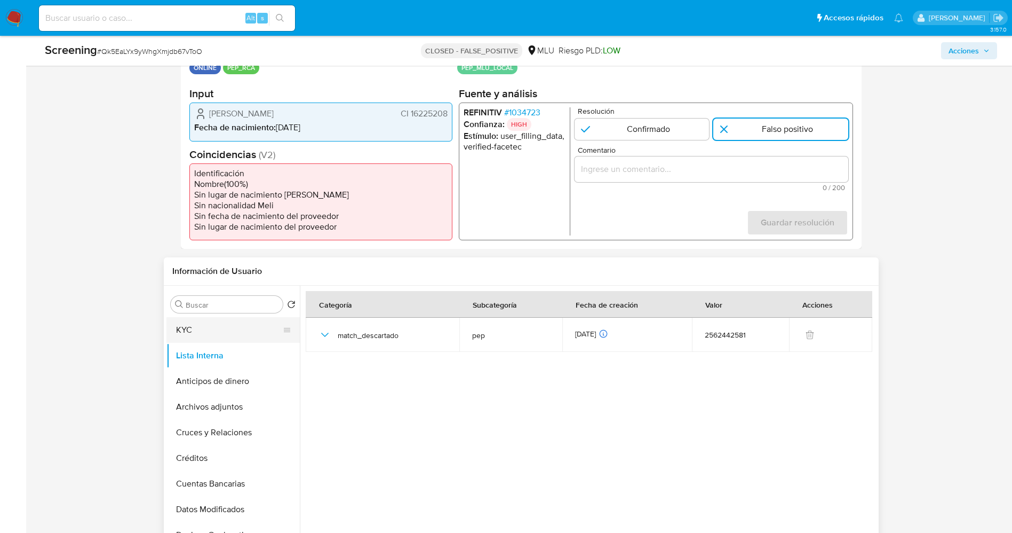
click at [205, 330] on button "KYC" at bounding box center [229, 330] width 125 height 26
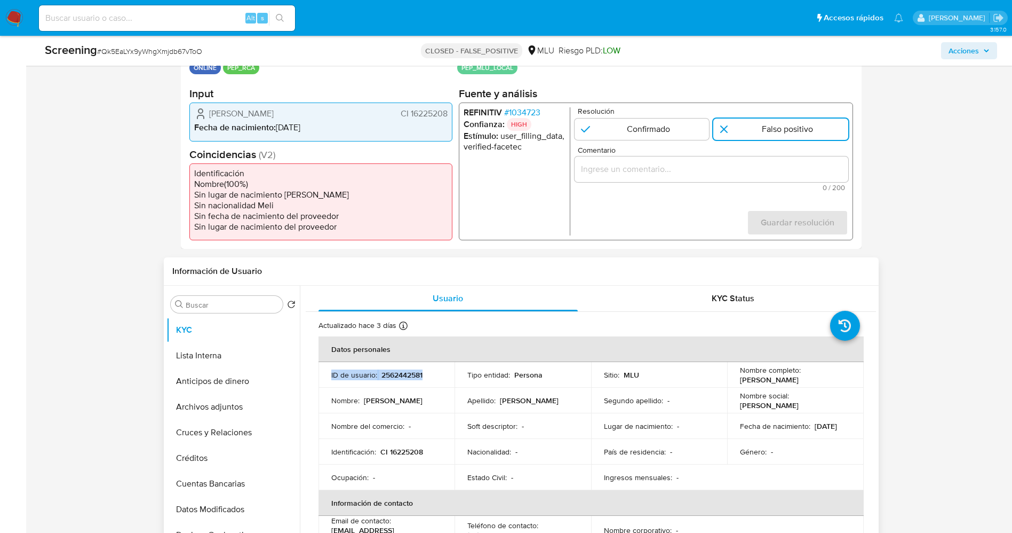
drag, startPoint x: 339, startPoint y: 373, endPoint x: 410, endPoint y: 370, distance: 71.0
click at [441, 372] on td "ID de usuario : 2562442581" at bounding box center [387, 375] width 137 height 26
copy div "ID de usuario : 2562442581"
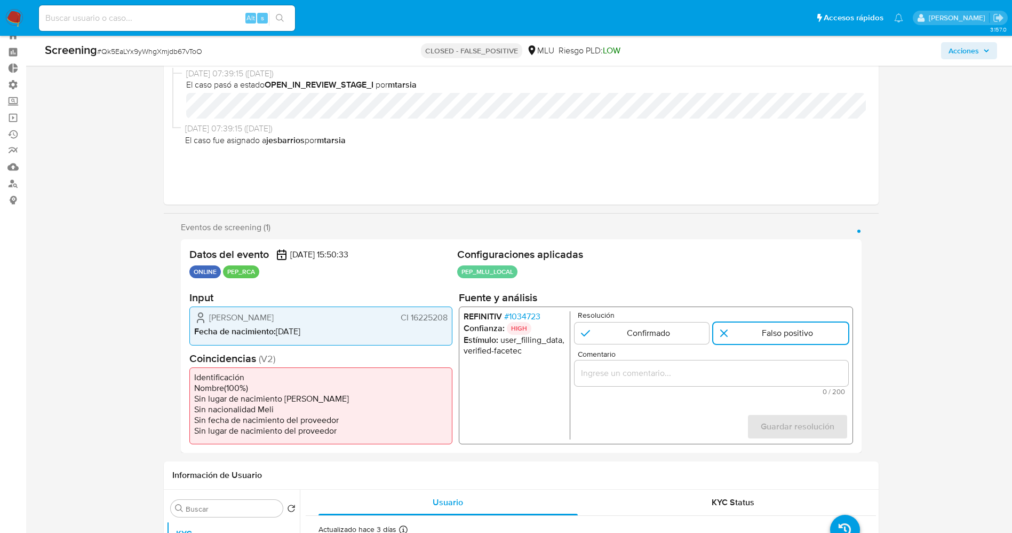
scroll to position [0, 0]
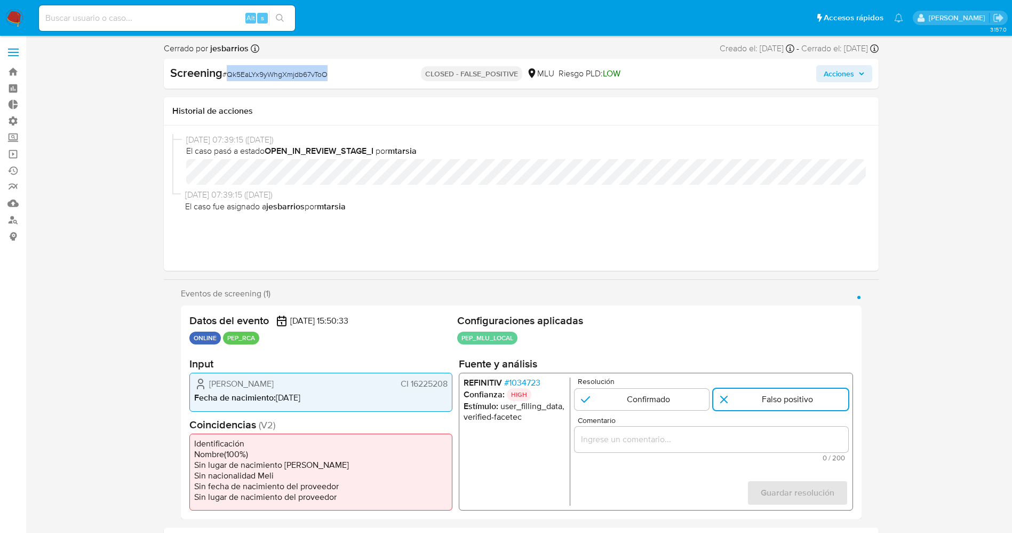
drag, startPoint x: 227, startPoint y: 78, endPoint x: 309, endPoint y: 75, distance: 82.2
click at [346, 77] on div "Screening # Qk5EaLYx9yWhgXmjdb67vToO" at bounding box center [285, 73] width 230 height 16
copy span "Qk5EaLYx9yWhgXmjdb67vToO"
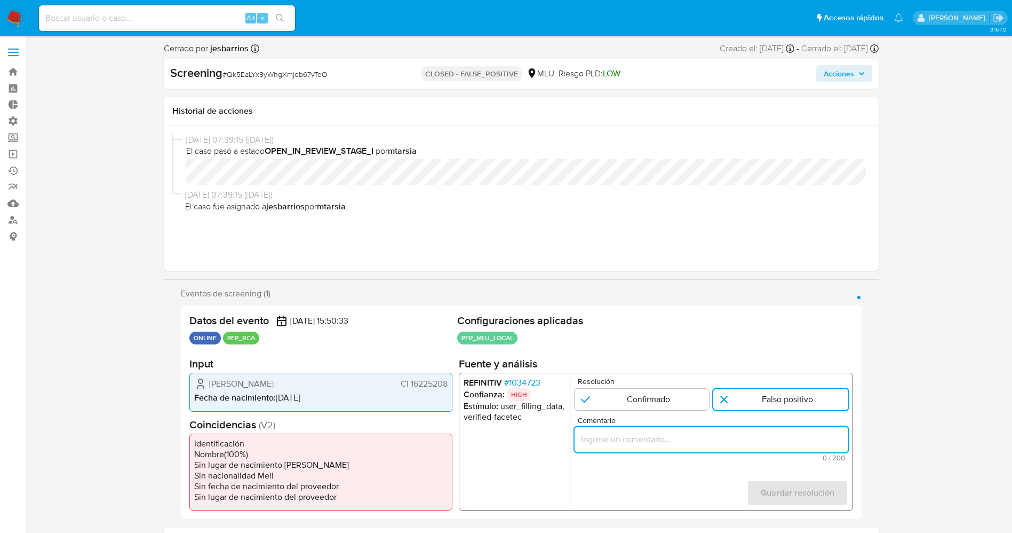
click at [607, 442] on input "Comentario" at bounding box center [711, 439] width 274 height 14
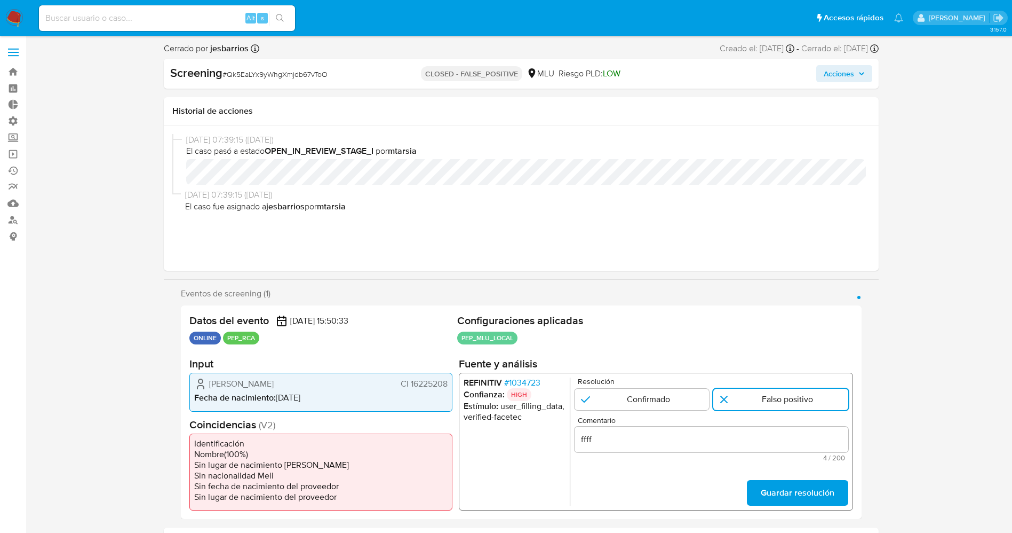
click at [636, 445] on input "ffff" at bounding box center [711, 439] width 274 height 14
type input "ffffffffff"
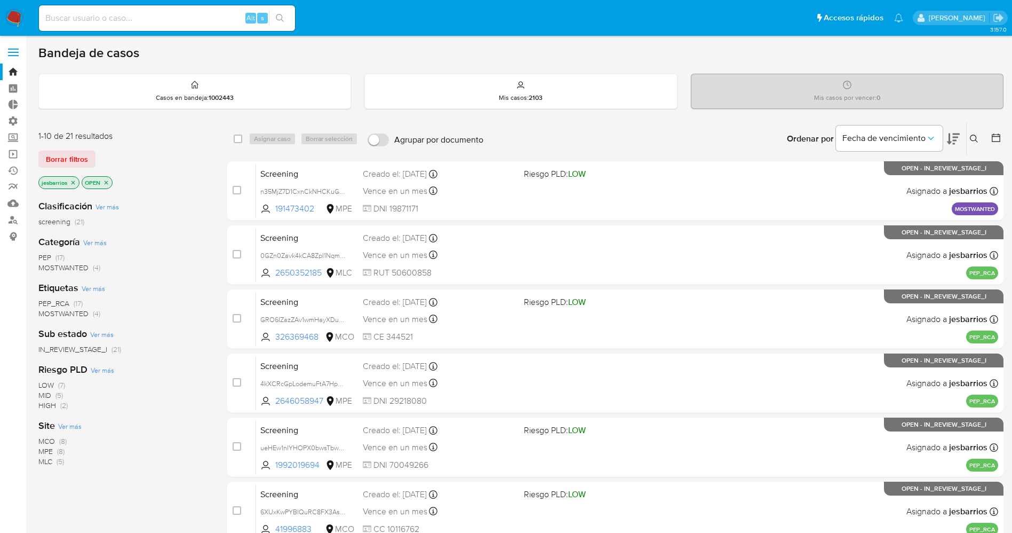
drag, startPoint x: 74, startPoint y: 180, endPoint x: 93, endPoint y: 47, distance: 134.3
click at [73, 179] on icon "close-filter" at bounding box center [73, 182] width 6 height 6
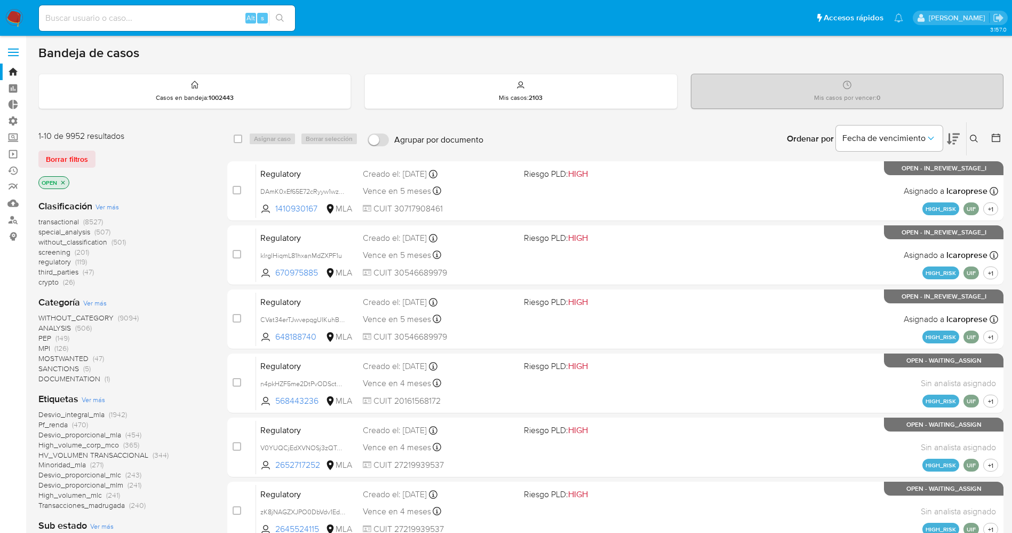
click at [91, 400] on span "Ver más" at bounding box center [93, 399] width 23 height 10
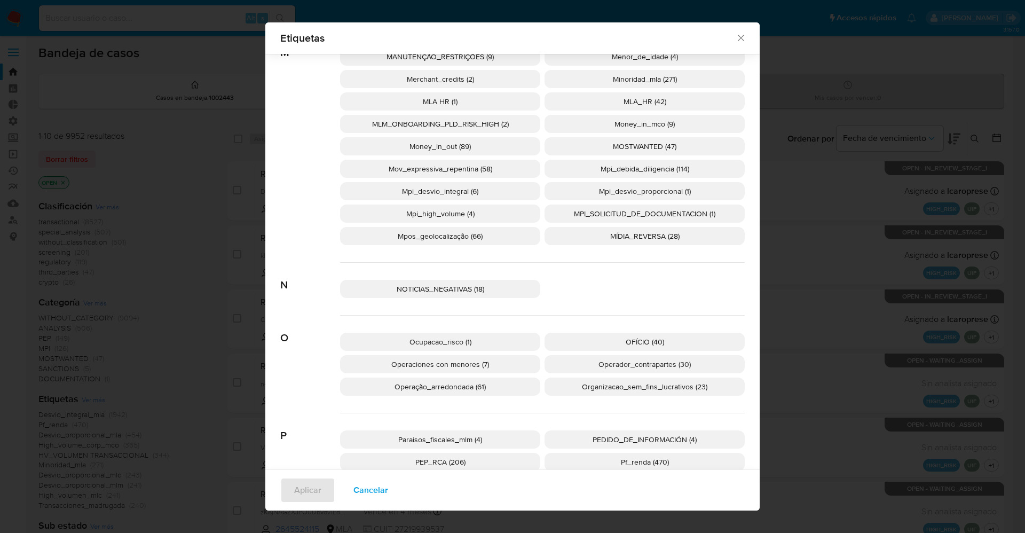
scroll to position [1594, 0]
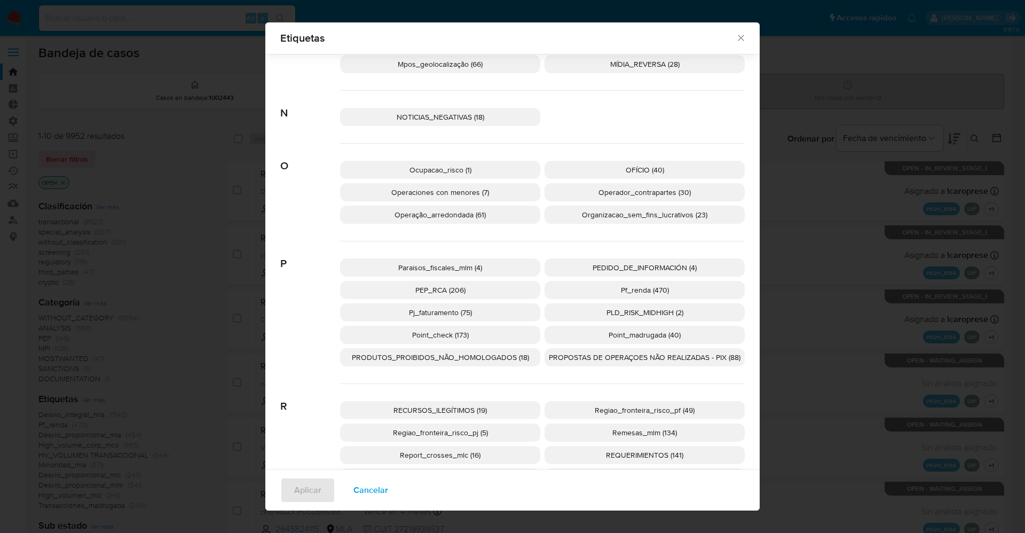
click at [463, 288] on p "PEP_RCA (206)" at bounding box center [440, 290] width 200 height 18
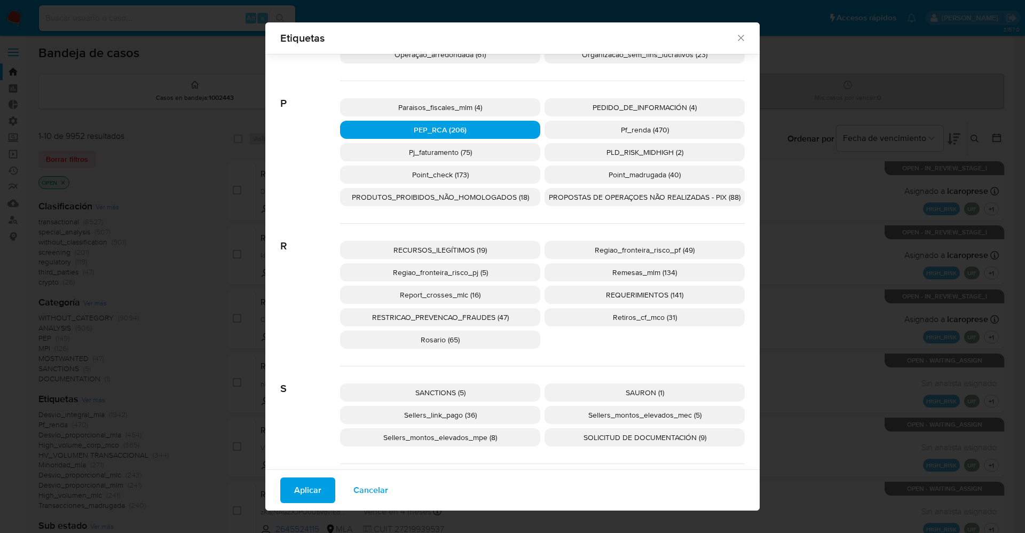
scroll to position [1834, 0]
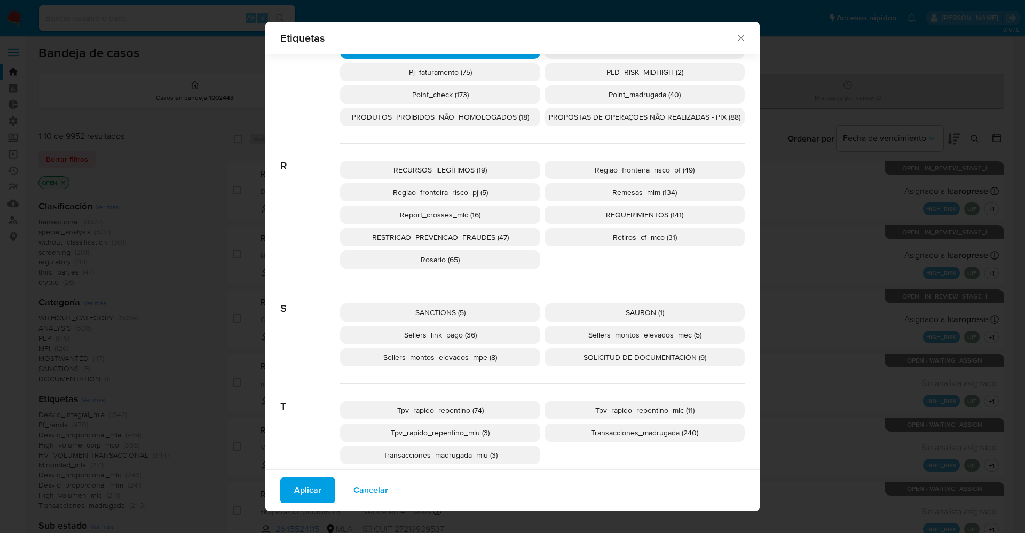
click at [449, 303] on p "SANCTIONS (5)" at bounding box center [440, 312] width 200 height 18
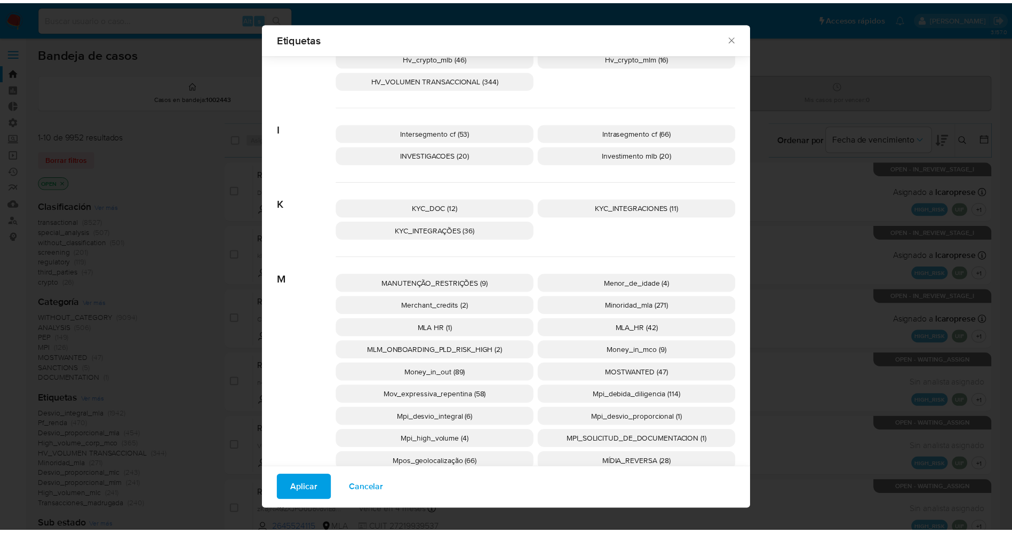
scroll to position [1275, 0]
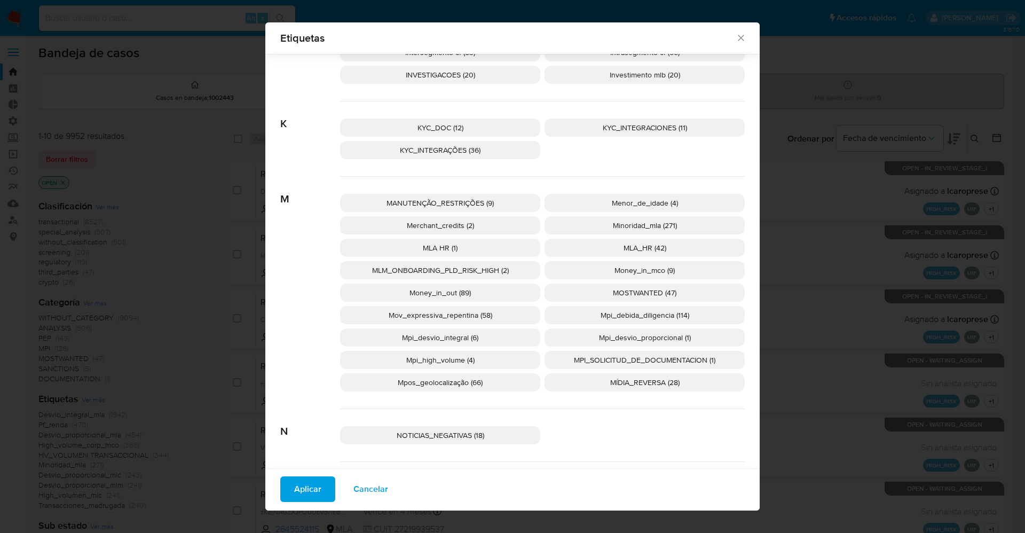
click at [617, 291] on span "MOSTWANTED (47)" at bounding box center [645, 292] width 64 height 11
click at [305, 493] on span "Aplicar" at bounding box center [307, 488] width 27 height 23
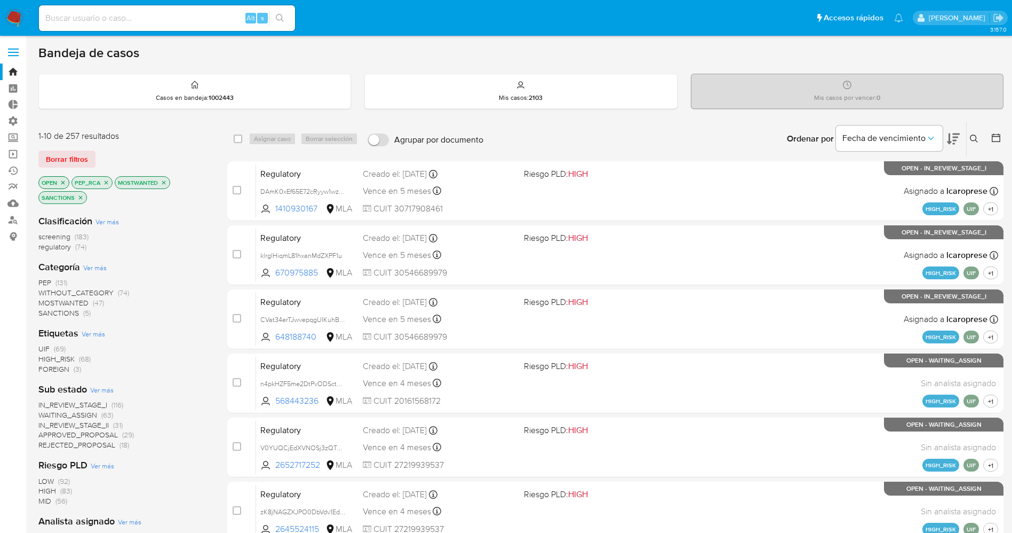
click at [68, 414] on span "WAITING_ASSIGN" at bounding box center [67, 414] width 59 height 11
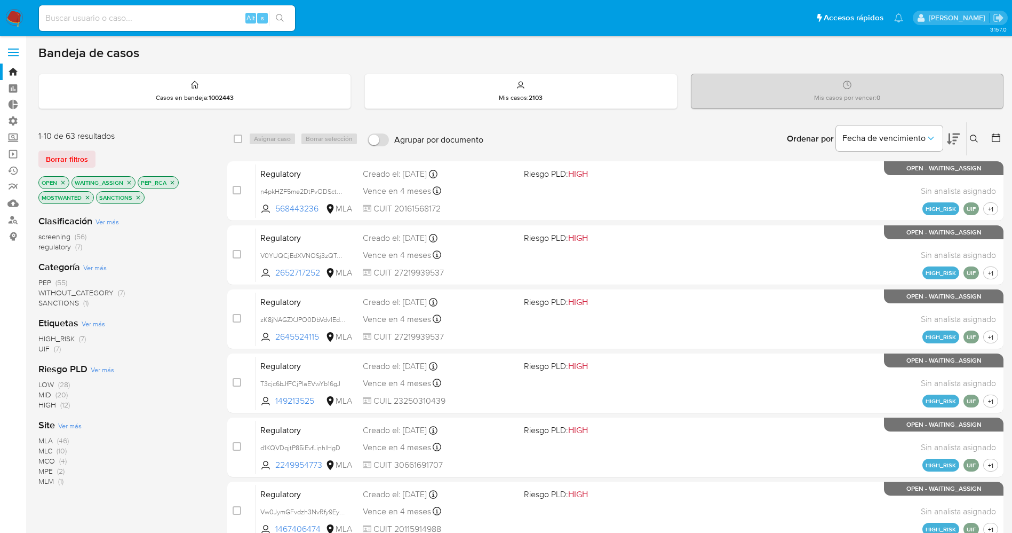
click at [70, 245] on span "regulatory" at bounding box center [54, 246] width 33 height 11
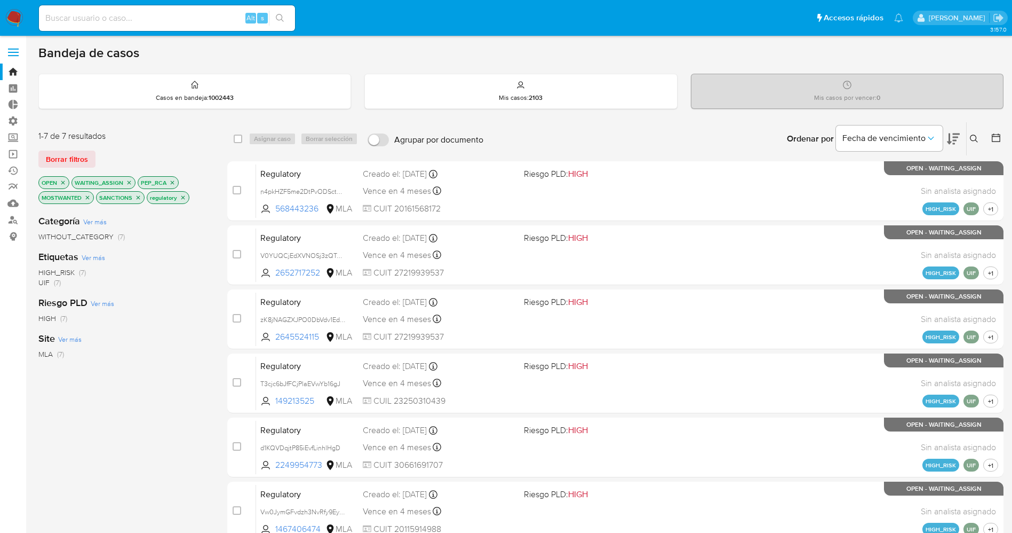
click at [183, 195] on icon "close-filter" at bounding box center [183, 197] width 6 height 6
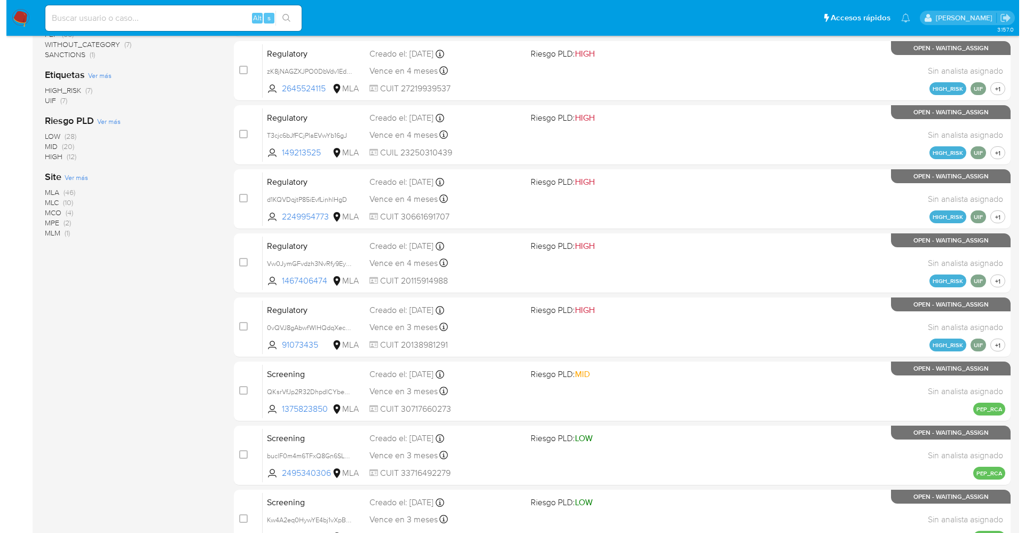
scroll to position [230, 0]
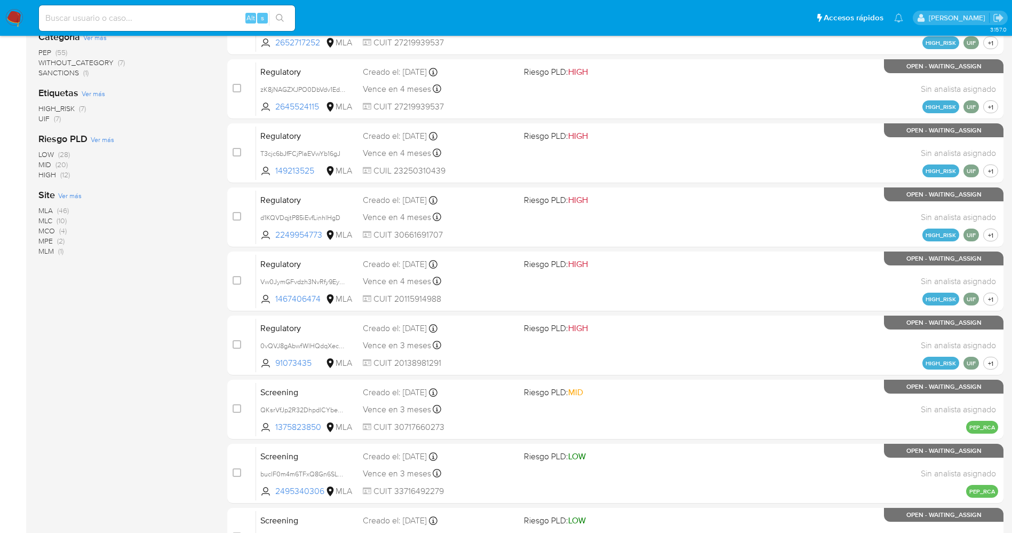
click at [76, 199] on span "Ver más" at bounding box center [69, 196] width 23 height 10
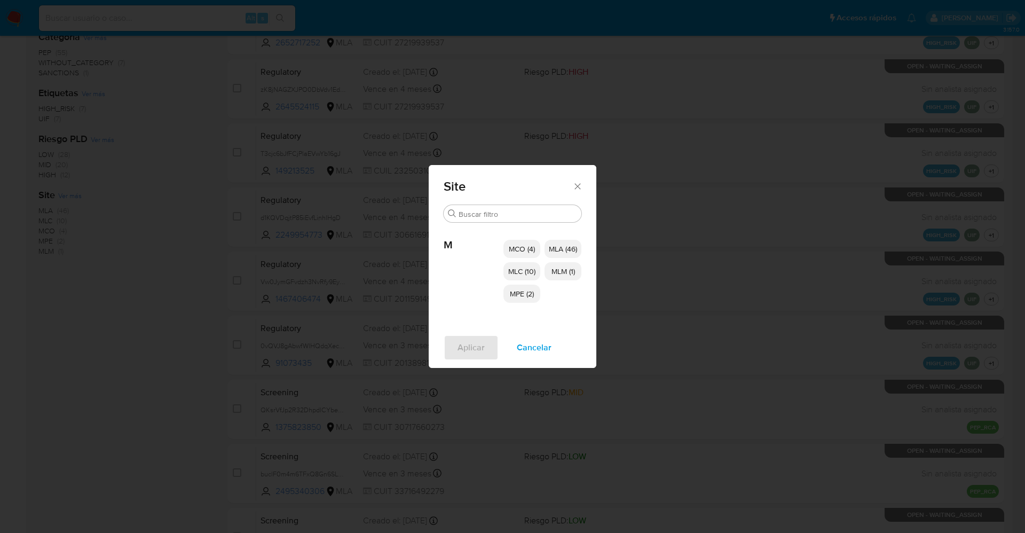
click at [511, 249] on span "MCO (4)" at bounding box center [522, 248] width 26 height 11
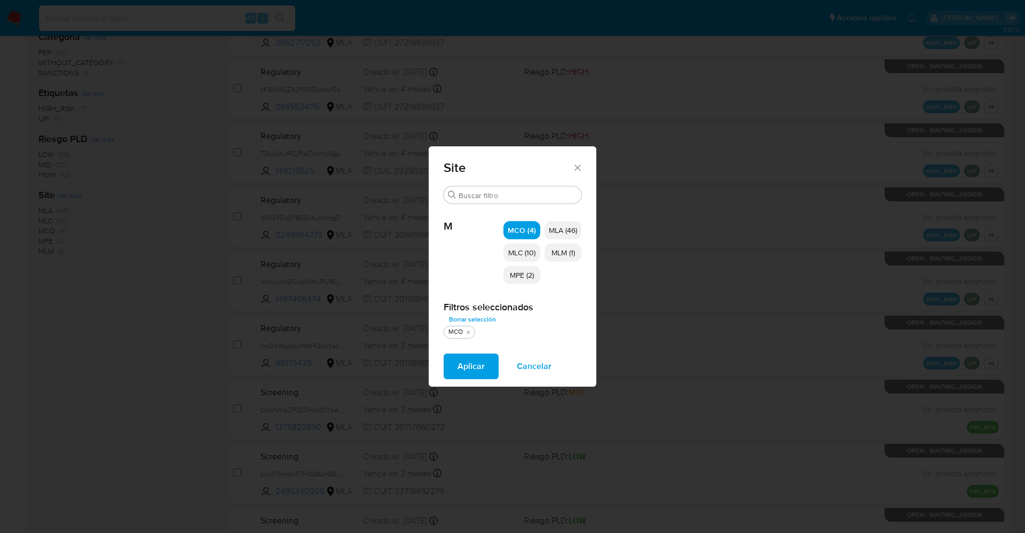
click at [517, 254] on span "MLC (10)" at bounding box center [521, 252] width 27 height 11
click at [552, 255] on span "MLM (1)" at bounding box center [563, 252] width 23 height 11
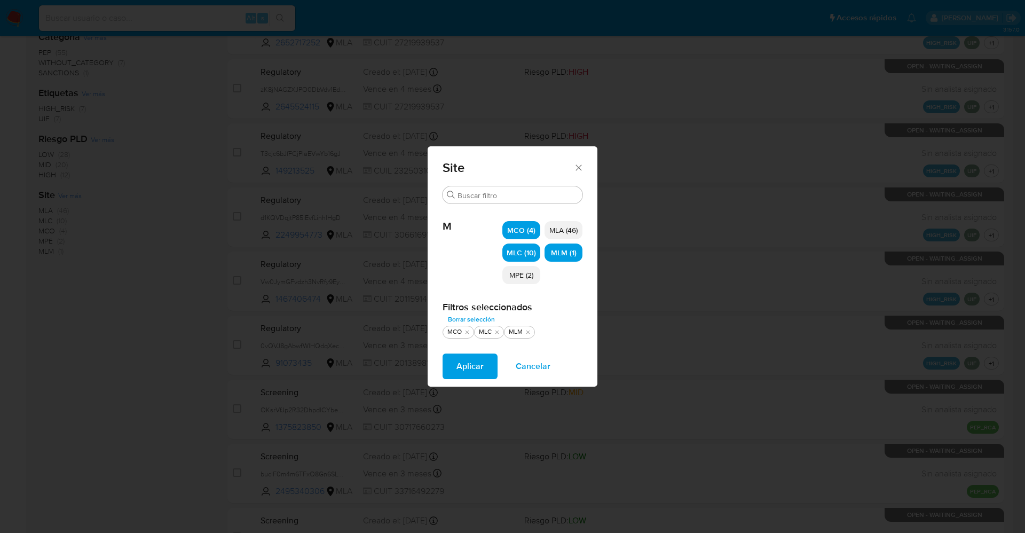
click at [565, 226] on span "MLA (46)" at bounding box center [563, 230] width 28 height 11
click at [560, 227] on span "MLA (46)" at bounding box center [564, 230] width 30 height 11
click at [516, 280] on p "MPE (2)" at bounding box center [521, 275] width 38 height 18
click at [474, 371] on span "Aplicar" at bounding box center [469, 365] width 27 height 23
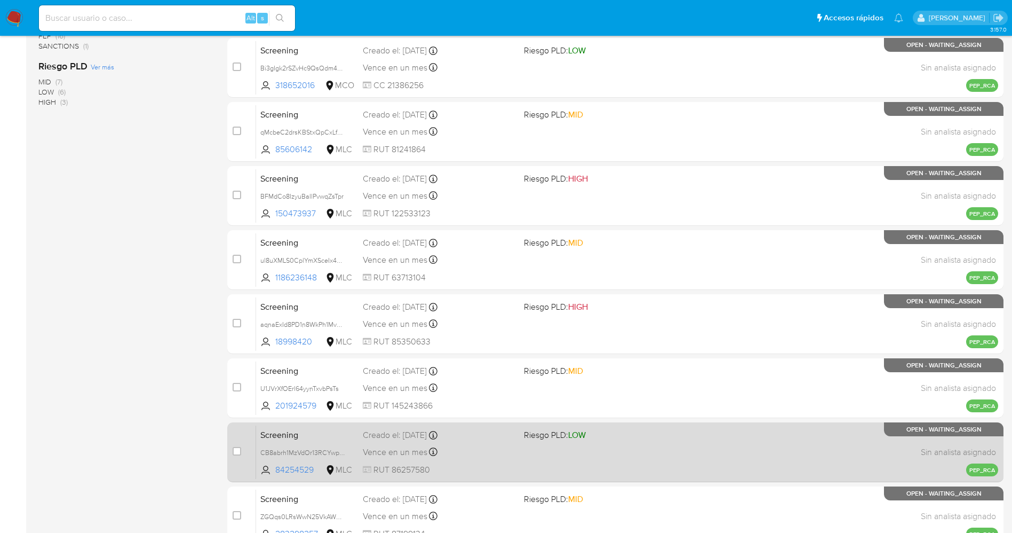
scroll to position [310, 0]
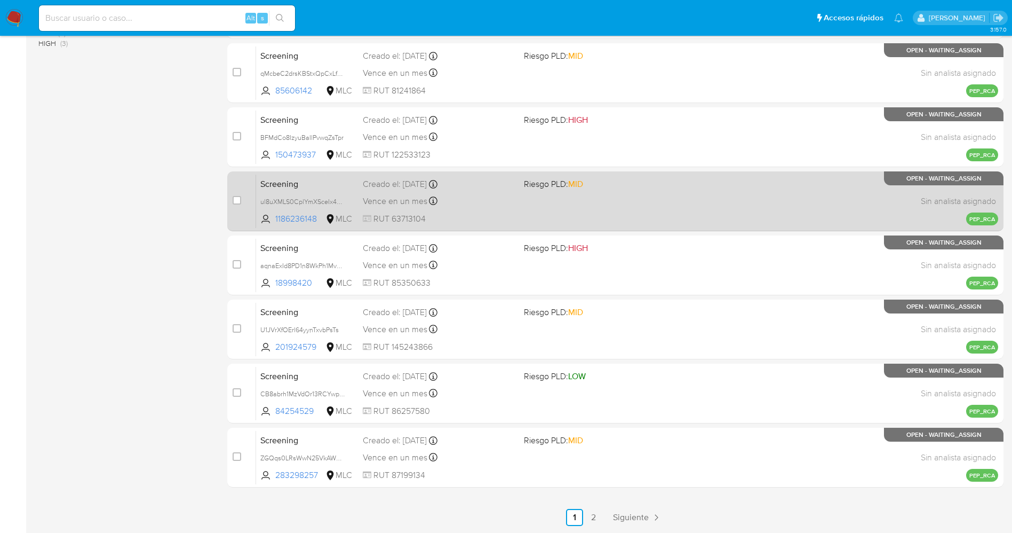
click at [593, 513] on link "2" at bounding box center [593, 517] width 17 height 17
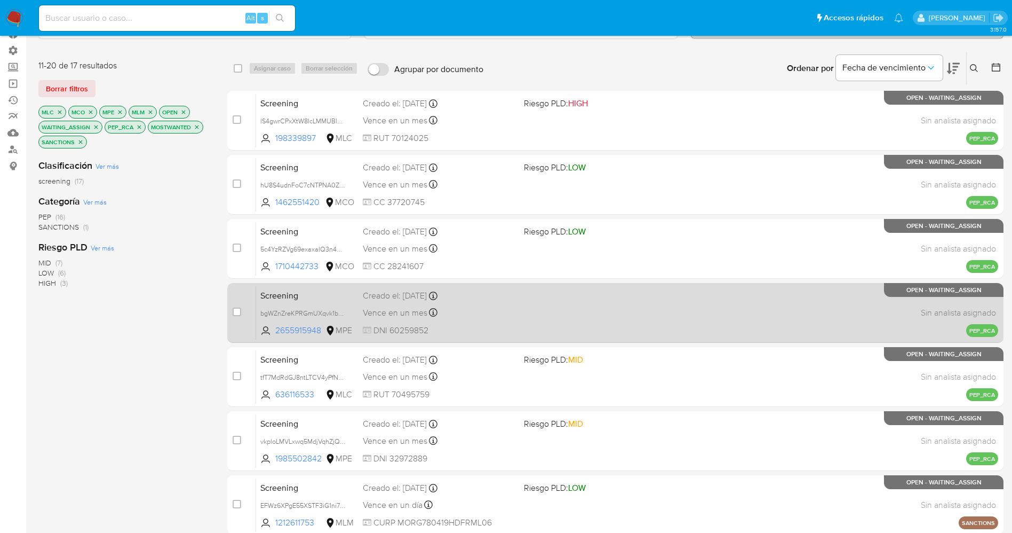
scroll to position [118, 0]
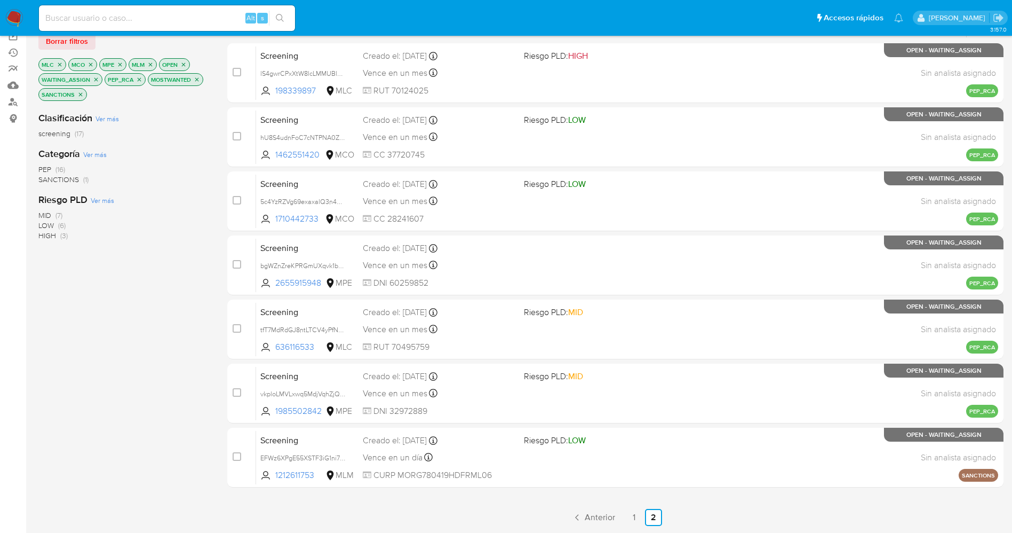
click at [13, 16] on img at bounding box center [14, 18] width 18 height 18
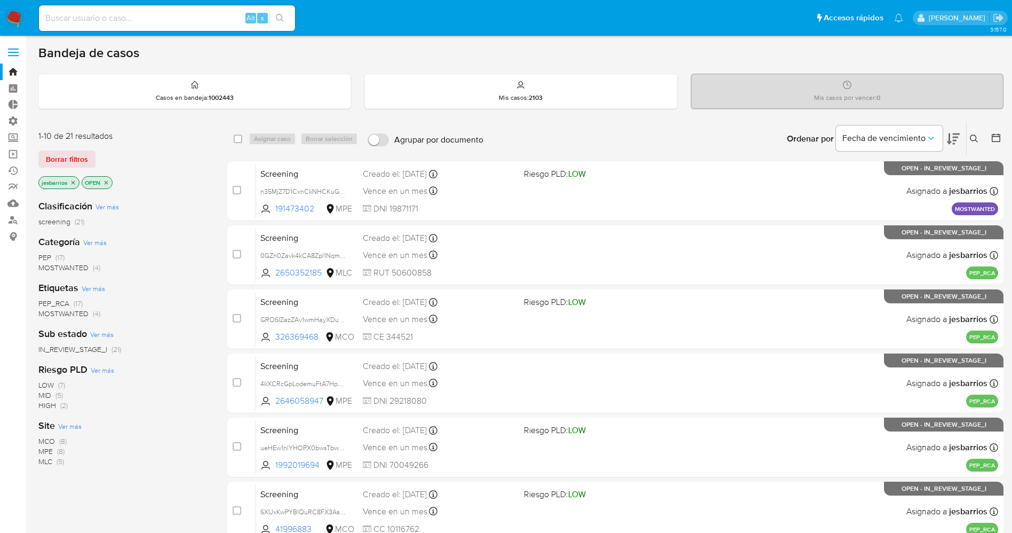
click at [15, 17] on img at bounding box center [14, 18] width 18 height 18
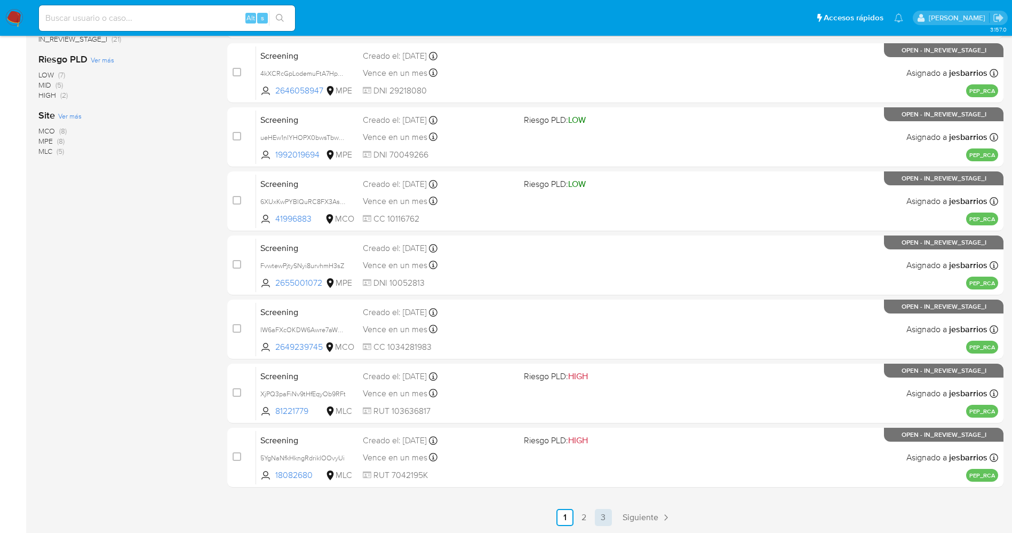
click at [604, 514] on link "3" at bounding box center [603, 517] width 17 height 17
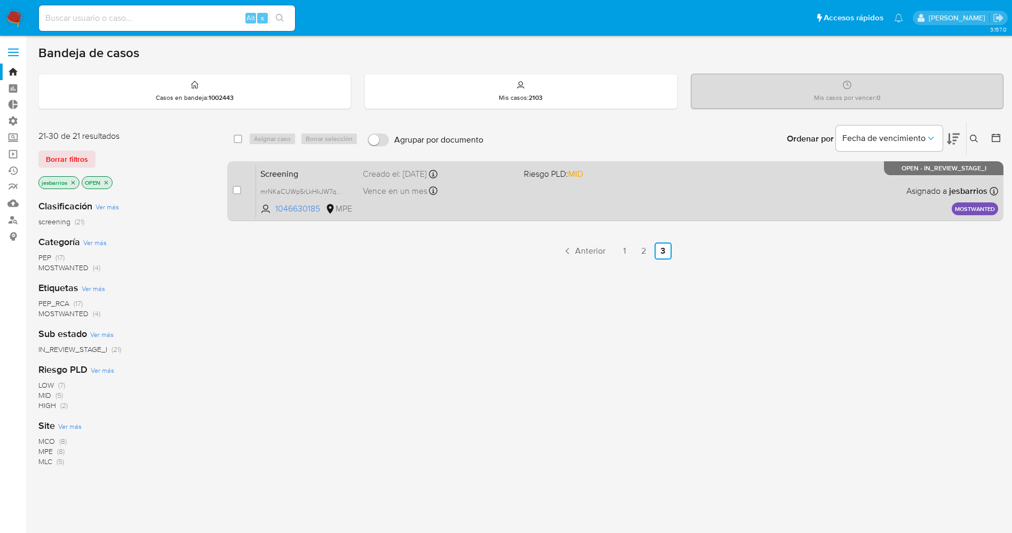
click at [606, 202] on div "Screening mrNKaCUWpSrLkHkJW7qmHMR4 1046630185 MPE Riesgo PLD: MID Creado el: 25…" at bounding box center [627, 191] width 742 height 54
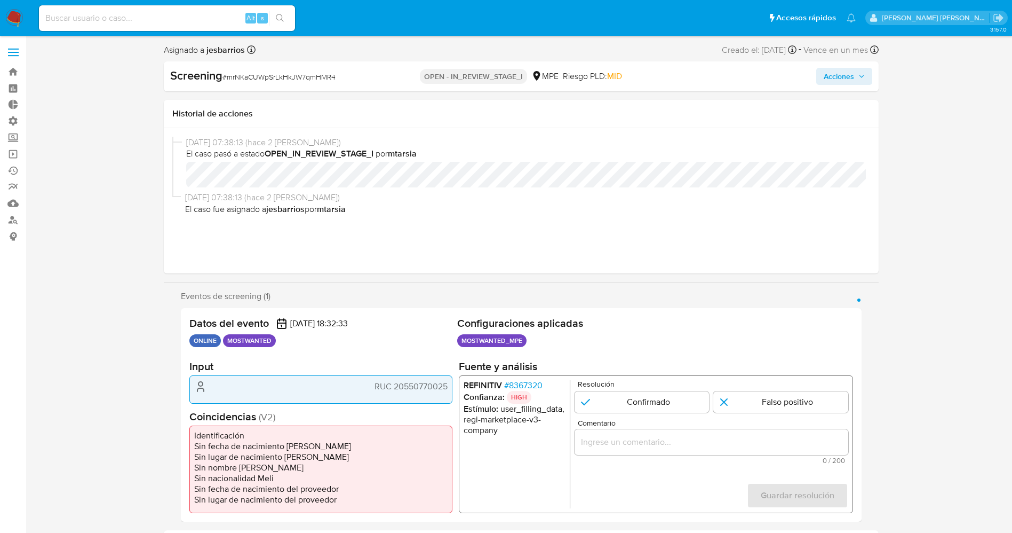
select select "10"
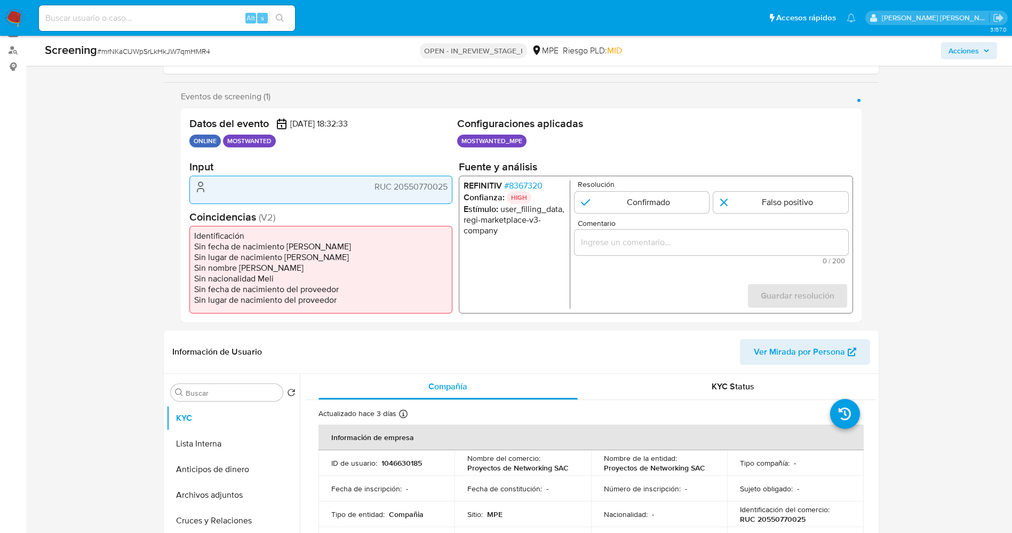
scroll to position [80, 0]
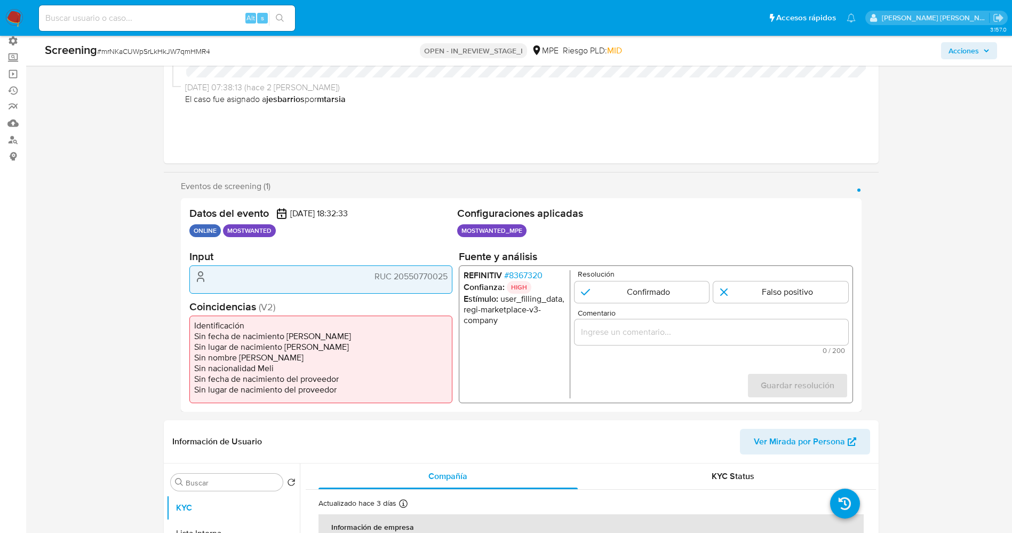
click at [519, 278] on span "# 8367320" at bounding box center [523, 275] width 38 height 11
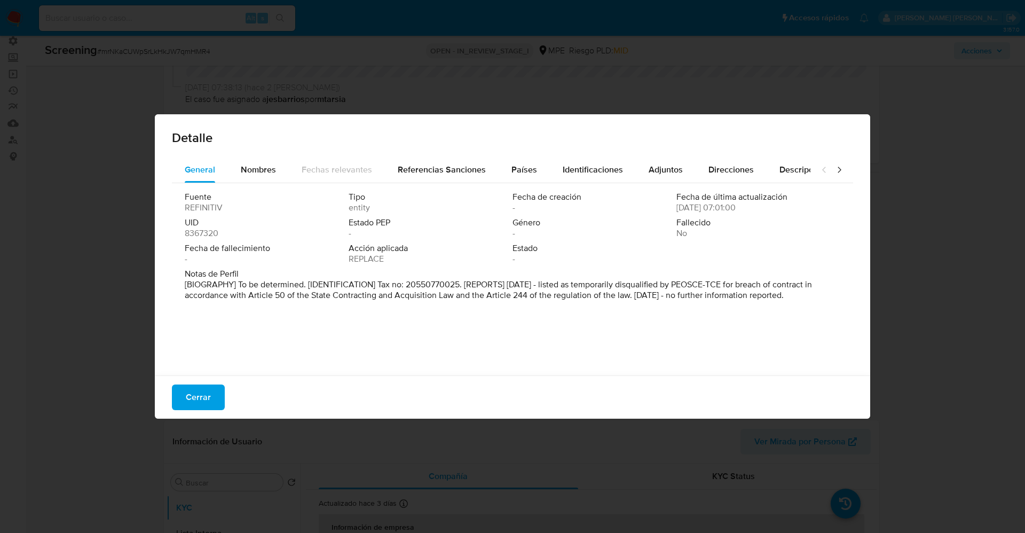
drag, startPoint x: 183, startPoint y: 286, endPoint x: 828, endPoint y: 306, distance: 645.5
click at [828, 306] on div "Fuente REFINITIV Tipo entity Fecha de creación - Fecha de última actualización …" at bounding box center [512, 276] width 681 height 187
click at [237, 168] on button "Nombres" at bounding box center [258, 170] width 61 height 26
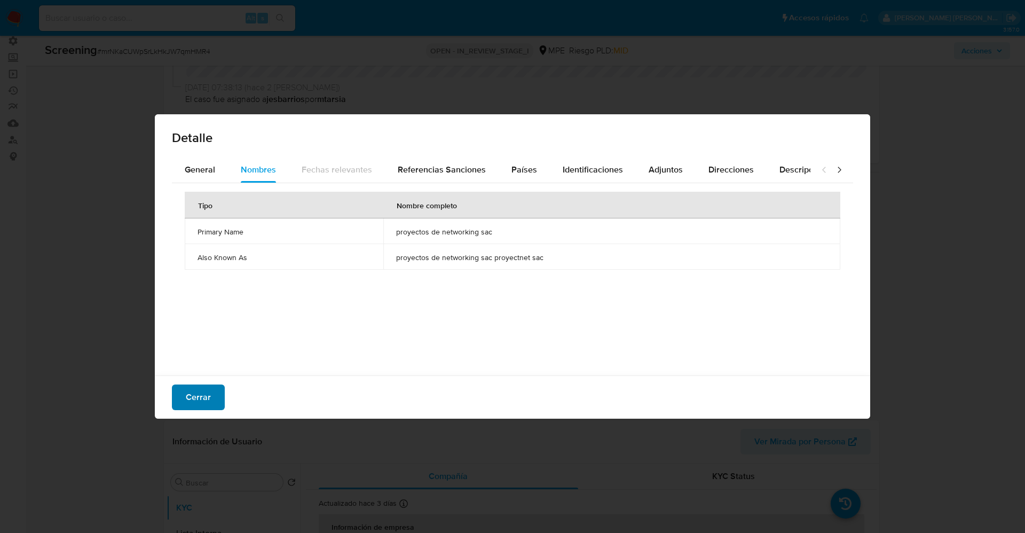
click at [205, 396] on span "Cerrar" at bounding box center [198, 396] width 25 height 23
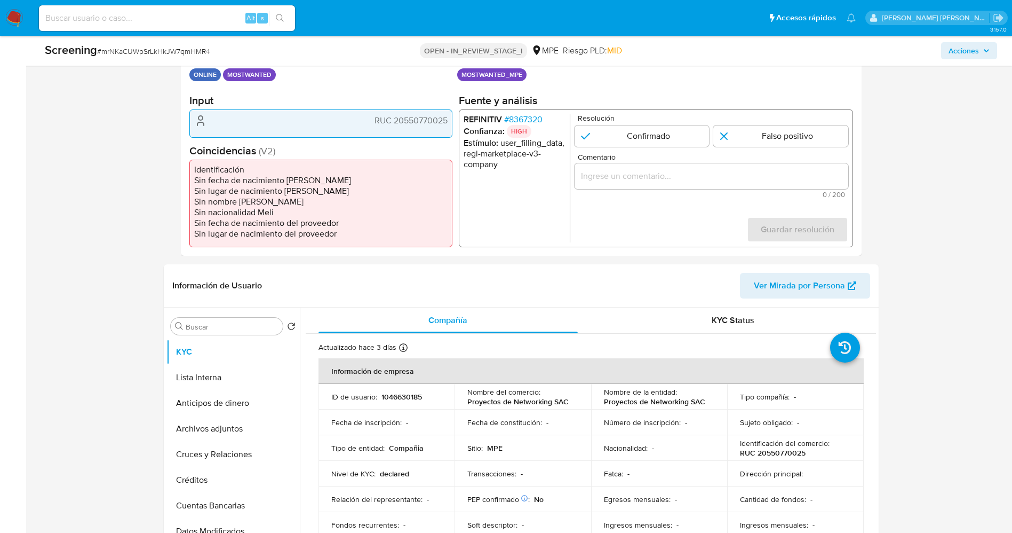
scroll to position [160, 0]
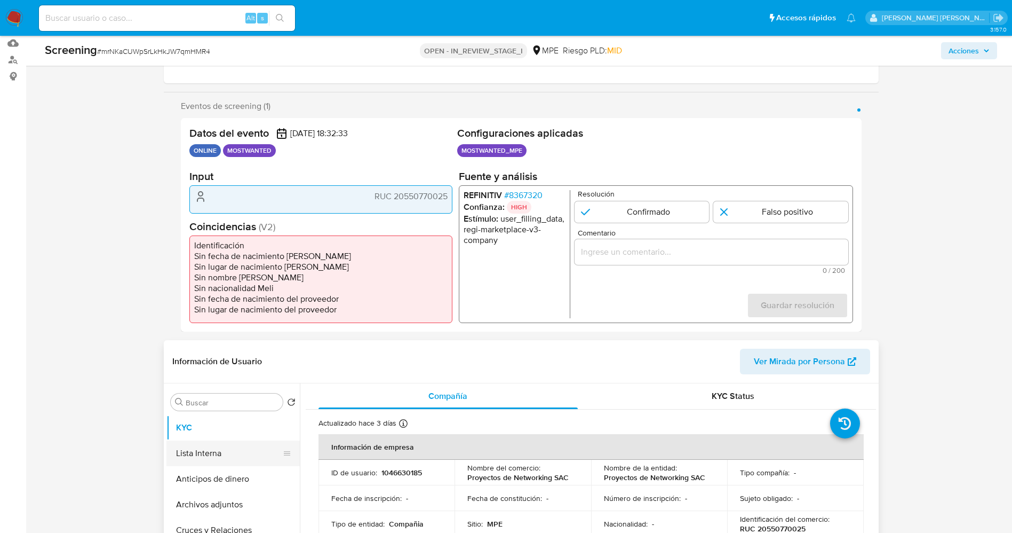
click at [219, 456] on button "Lista Interna" at bounding box center [229, 453] width 125 height 26
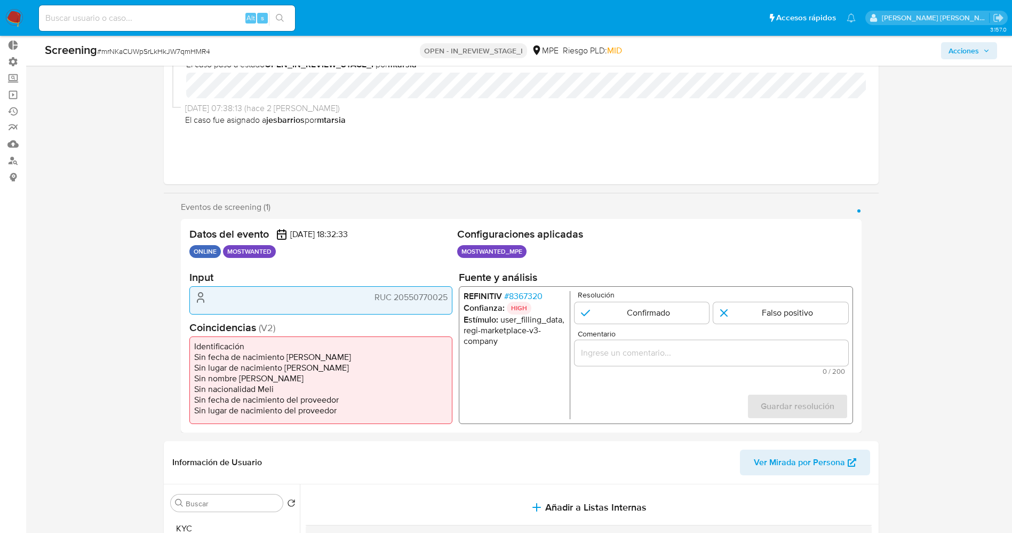
scroll to position [0, 0]
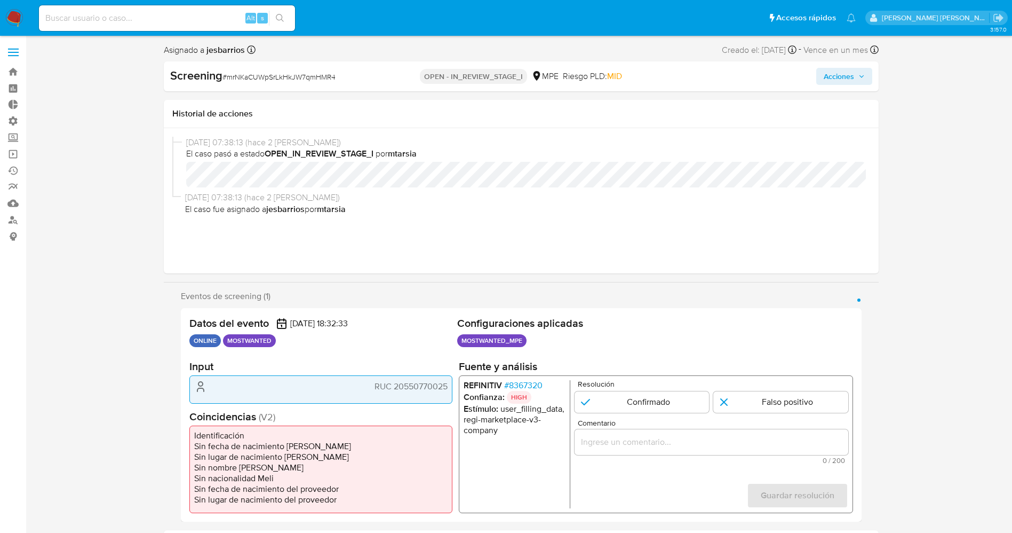
click at [12, 11] on img at bounding box center [14, 18] width 18 height 18
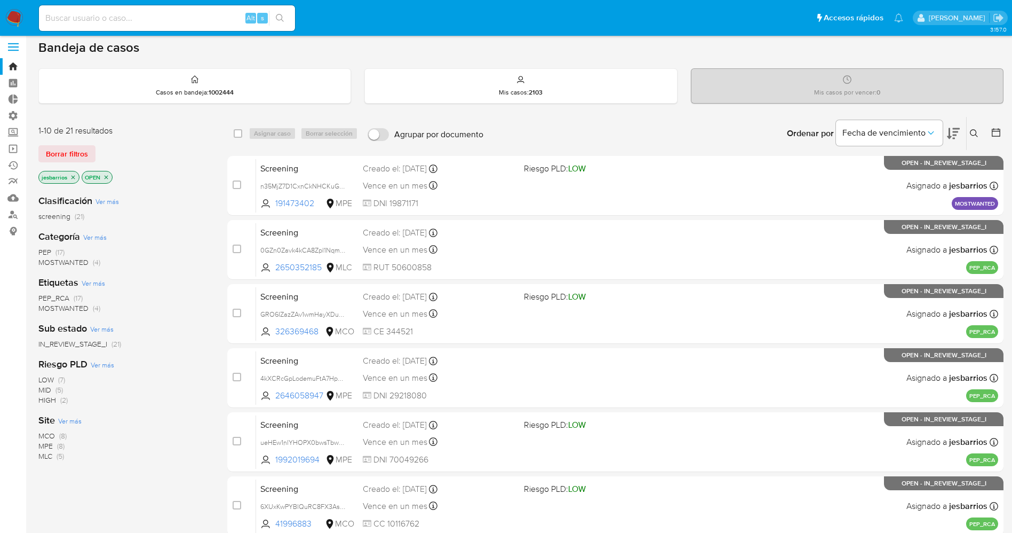
scroll to position [310, 0]
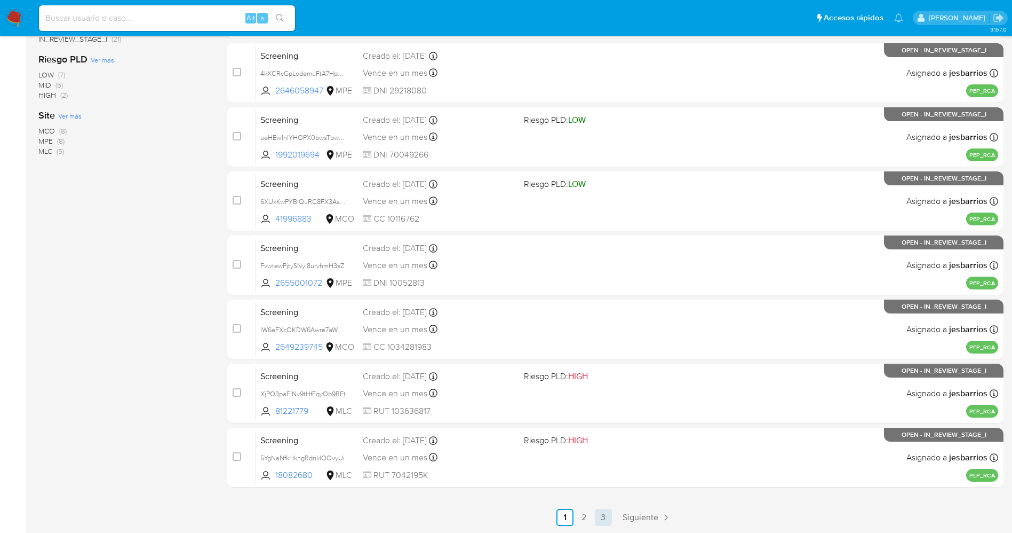
click at [603, 509] on link "3" at bounding box center [603, 517] width 17 height 17
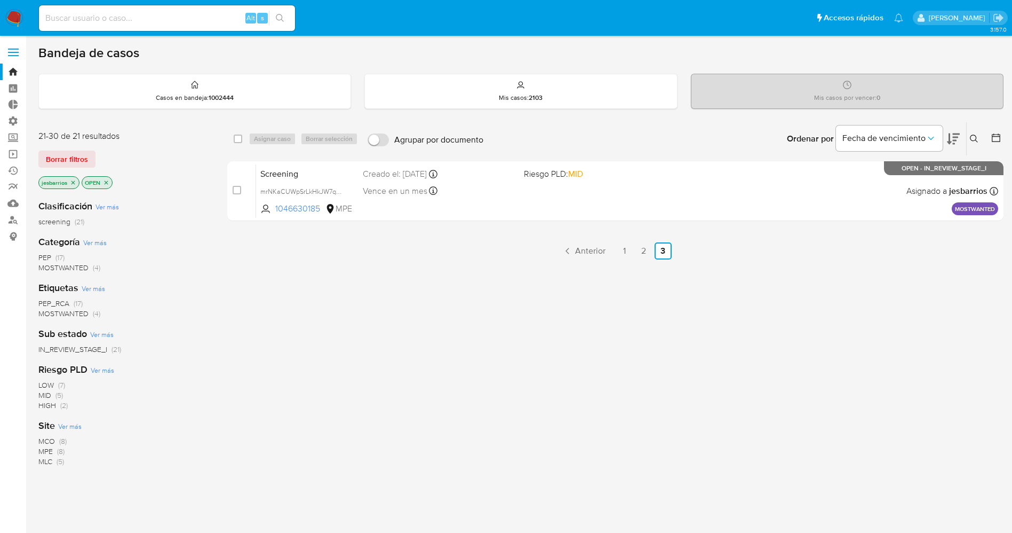
click at [104, 180] on icon "close-filter" at bounding box center [106, 182] width 6 height 6
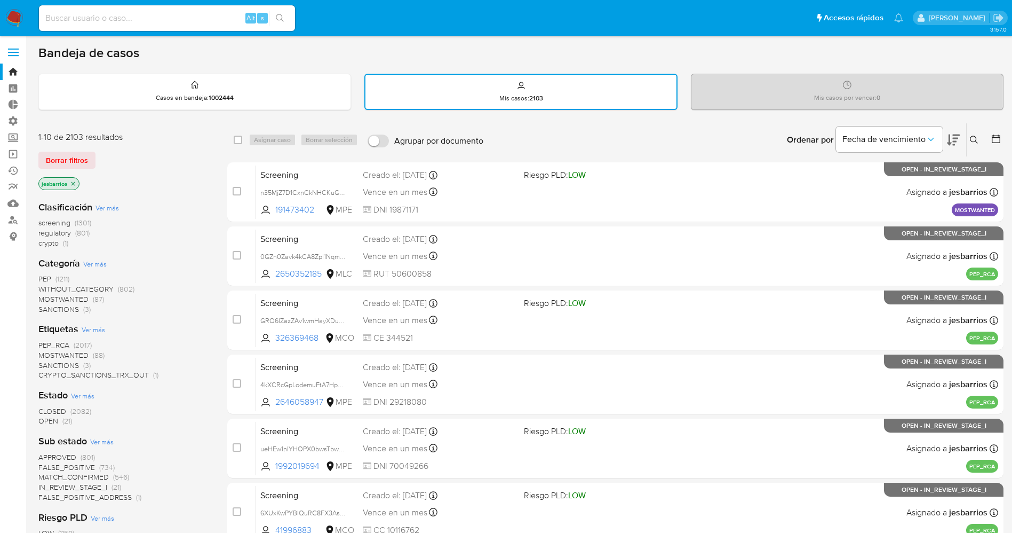
click at [998, 141] on icon at bounding box center [996, 138] width 11 height 11
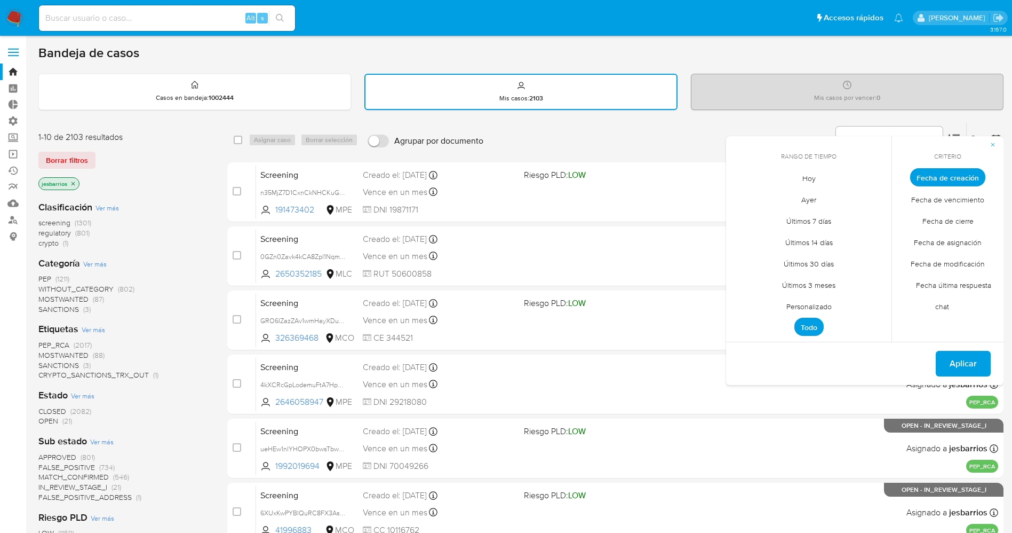
click at [806, 178] on span "Hoy" at bounding box center [809, 178] width 36 height 22
click at [954, 218] on span "Fecha de cierre" at bounding box center [948, 221] width 74 height 22
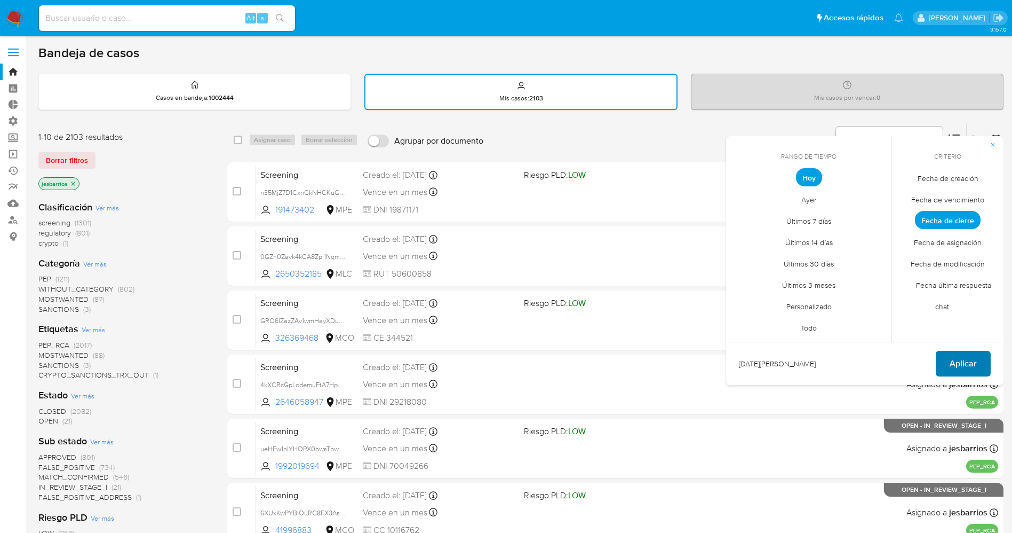
click at [964, 364] on span "Aplicar" at bounding box center [963, 363] width 27 height 23
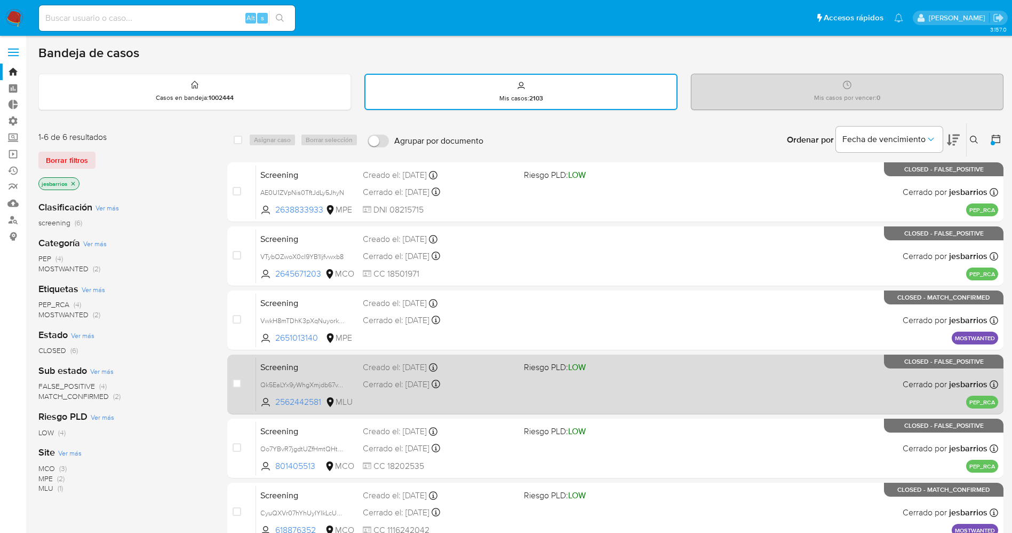
click at [394, 399] on div "Screening Qk5EaLYx9yWhgXmjdb67vToO 2562442581 MLU Riesgo PLD: LOW Creado el: 25…" at bounding box center [627, 384] width 742 height 54
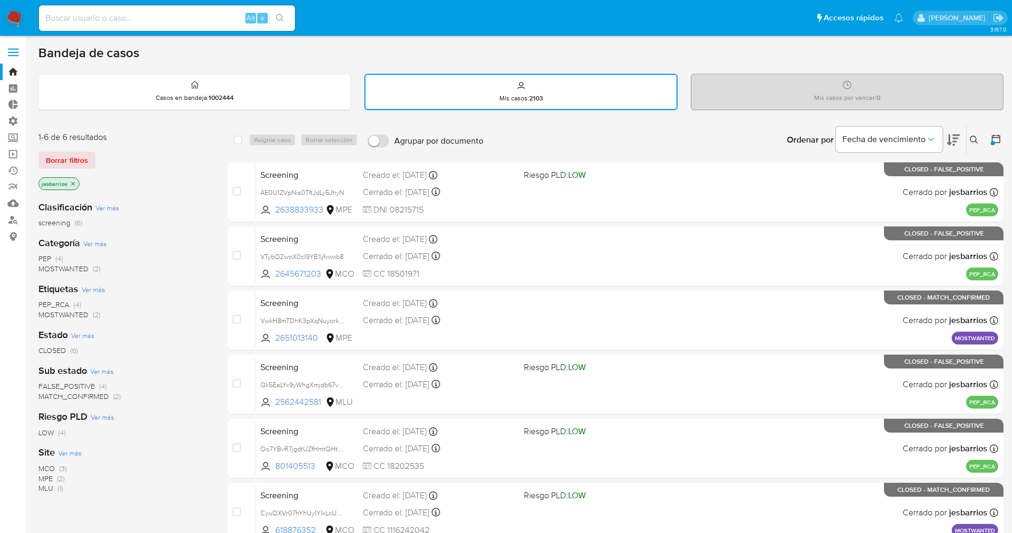
click at [17, 17] on img at bounding box center [14, 18] width 18 height 18
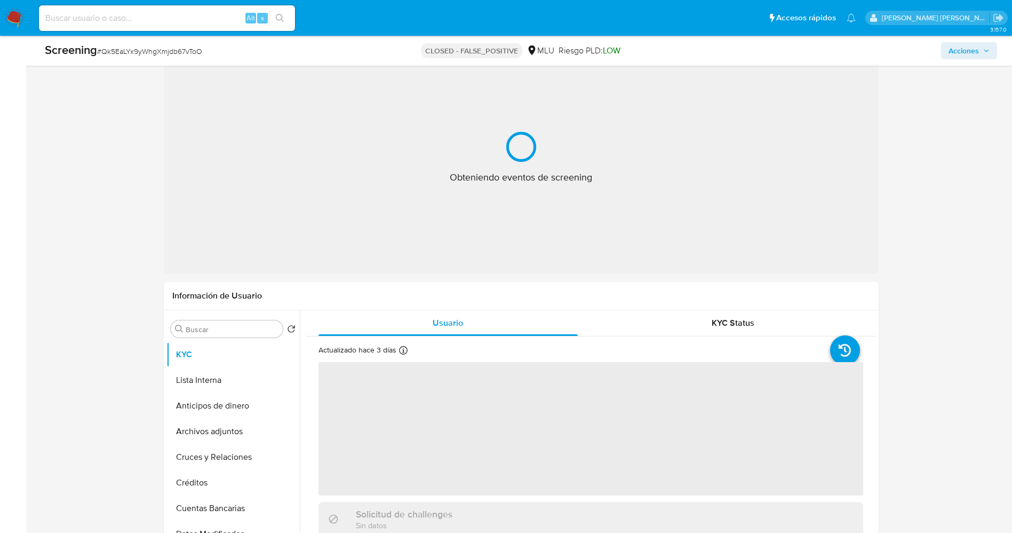
scroll to position [240, 0]
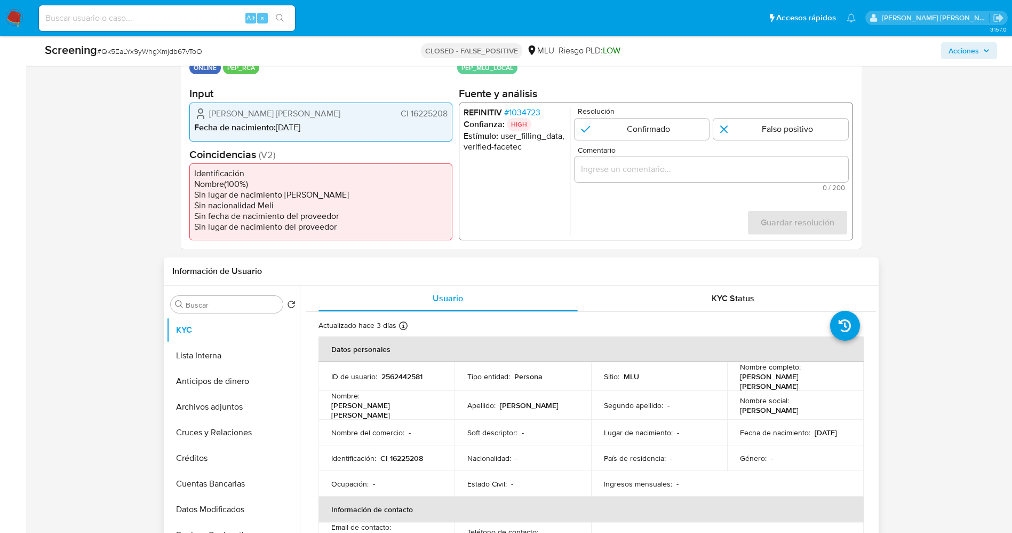
select select "10"
click at [225, 411] on button "Archivos adjuntos" at bounding box center [229, 407] width 125 height 26
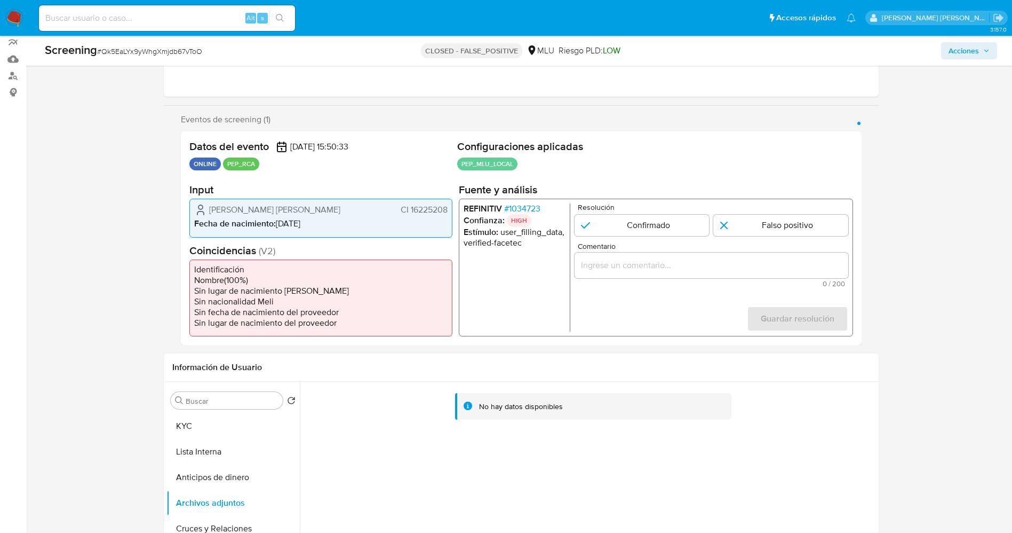
scroll to position [0, 0]
